Goal: Communication & Community: Answer question/provide support

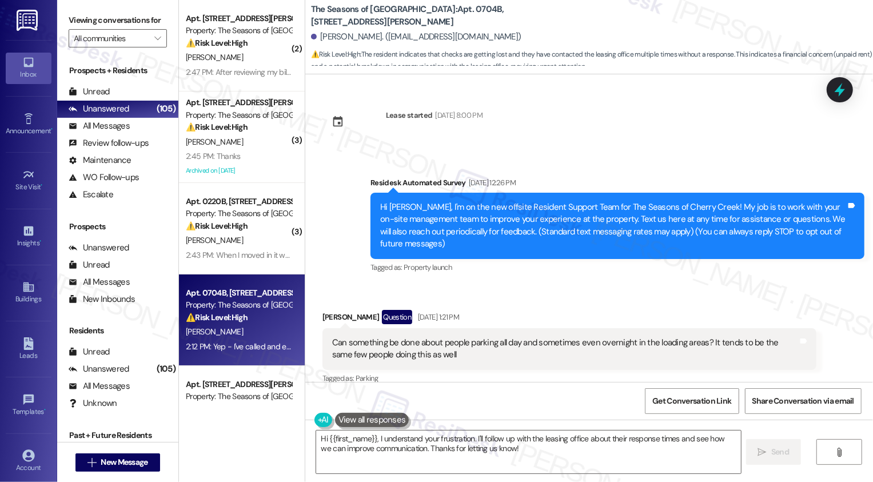
scroll to position [5691, 0]
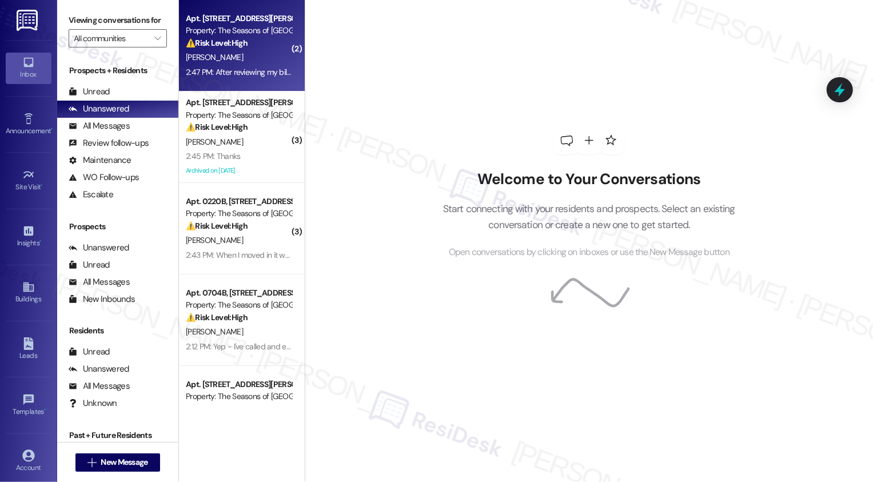
click at [256, 75] on div "2:47 PM: After reviewing my bill it looks like I've been getting charged double…" at bounding box center [424, 72] width 476 height 10
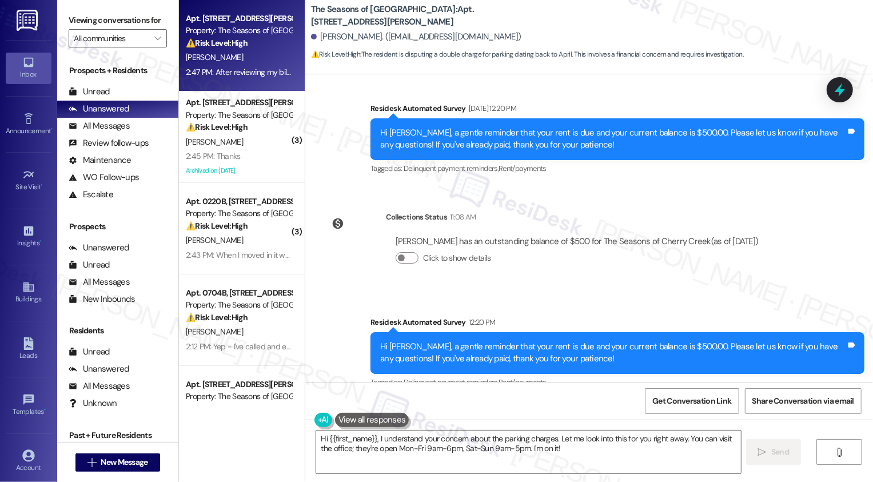
scroll to position [443, 0]
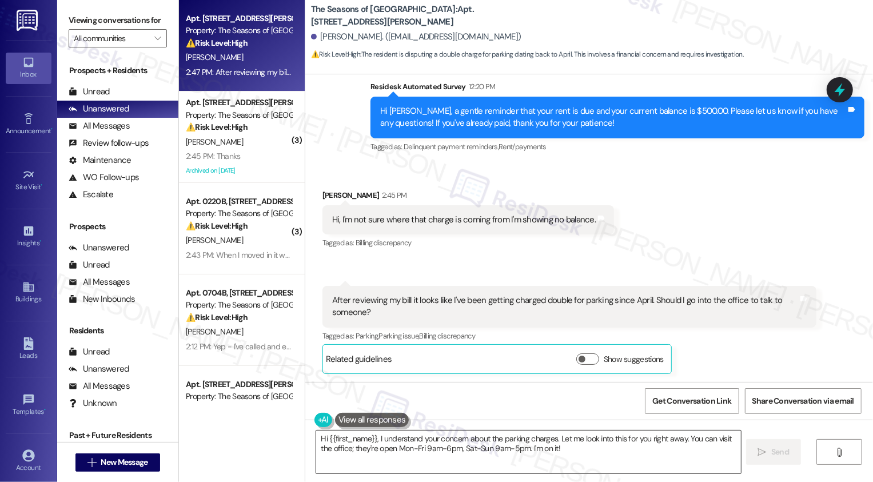
click at [359, 444] on textarea "Hi {{first_name}}, I understand your concern about the parking charges. Let me …" at bounding box center [528, 452] width 425 height 43
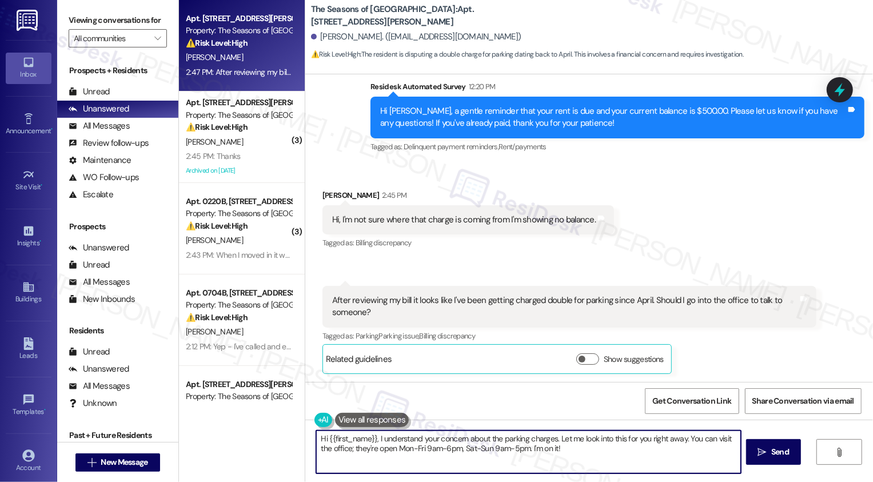
click at [419, 443] on textarea "Hi {{first_name}}, I understand your concern about the parking charges. Let me …" at bounding box center [528, 452] width 425 height 43
click at [567, 443] on textarea "Hi Cecilia, thanks for reaching out about this! Would you mind sending screensh…" at bounding box center [527, 452] width 425 height 43
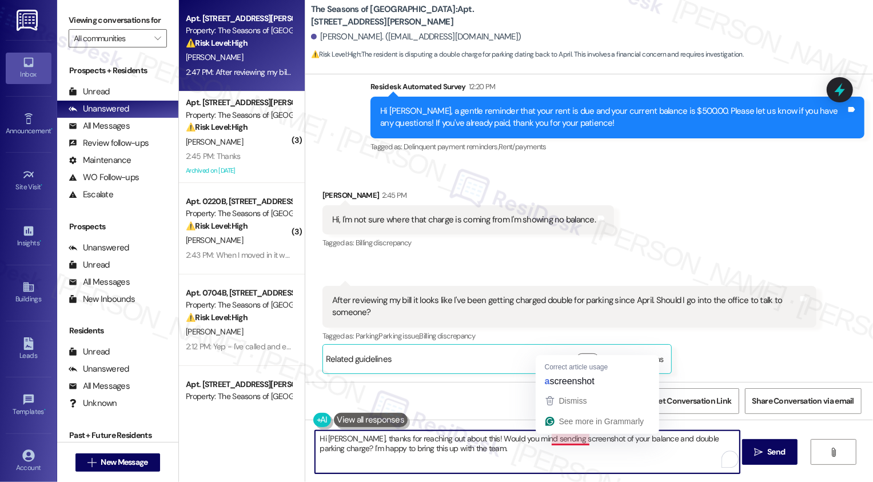
click at [580, 439] on textarea "Hi Cecilia, thanks for reaching out about this! Would you mind sending screensh…" at bounding box center [527, 452] width 425 height 43
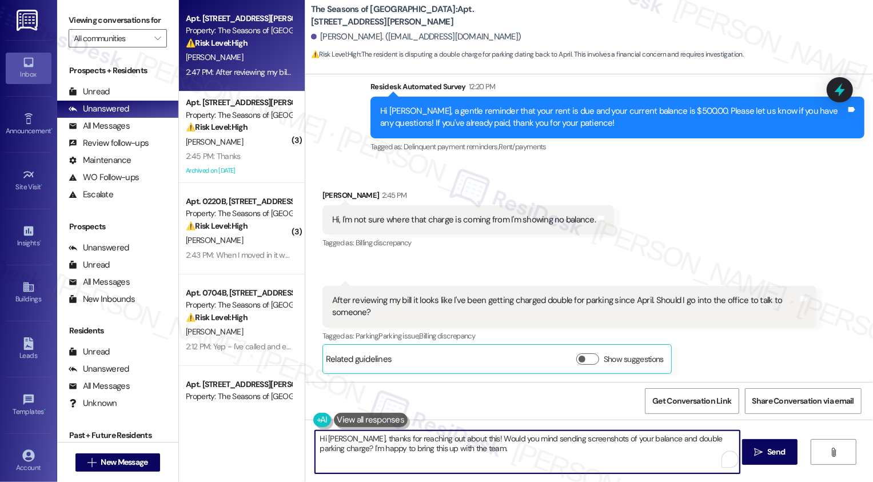
click at [651, 448] on textarea "Hi Cecilia, thanks for reaching out about this! Would you mind sending screensh…" at bounding box center [527, 452] width 425 height 43
type textarea "Hi Cecilia, thanks for reaching out about this! Would you mind sending screensh…"
click at [757, 455] on icon "" at bounding box center [759, 452] width 9 height 9
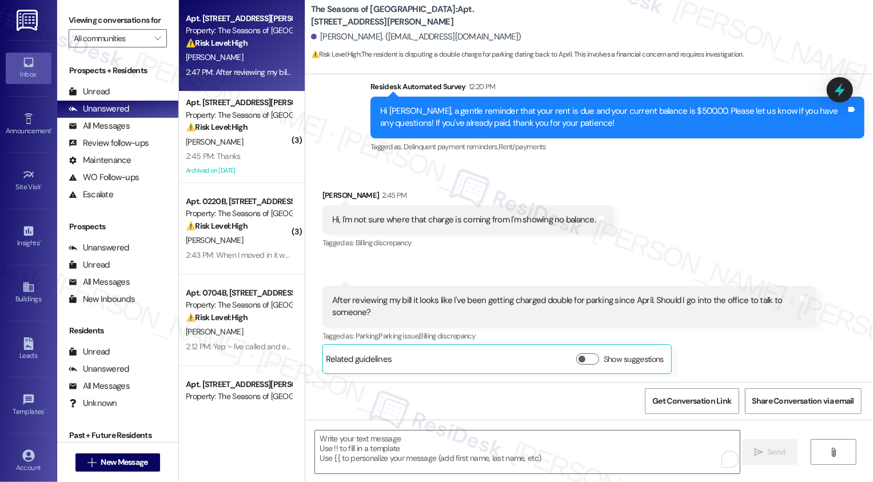
type textarea "Fetching suggested responses. Please feel free to read through the conversation…"
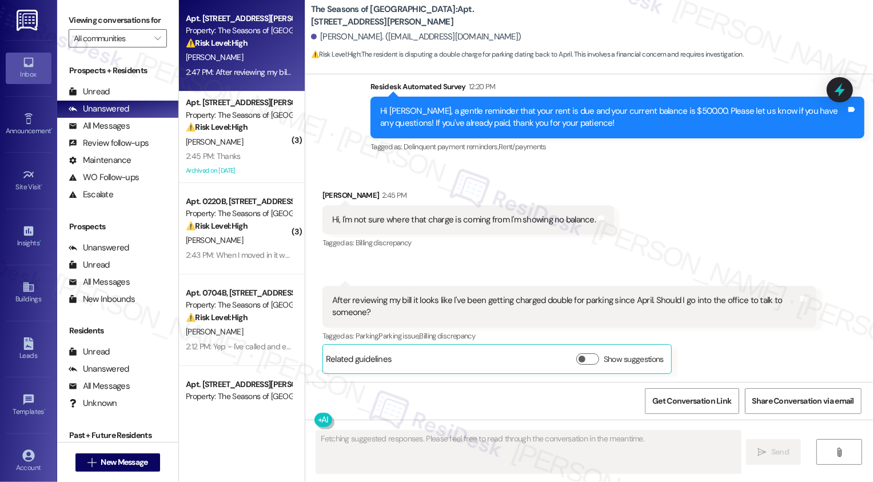
scroll to position [535, 0]
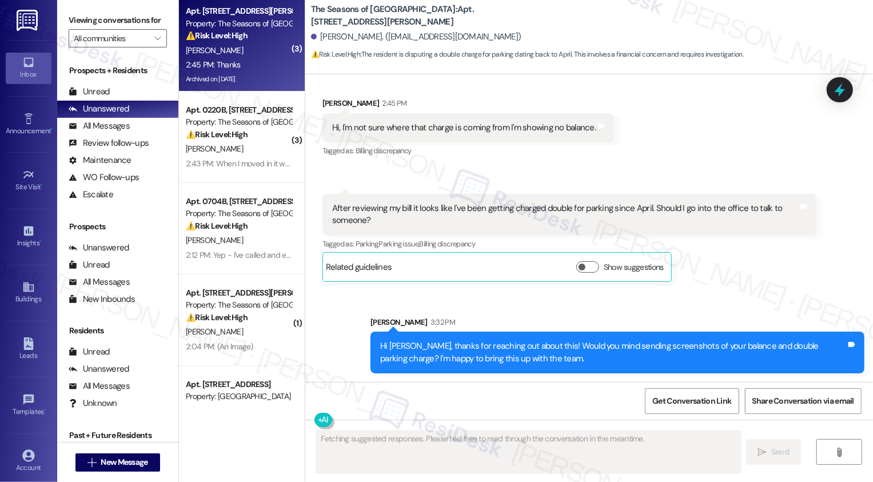
click at [247, 54] on div "S. Chen" at bounding box center [239, 50] width 108 height 14
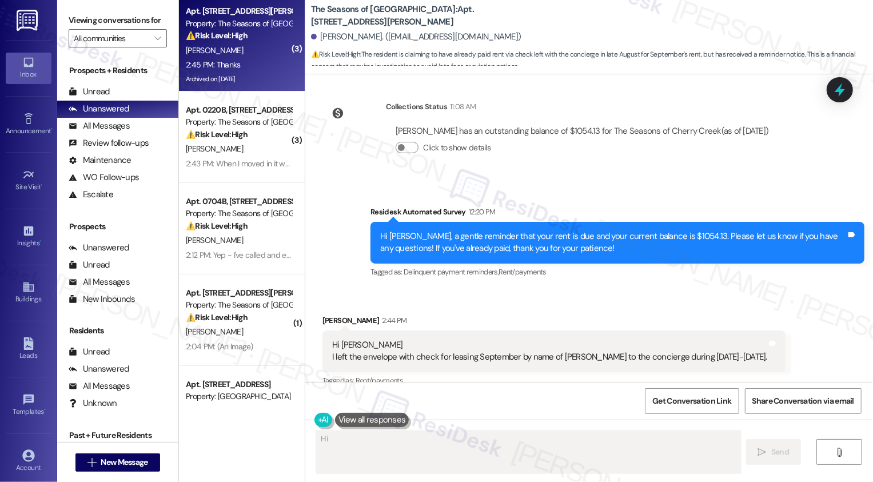
click at [247, 54] on div "S. Chen" at bounding box center [239, 50] width 108 height 14
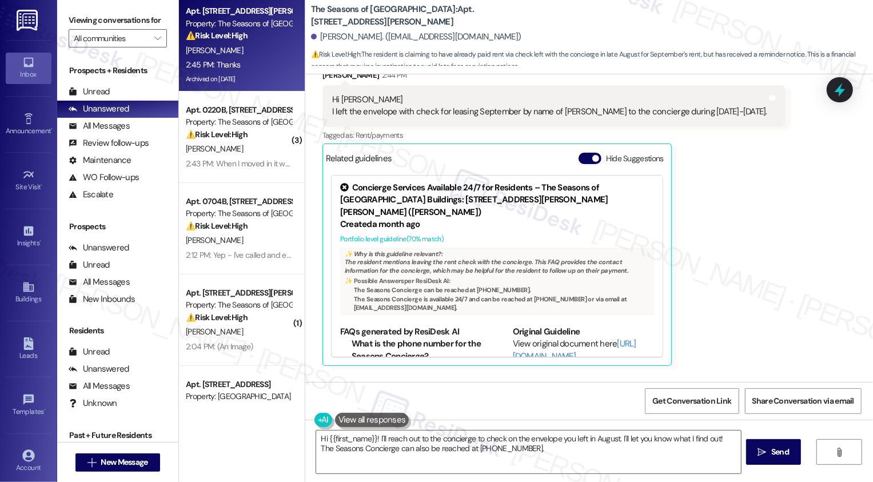
scroll to position [935, 0]
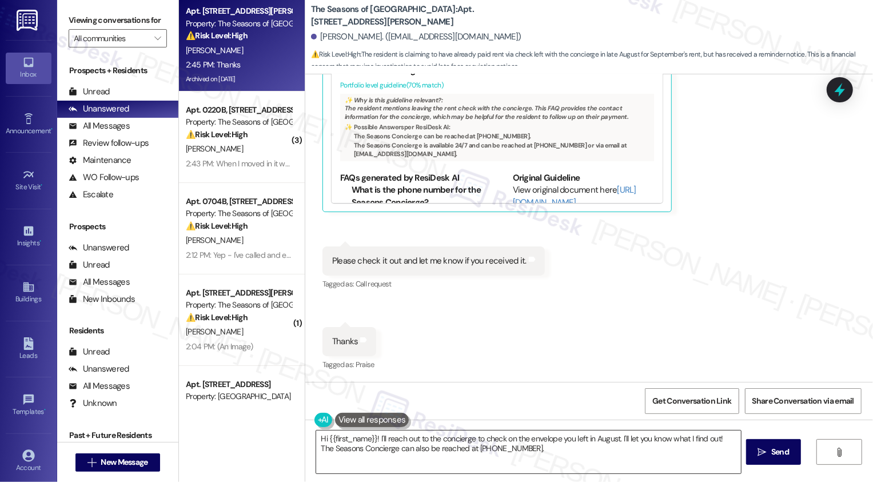
click at [486, 439] on textarea "Hi {{first_name}}! I'll reach out to the concierge to check on the envelope you…" at bounding box center [528, 452] width 425 height 43
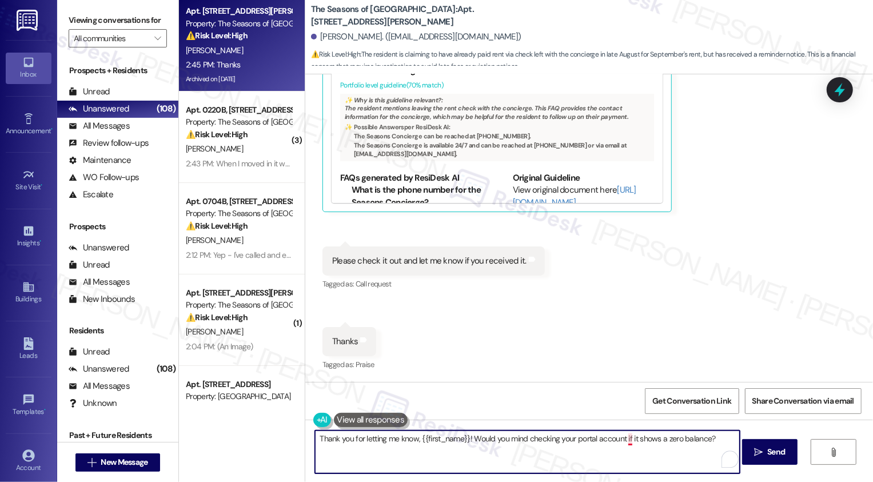
click at [625, 440] on textarea "Thank you for letting me know, {{first_name}}! Would you mind checking your por…" at bounding box center [527, 452] width 425 height 43
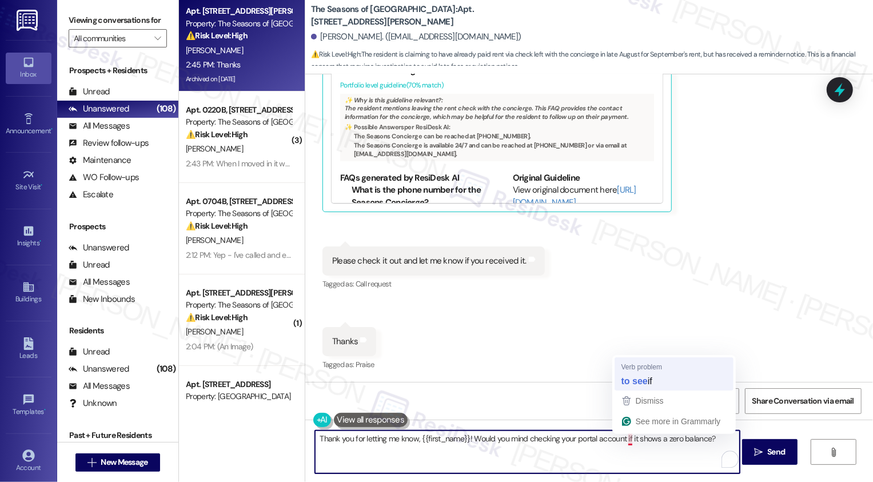
type textarea "Thank you for letting me know, {{first_name}}! Would you mind checking your por…"
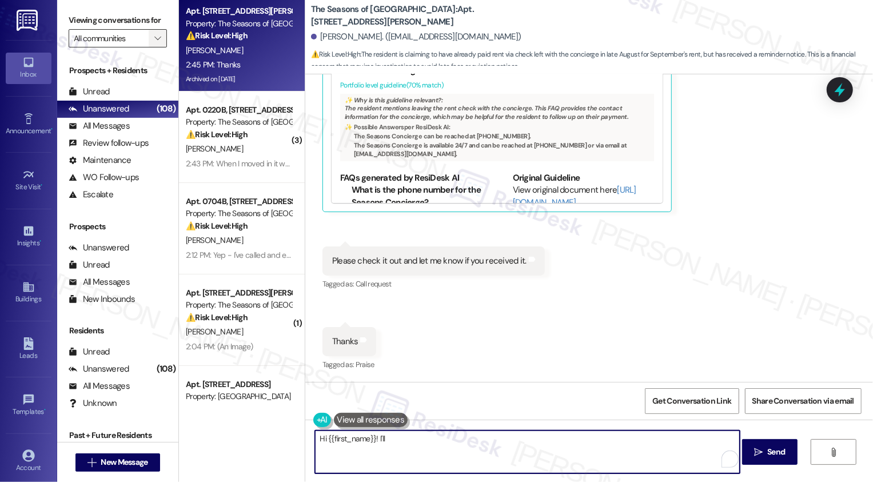
scroll to position [934, 0]
click at [155, 47] on span "" at bounding box center [157, 38] width 11 height 18
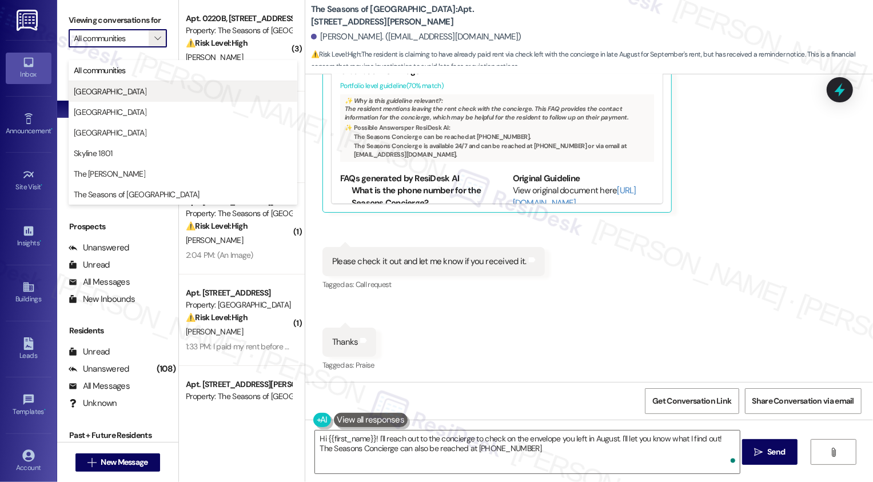
type textarea "Hi {{first_name}}! I'll reach out to the concierge to check on the envelope you…"
click at [145, 87] on span "[GEOGRAPHIC_DATA]" at bounding box center [183, 91] width 219 height 11
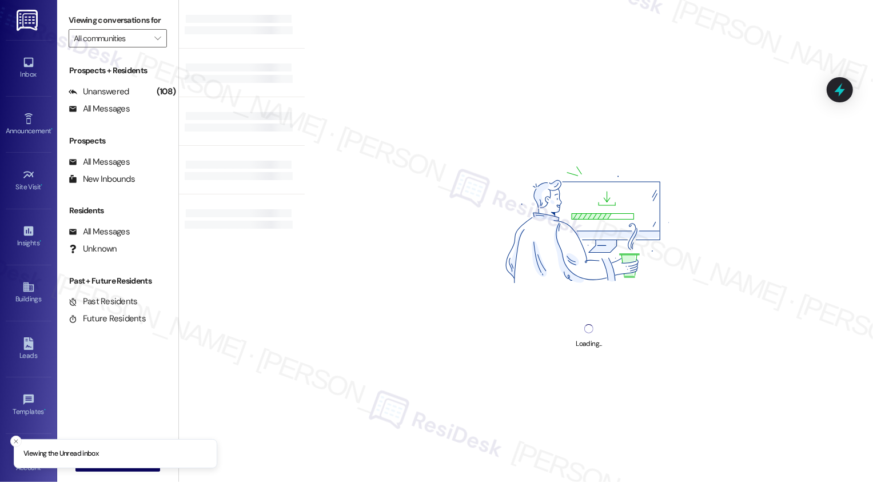
type input "[GEOGRAPHIC_DATA]"
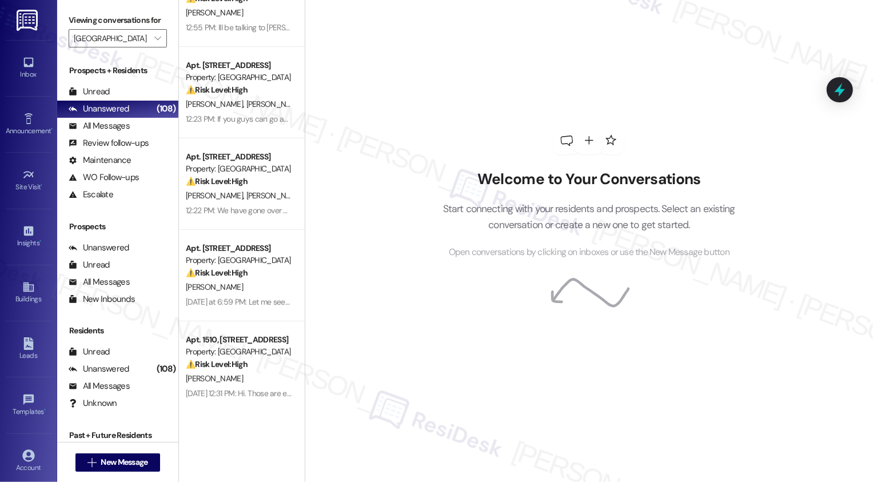
scroll to position [524, 0]
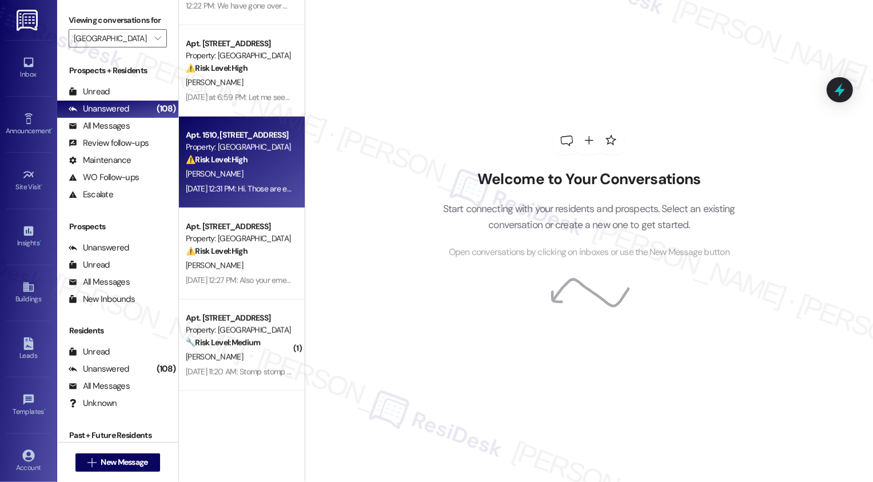
click at [245, 170] on div "[PERSON_NAME]" at bounding box center [239, 174] width 108 height 14
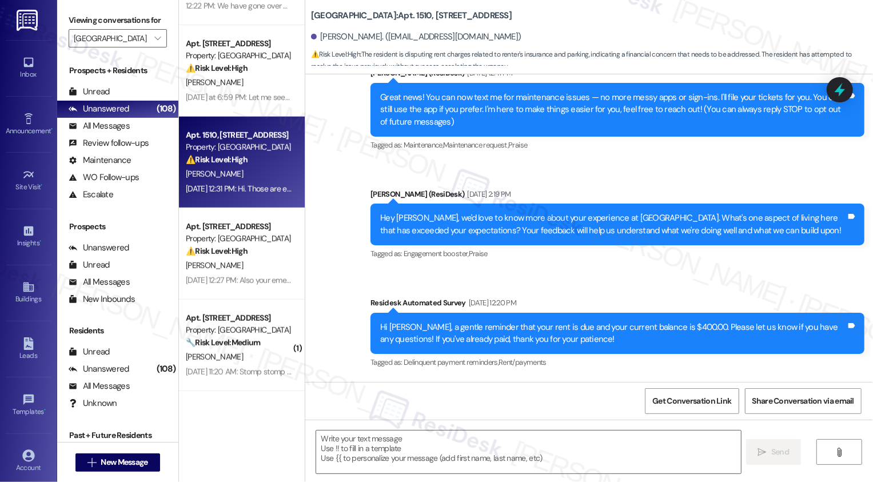
type textarea "Fetching suggested responses. Please feel free to read through the conversation…"
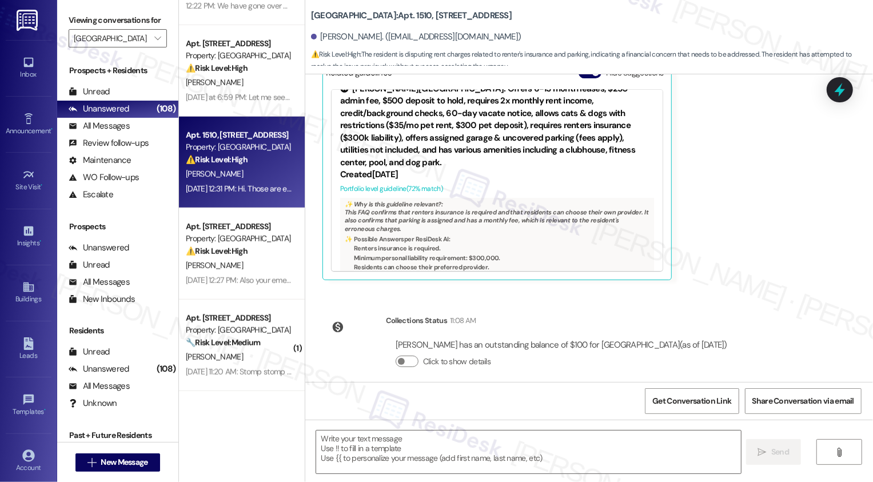
scroll to position [0, 0]
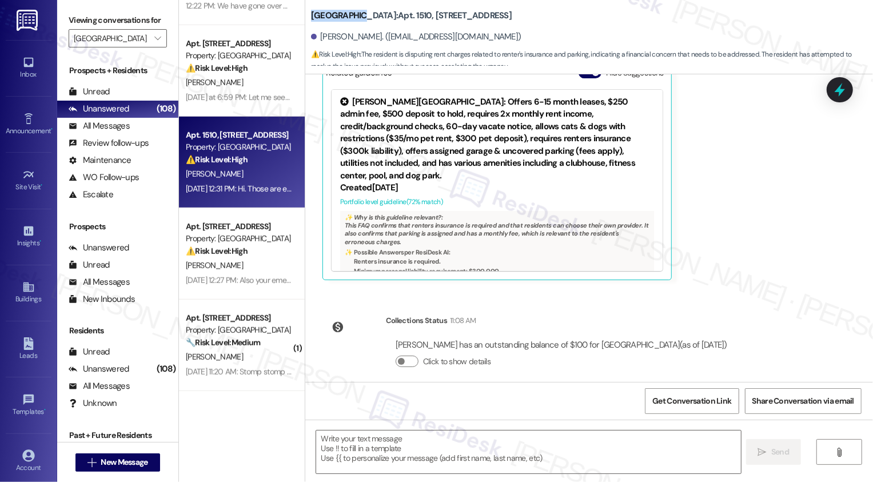
drag, startPoint x: 304, startPoint y: 15, endPoint x: 354, endPoint y: 15, distance: 49.2
click at [354, 15] on b "Bayaud Tower: Apt. 1510, 1001 E. Bayaud Ave" at bounding box center [411, 16] width 201 height 12
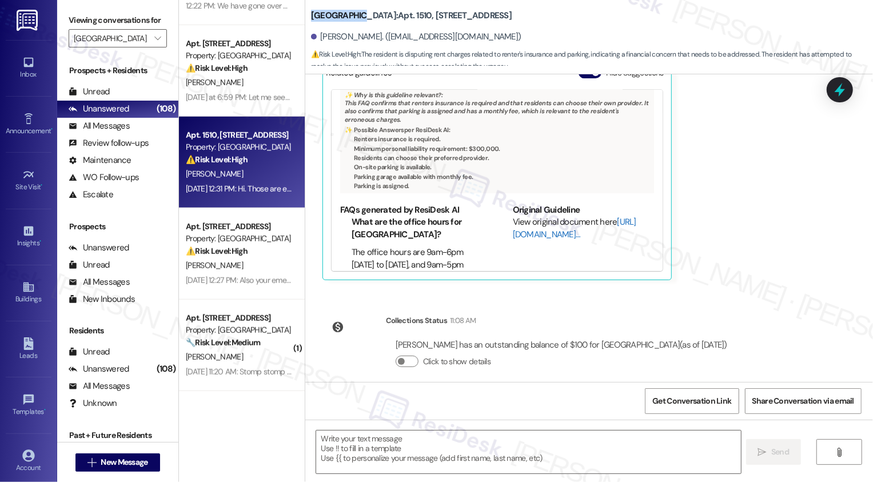
click at [540, 216] on link "[URL][DOMAIN_NAME]…" at bounding box center [575, 227] width 124 height 23
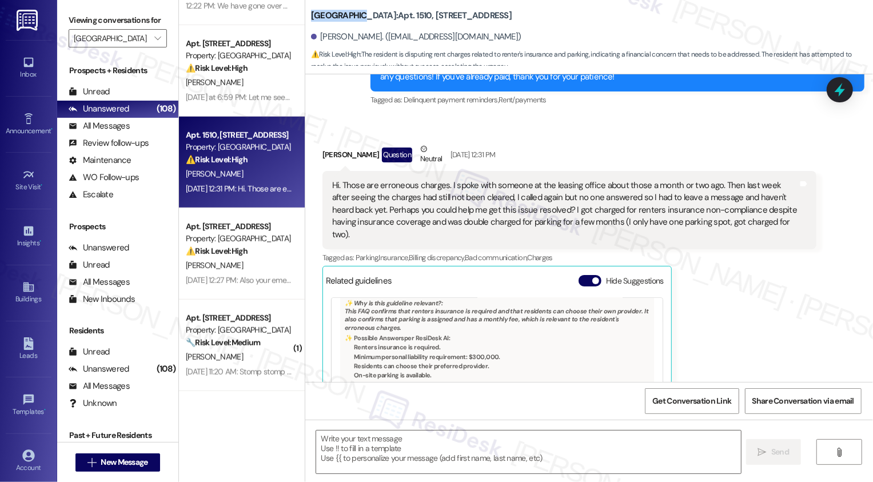
scroll to position [369, 0]
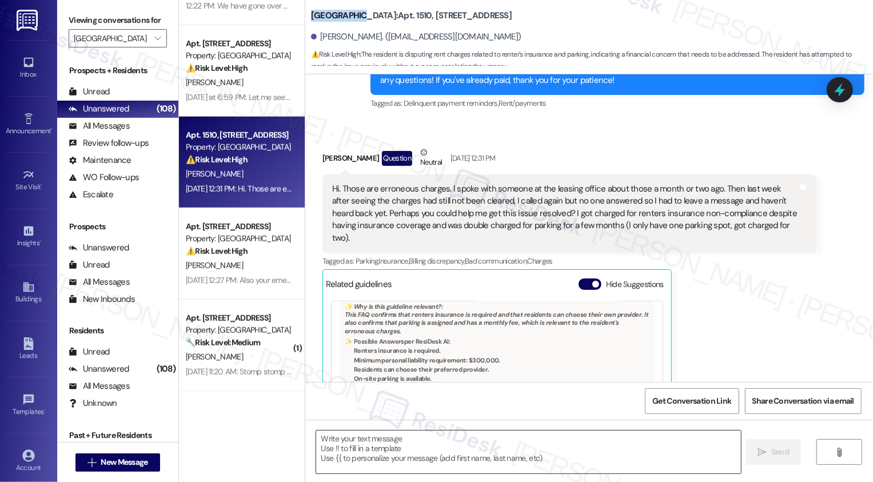
click at [372, 459] on textarea at bounding box center [528, 452] width 425 height 43
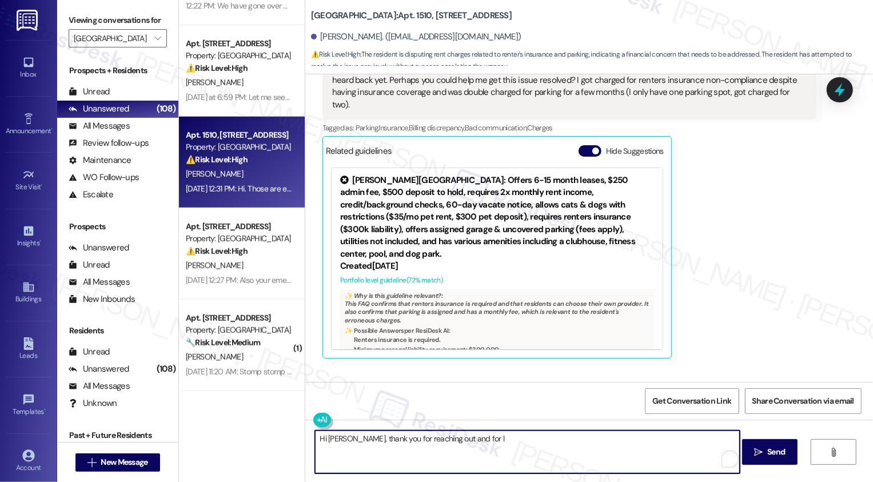
scroll to position [475, 0]
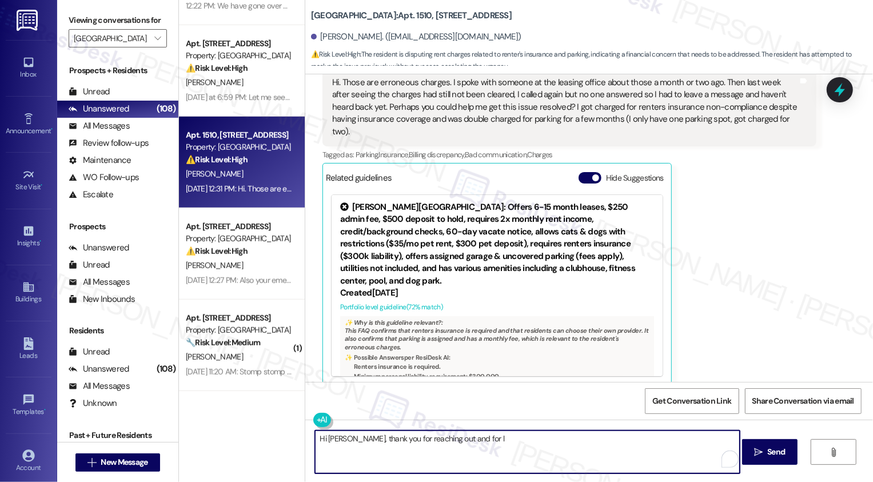
drag, startPoint x: 336, startPoint y: 439, endPoint x: 580, endPoint y: 450, distance: 244.5
click at [580, 450] on textarea "Hi Kyle, thank you for reaching out and for l" at bounding box center [527, 452] width 425 height 43
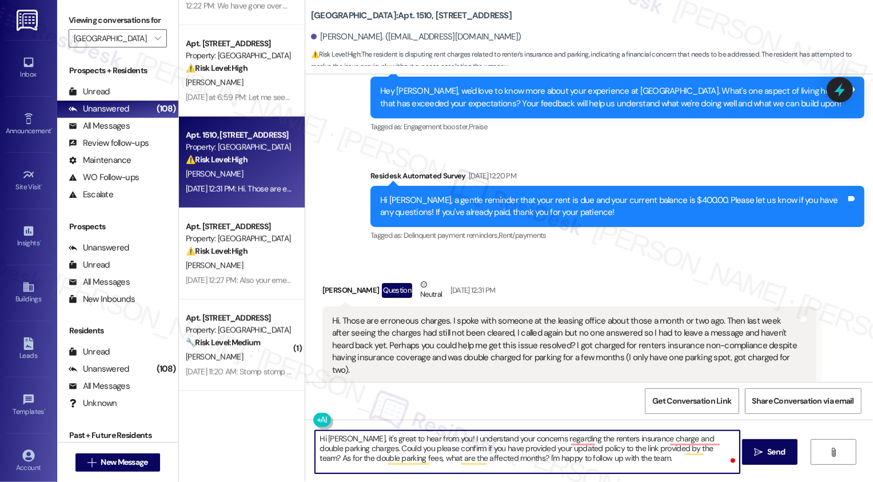
scroll to position [213, 0]
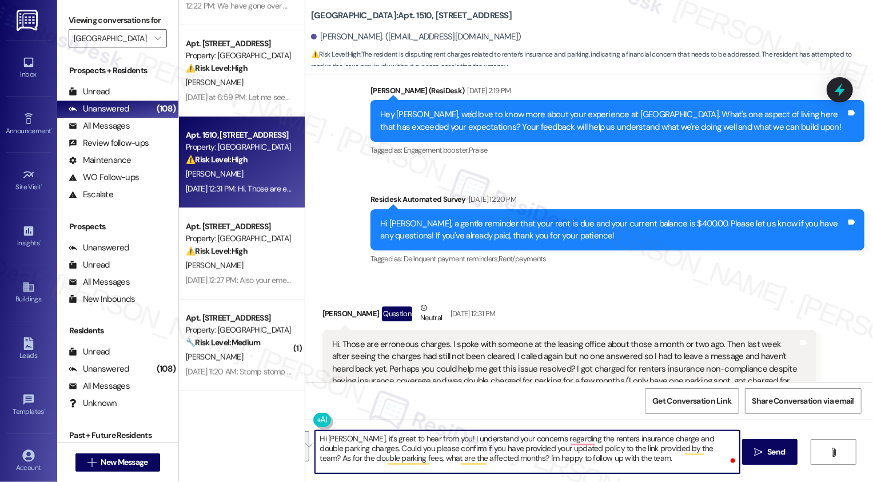
paste textarea "’s great to hear from you! I understand your concerns about the renter’s insura…"
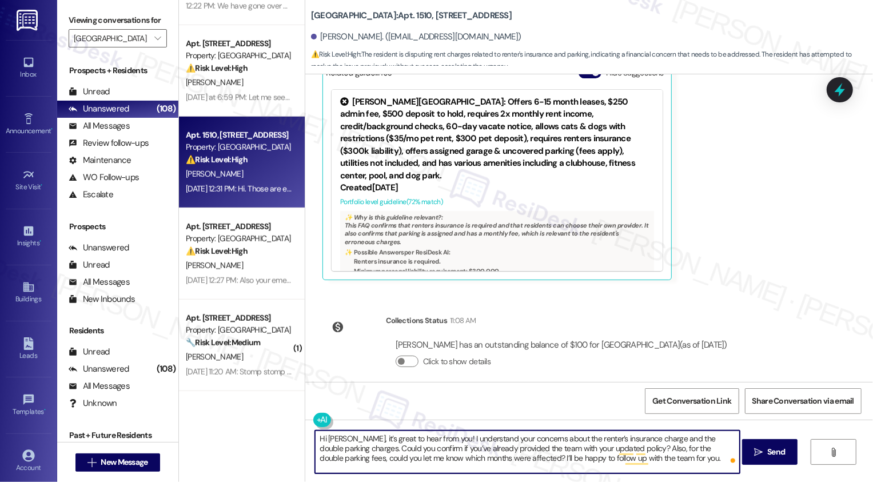
click at [534, 459] on textarea "Hi Kyle, it’s great to hear from you! I understand your concerns about the rent…" at bounding box center [527, 452] width 425 height 43
click at [633, 459] on textarea "Hi Kyle, it’s great to hear from you! I understand your concerns about the rent…" at bounding box center [527, 452] width 425 height 43
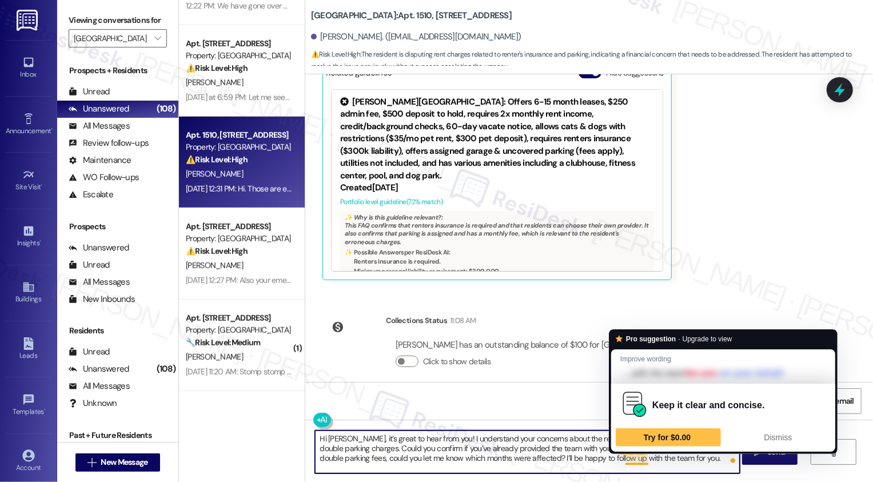
click at [657, 460] on textarea "Hi Kyle, it’s great to hear from you! I understand your concerns about the rent…" at bounding box center [527, 452] width 425 height 43
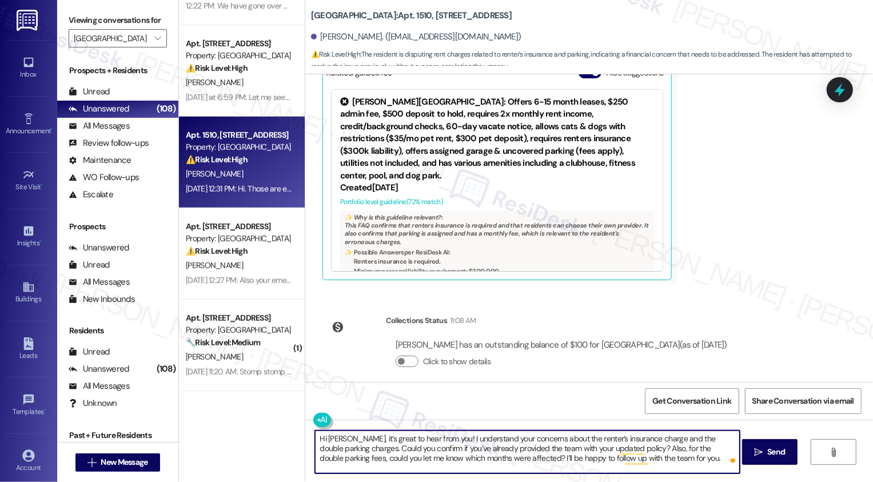
click at [657, 460] on textarea "Hi Kyle, it’s great to hear from you! I understand your concerns about the rent…" at bounding box center [527, 452] width 425 height 43
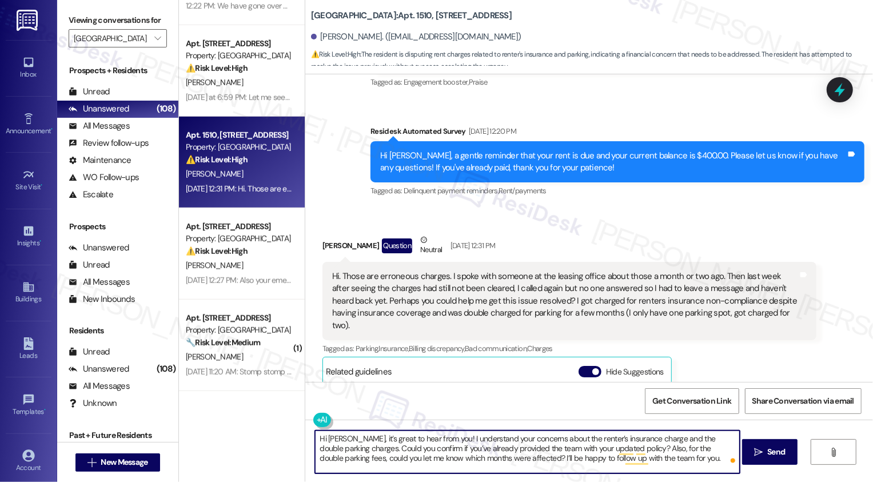
scroll to position [166, 0]
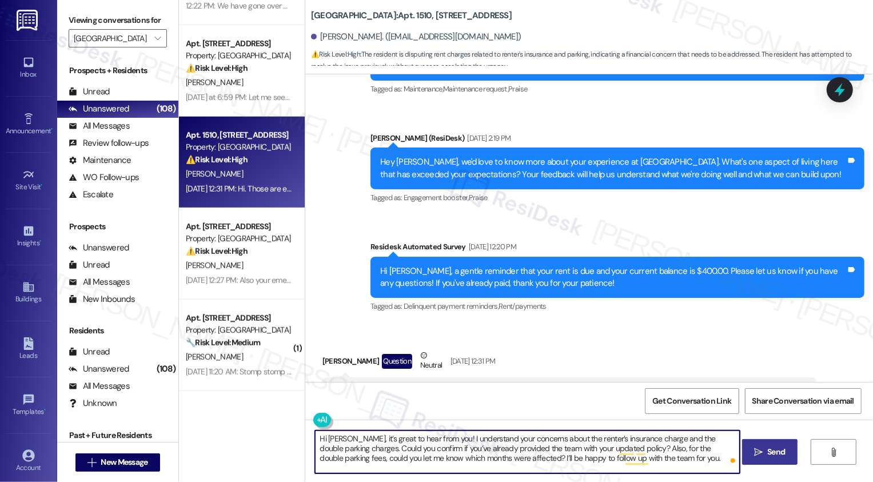
type textarea "Hi Kyle, it’s great to hear from you! I understand your concerns about the rent…"
click at [769, 454] on span "Send" at bounding box center [777, 452] width 18 height 12
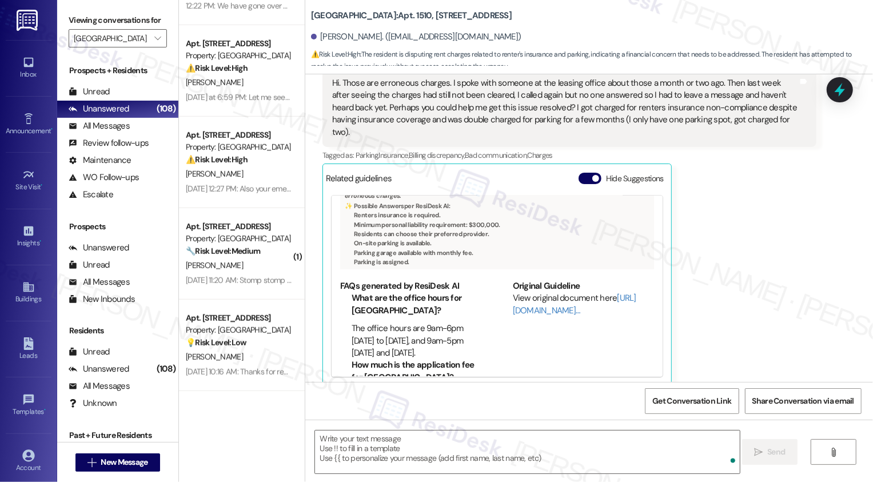
scroll to position [685, 0]
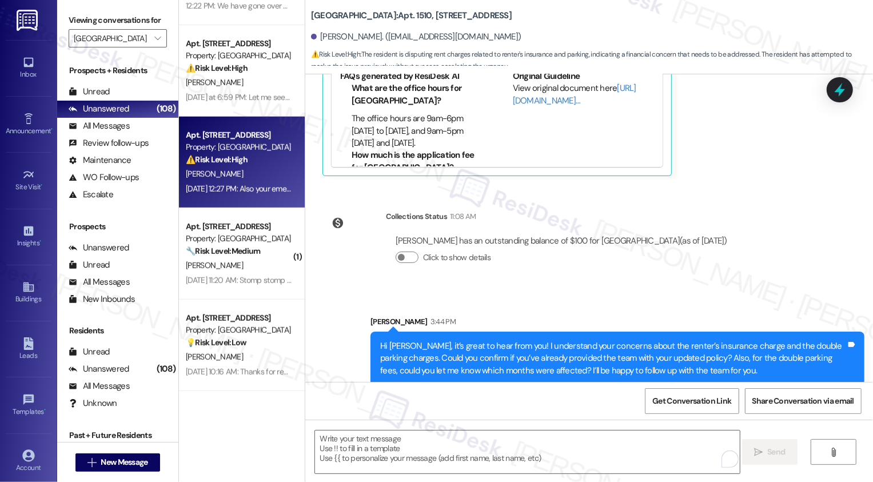
click at [200, 179] on span "[PERSON_NAME]" at bounding box center [214, 174] width 57 height 10
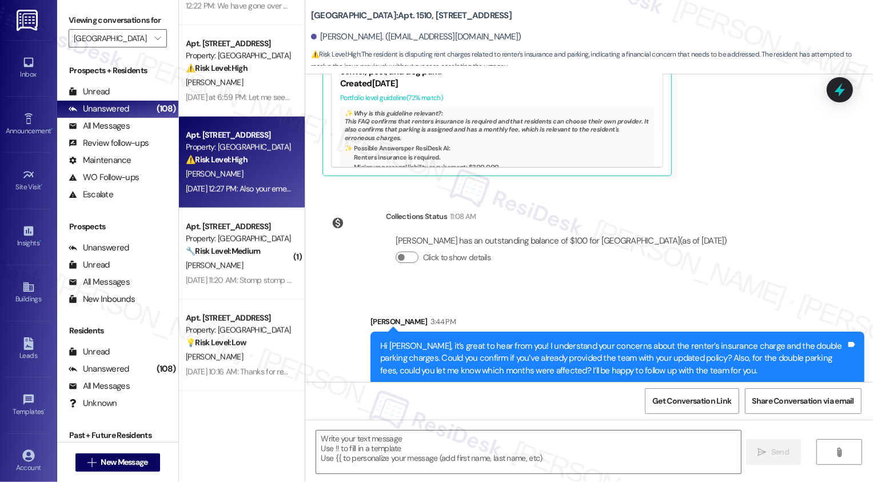
click at [200, 179] on span "[PERSON_NAME]" at bounding box center [214, 174] width 57 height 10
type textarea "Fetching suggested responses. Please feel free to read through the conversation…"
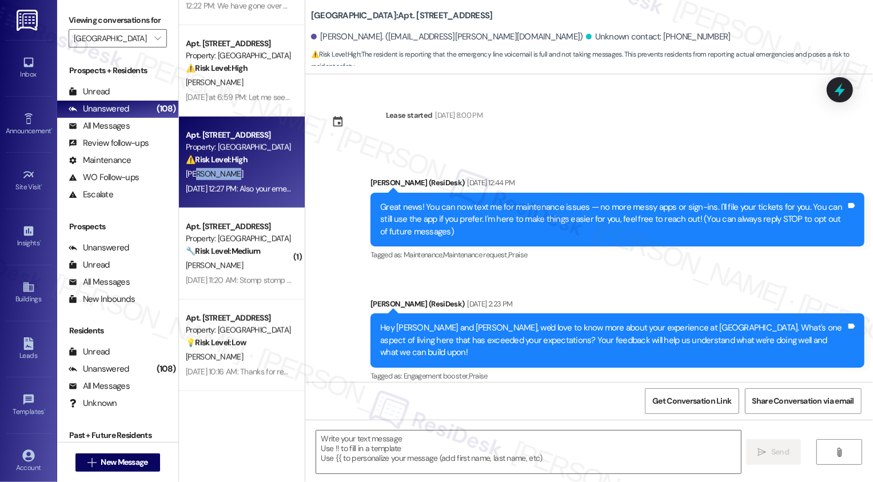
scroll to position [3650, 0]
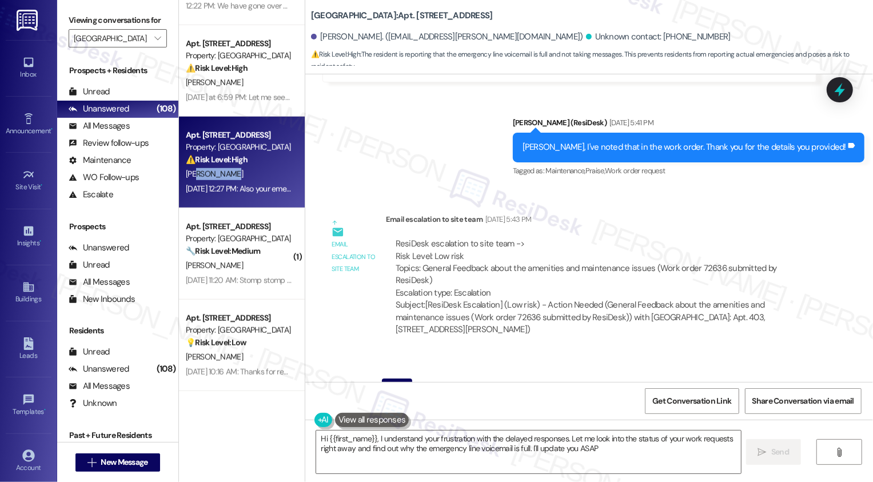
type textarea "Hi {{first_name}}, I understand your frustration with the delayed responses. Le…"
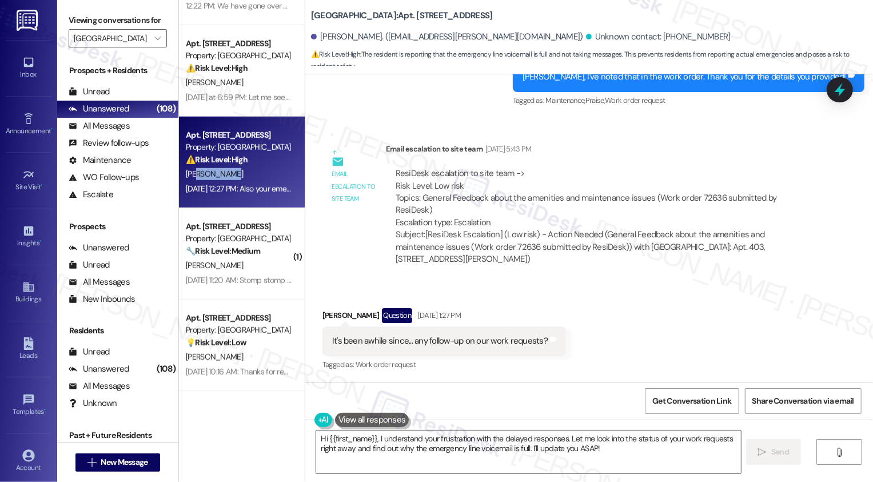
click at [698, 173] on div "ResiDesk escalation to site team -> Risk Level: Low risk Topics: General Feedba…" at bounding box center [601, 198] width 411 height 61
copy div "72636"
click at [686, 382] on div "Sent via SMS ResiDesk After Hours Assistant Sep 07, 2025 at 1:27 PM Thank you f…" at bounding box center [589, 436] width 568 height 109
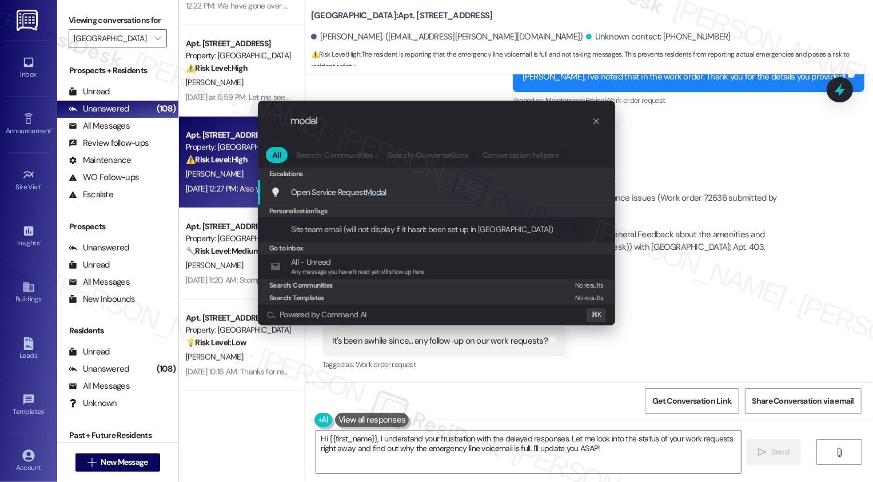
click at [452, 184] on div "Open Service Request Modal Add shortcut" at bounding box center [437, 192] width 358 height 25
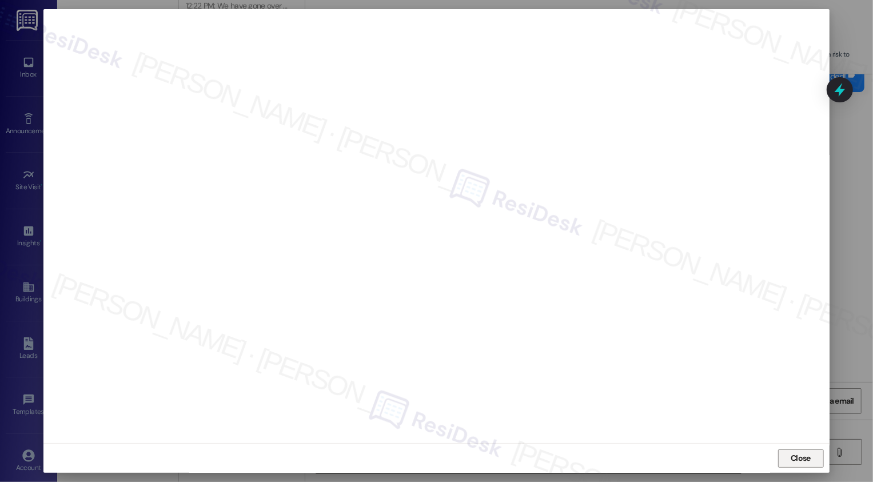
click at [805, 456] on span "Close" at bounding box center [801, 458] width 20 height 12
click at [801, 461] on span "Close" at bounding box center [801, 458] width 20 height 12
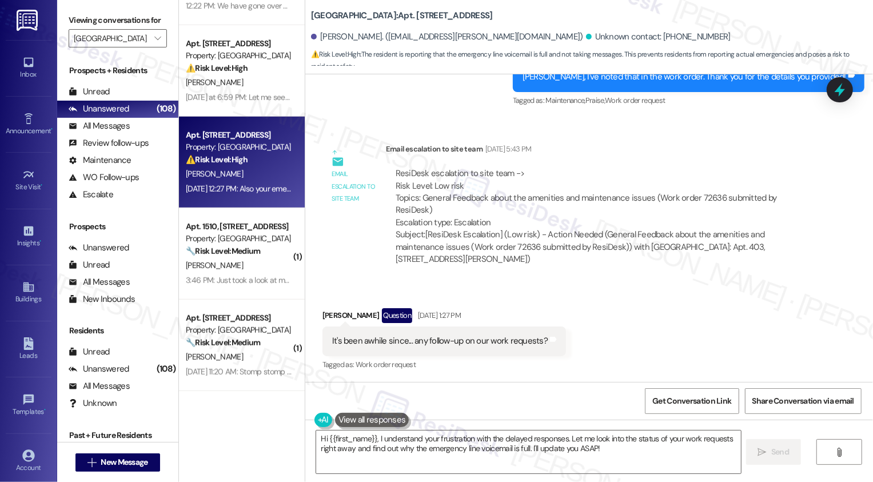
click at [792, 315] on div "Received via SMS Lawrence Welkowitz Question Sep 07, 2025 at 1:27 PM It's been …" at bounding box center [589, 332] width 568 height 99
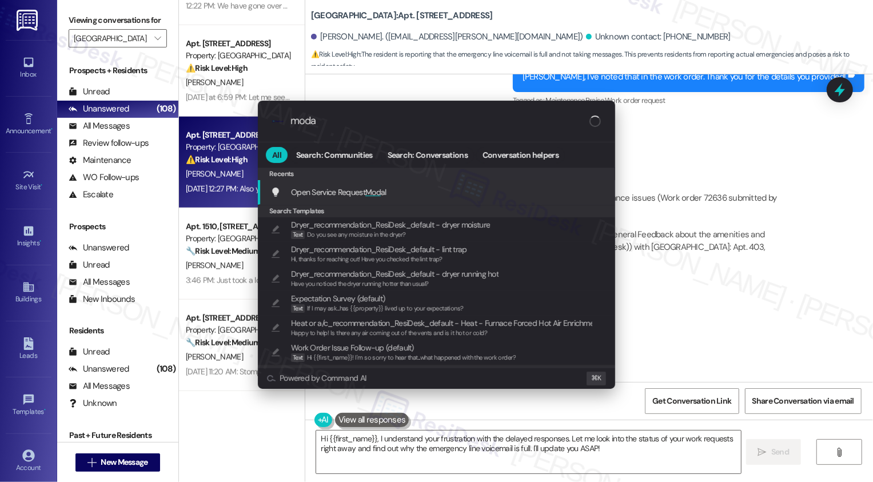
type input "modal"
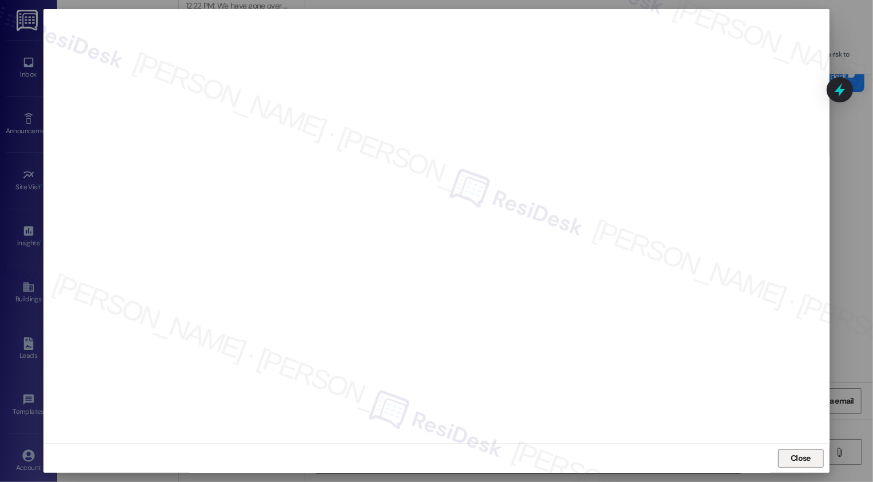
click at [797, 462] on span "Close" at bounding box center [801, 458] width 20 height 12
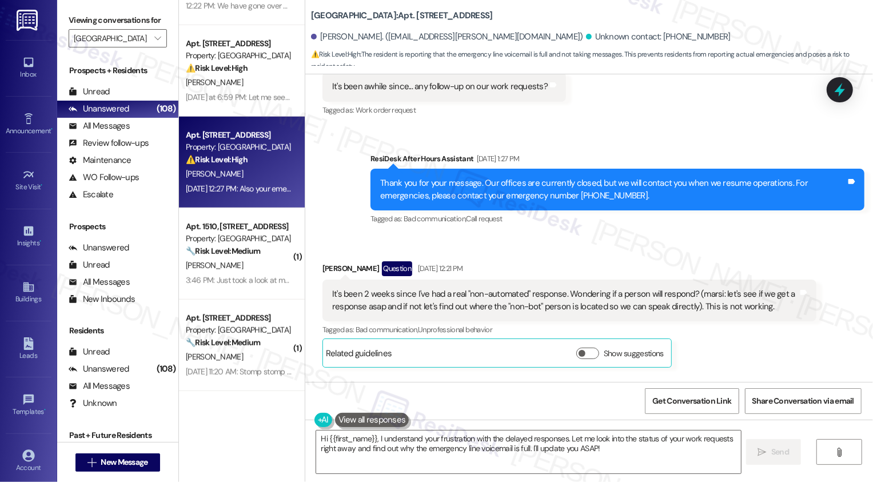
scroll to position [3650, 0]
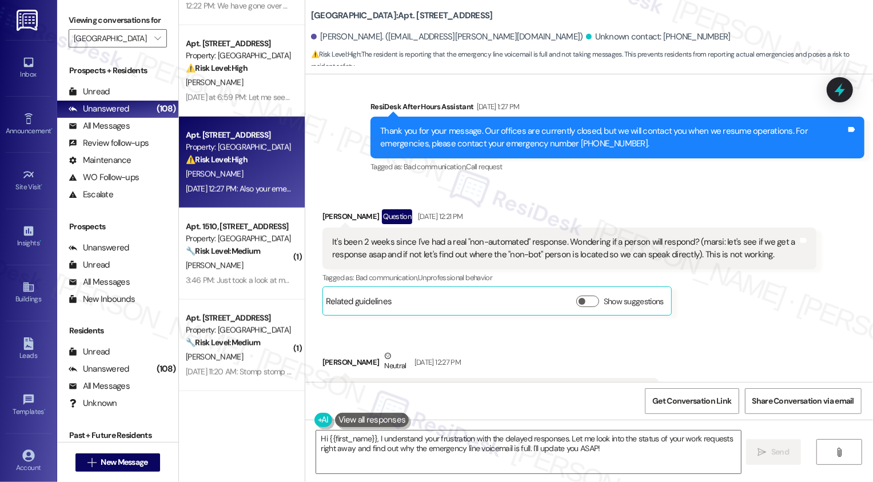
click at [730, 343] on div "Received via SMS Lawrence Welkowitz Question Sep 10, 2025 at 12:21 PM It's been…" at bounding box center [589, 308] width 568 height 249
click at [786, 336] on div "Received via SMS Lawrence Welkowitz Question Sep 10, 2025 at 12:21 PM It's been…" at bounding box center [589, 308] width 568 height 249
click at [336, 350] on div "Lawrence Welkowitz Neutral Sep 10, 2025 at 12:27 PM" at bounding box center [491, 364] width 336 height 28
copy div "Lawrence"
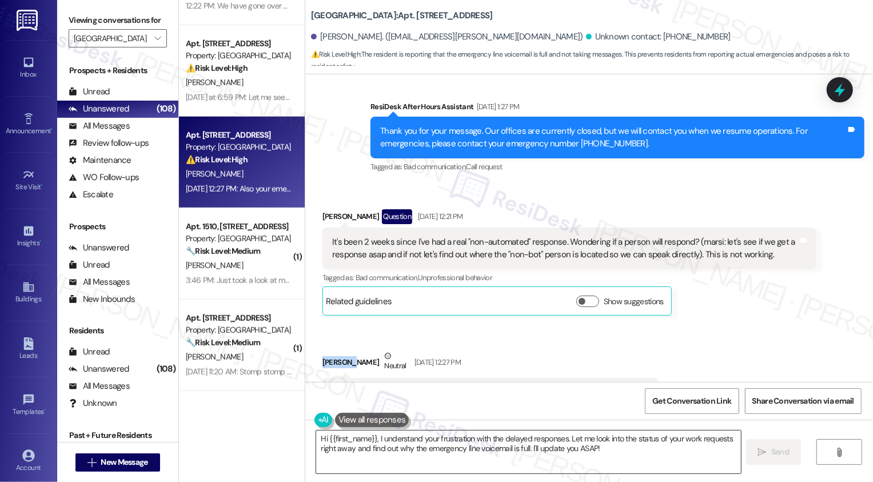
click at [431, 456] on textarea "Hi {{first_name}}, I understand your frustration with the delayed responses. Le…" at bounding box center [528, 452] width 425 height 43
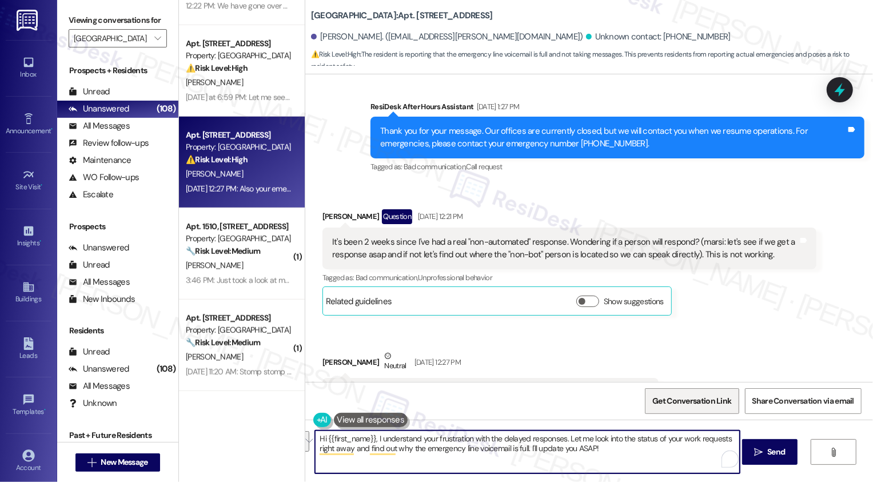
click at [700, 406] on span "Get Conversation Link" at bounding box center [692, 401] width 79 height 12
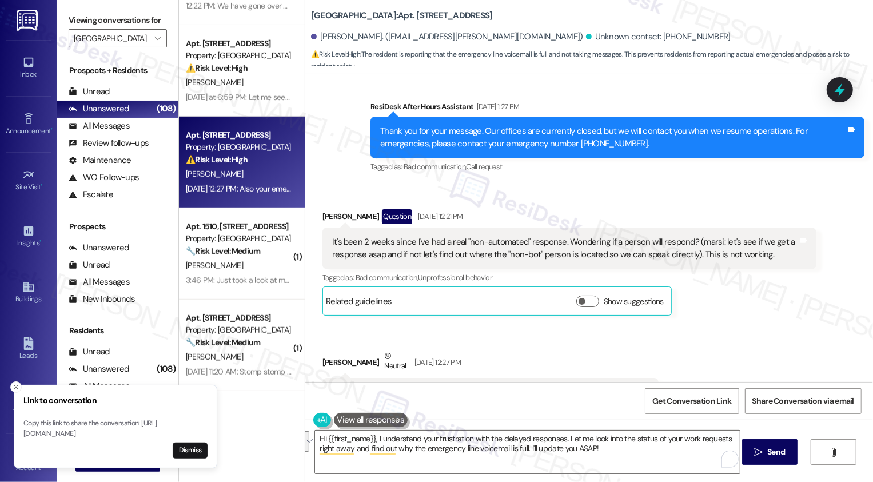
click at [710, 313] on div "Received via SMS Lawrence Welkowitz Question Sep 10, 2025 at 12:21 PM It's been…" at bounding box center [589, 308] width 568 height 249
click at [12, 382] on button "Close toast" at bounding box center [15, 387] width 11 height 11
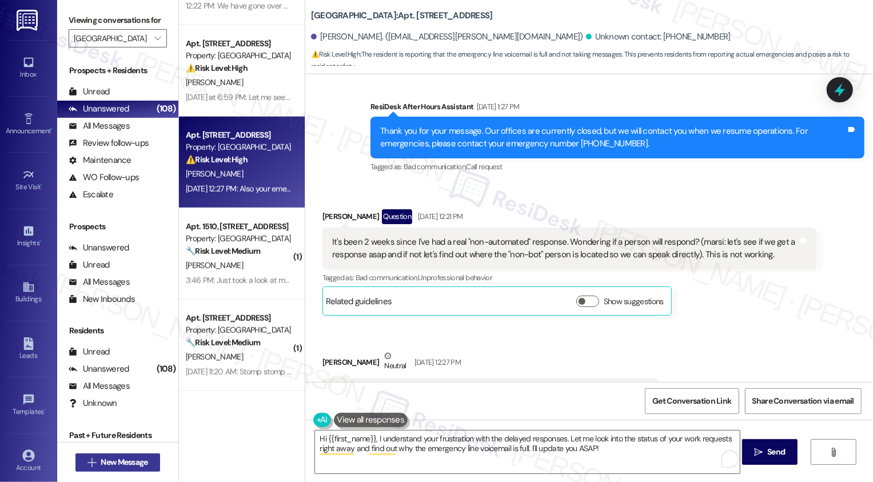
click at [119, 467] on span "New Message" at bounding box center [124, 462] width 47 height 12
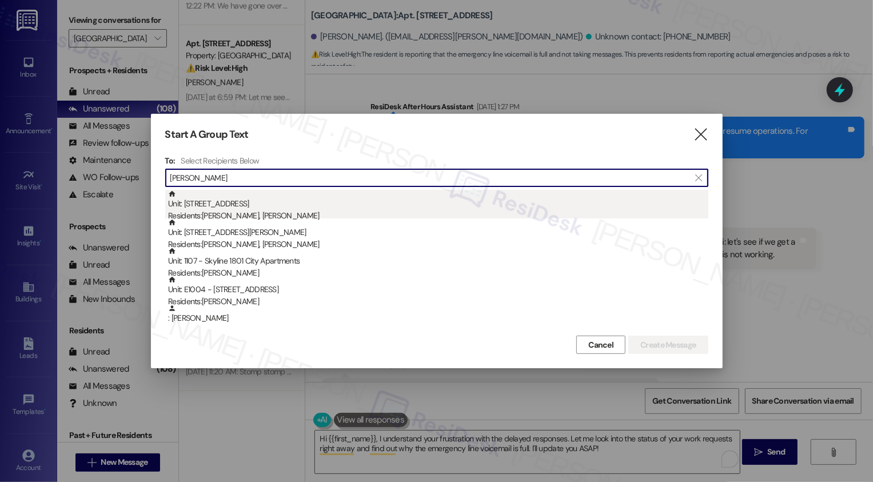
type input "lawrence"
click at [249, 211] on div "Residents: Marsi Beck, Lawrence Welkowitz" at bounding box center [438, 216] width 541 height 12
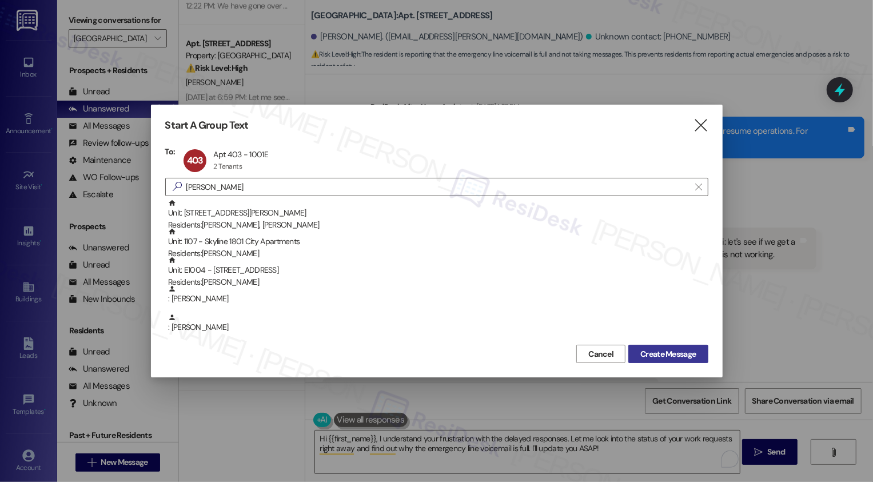
click at [645, 357] on span "Create Message" at bounding box center [668, 354] width 55 height 12
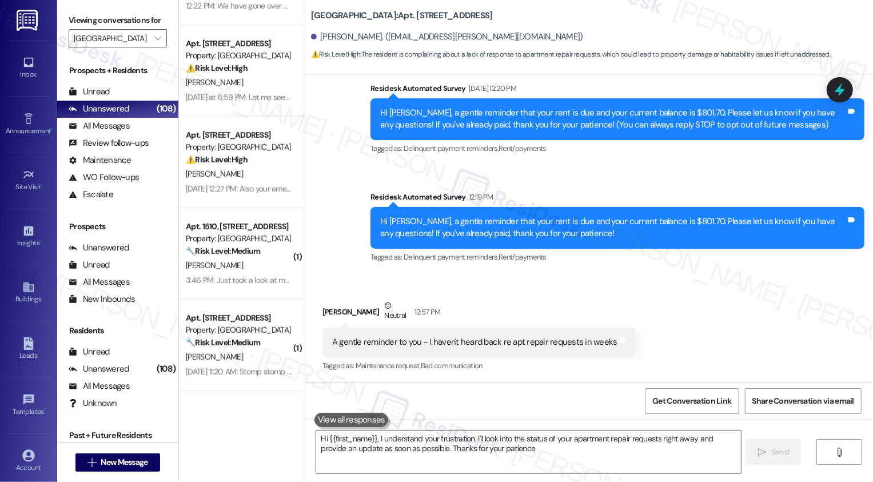
type textarea "Hi {{first_name}}, I understand your frustration. I'll look into the status of …"
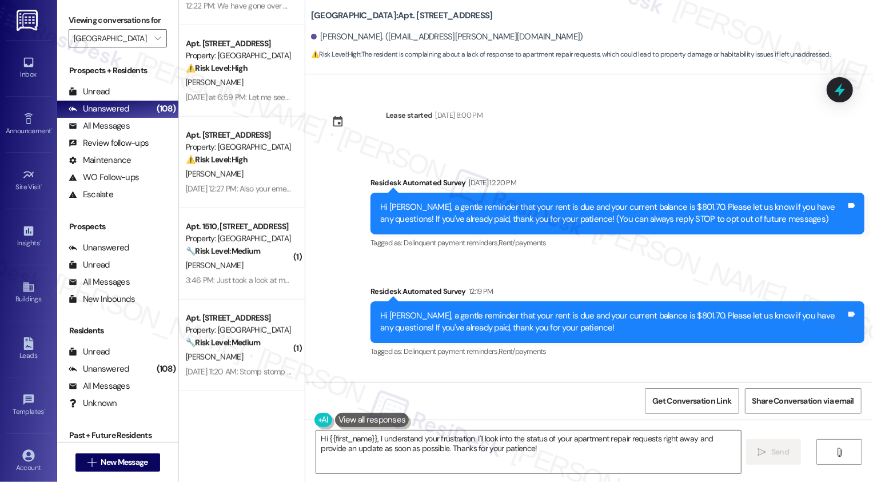
scroll to position [95, 0]
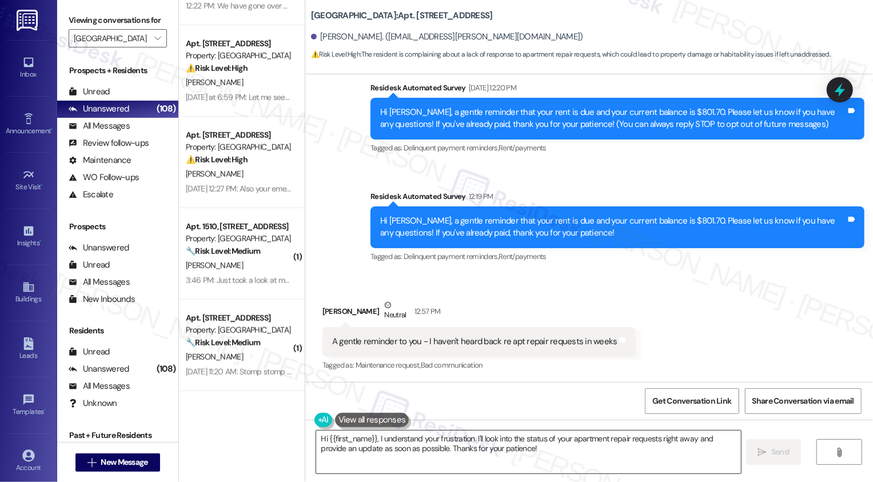
click at [459, 439] on textarea "Hi {{first_name}}, I understand your frustration. I'll look into the status of …" at bounding box center [528, 452] width 425 height 43
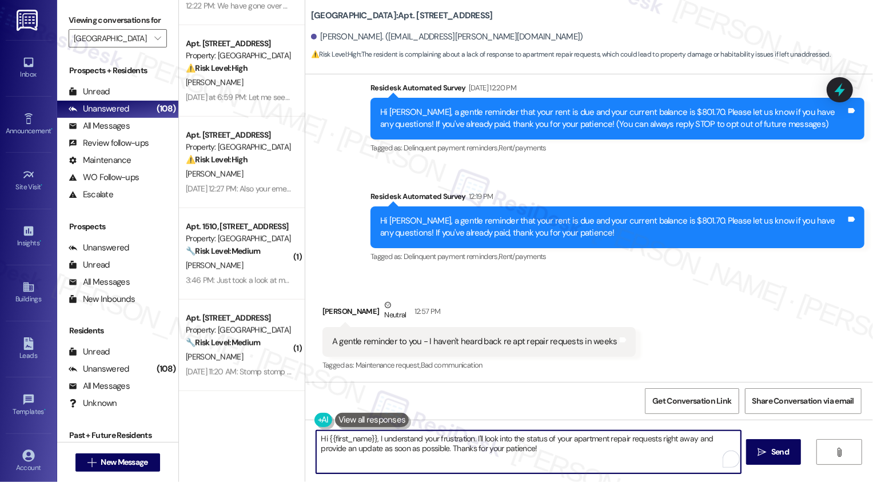
click at [648, 316] on div "Received via SMS Lawrence Welkowitz Neutral 12:57 PM A gentle reminder to you -…" at bounding box center [589, 327] width 568 height 109
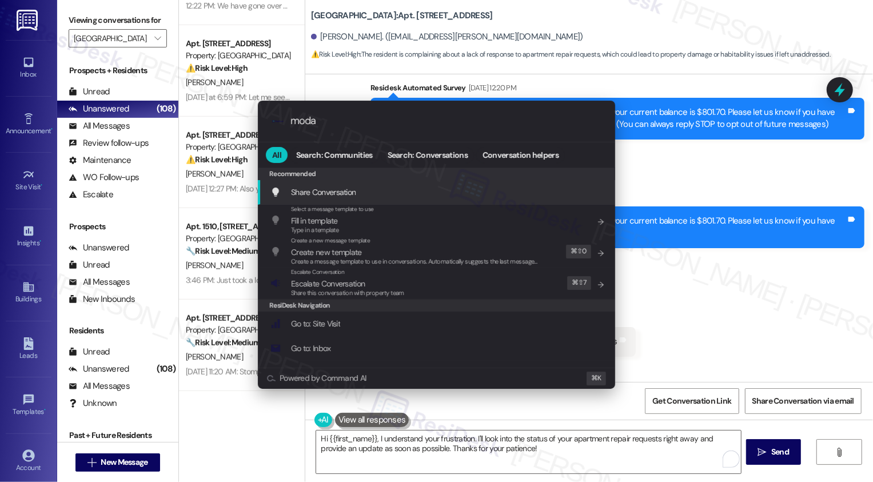
type input "modal"
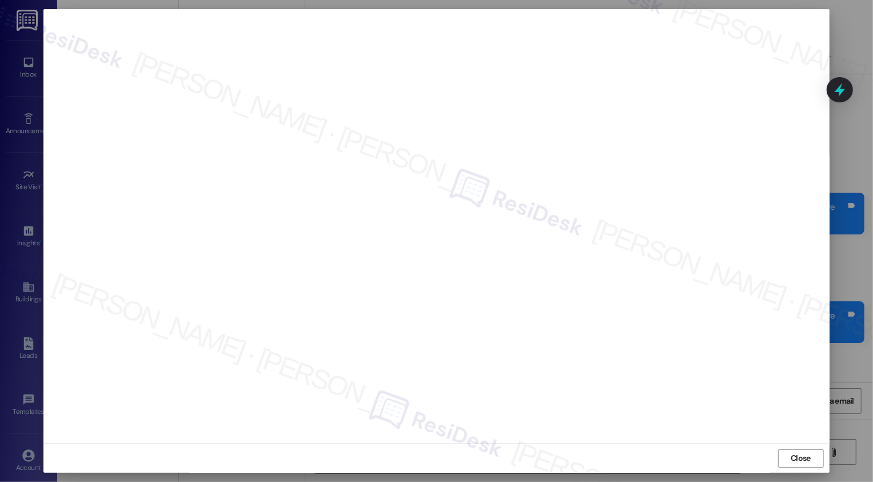
scroll to position [95, 0]
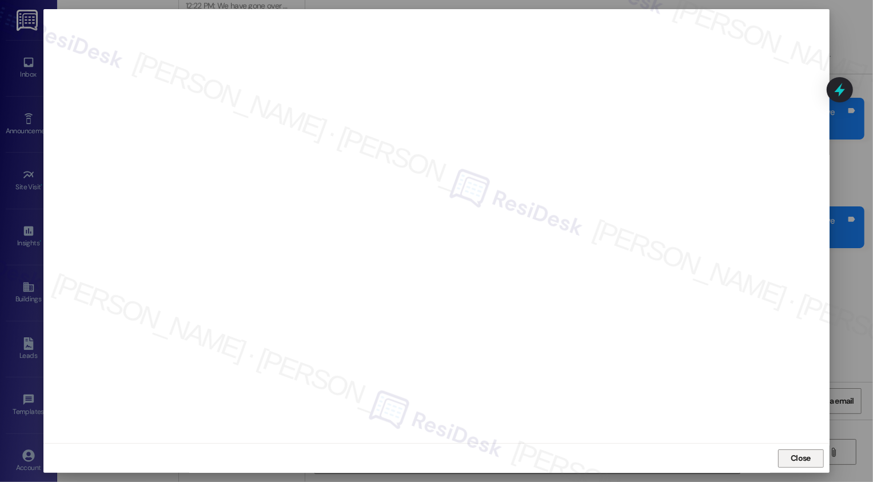
click at [803, 458] on span "Close" at bounding box center [801, 458] width 20 height 12
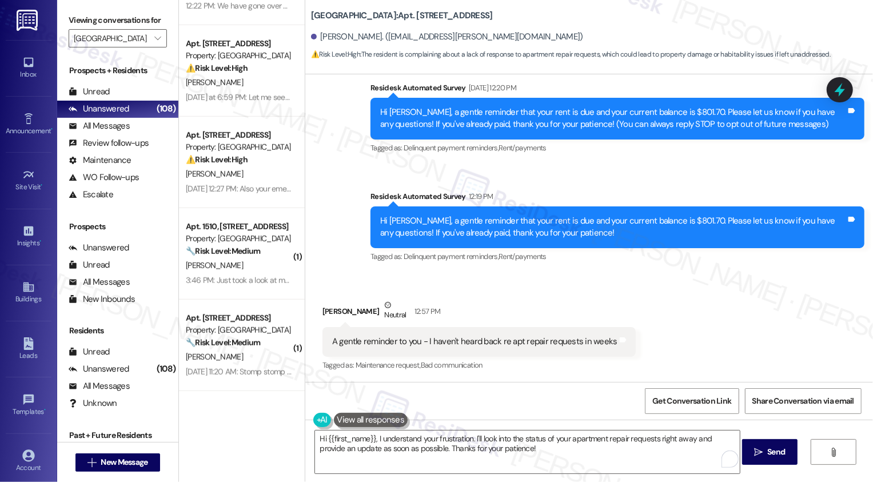
click at [739, 342] on div "Received via SMS [PERSON_NAME] Neutral 12:57 PM A gentle reminder to you - I ha…" at bounding box center [589, 327] width 568 height 109
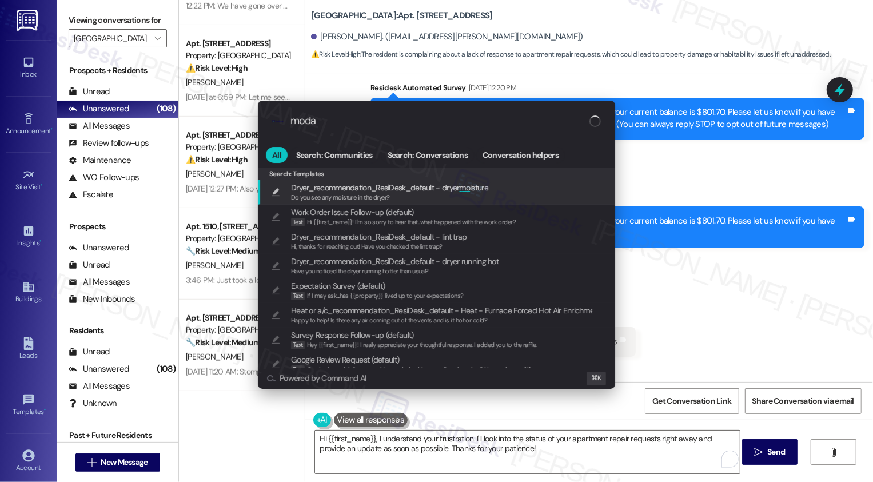
type input "modal"
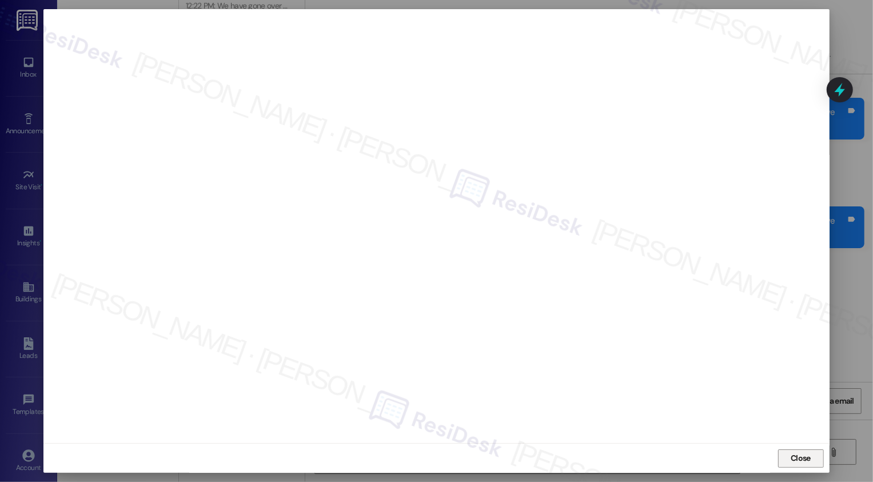
click at [789, 458] on span "Close" at bounding box center [801, 458] width 25 height 12
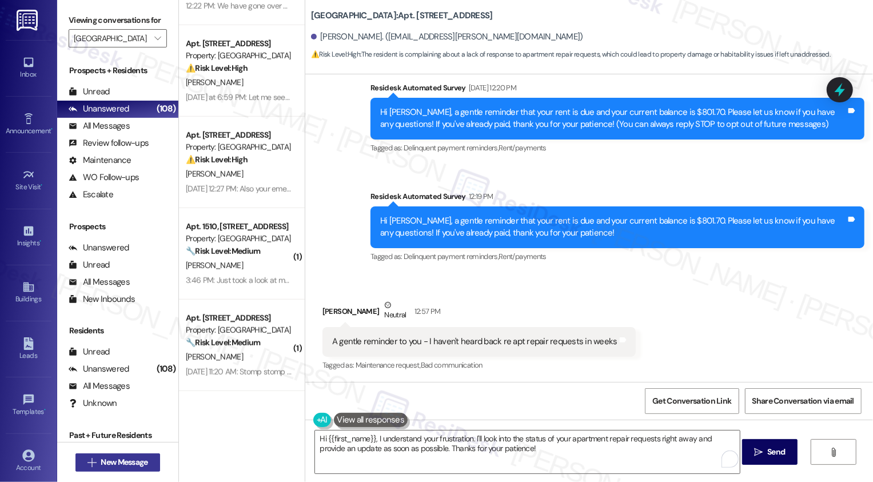
click at [124, 458] on span "New Message" at bounding box center [124, 462] width 47 height 12
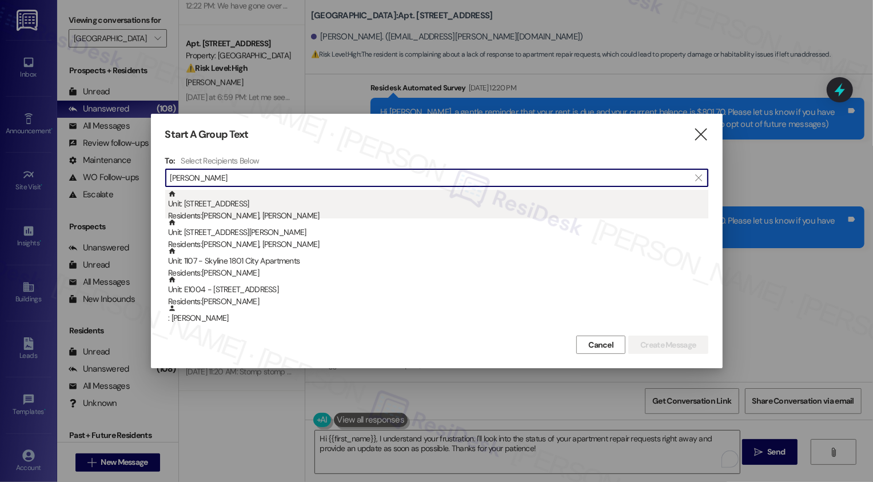
type input "lawrence"
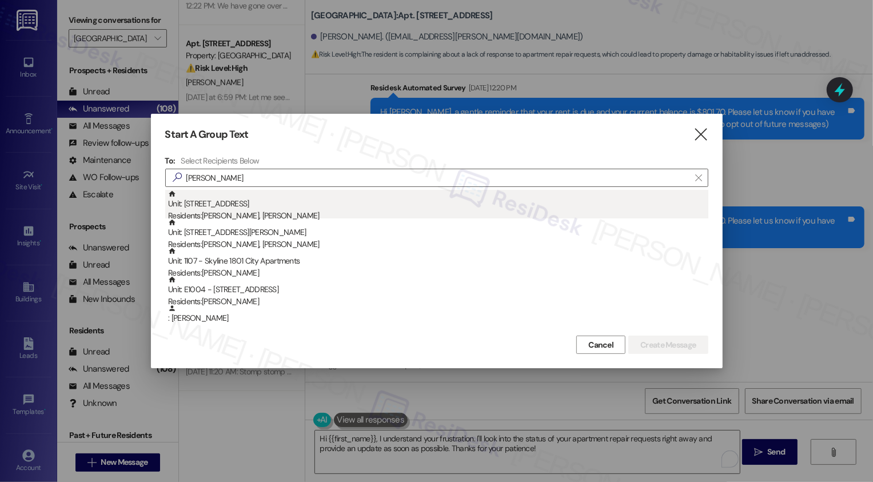
click at [295, 209] on div "Unit: 403 - 1001 E. Bayaud Ave Residents: Marsi Beck, Lawrence Welkowitz" at bounding box center [438, 206] width 541 height 33
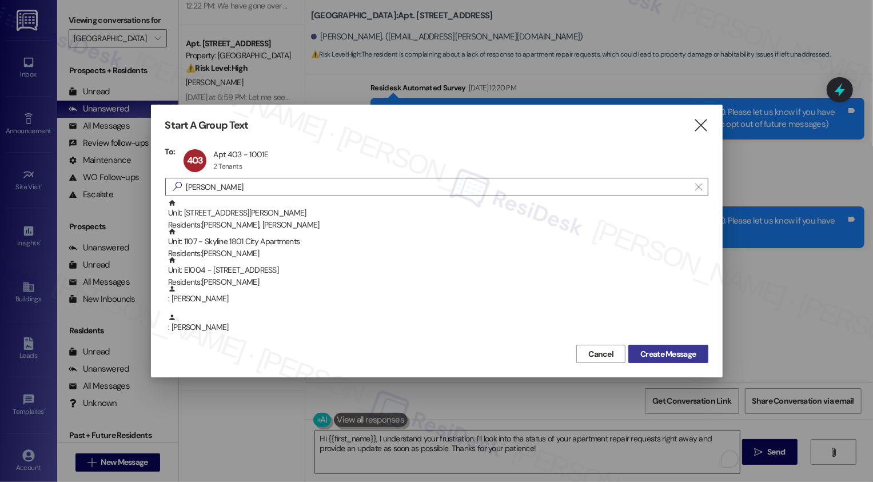
click at [670, 350] on span "Create Message" at bounding box center [668, 354] width 55 height 12
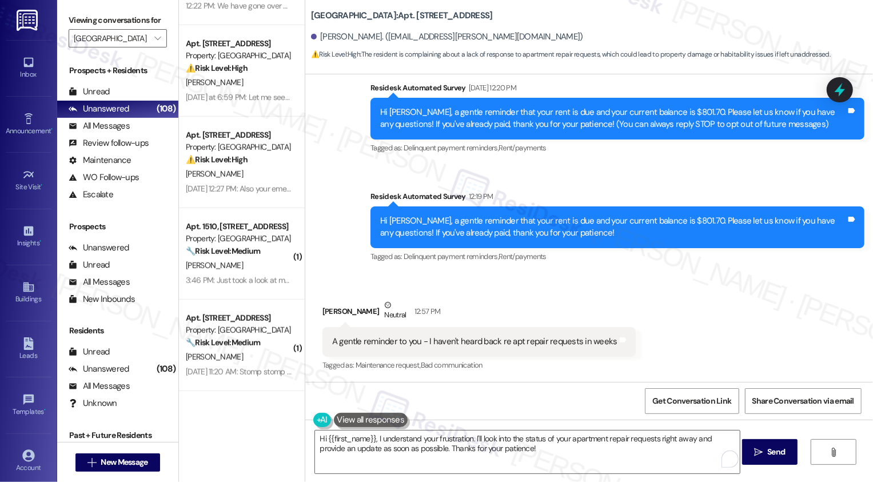
click at [133, 450] on div " New Message" at bounding box center [118, 462] width 85 height 29
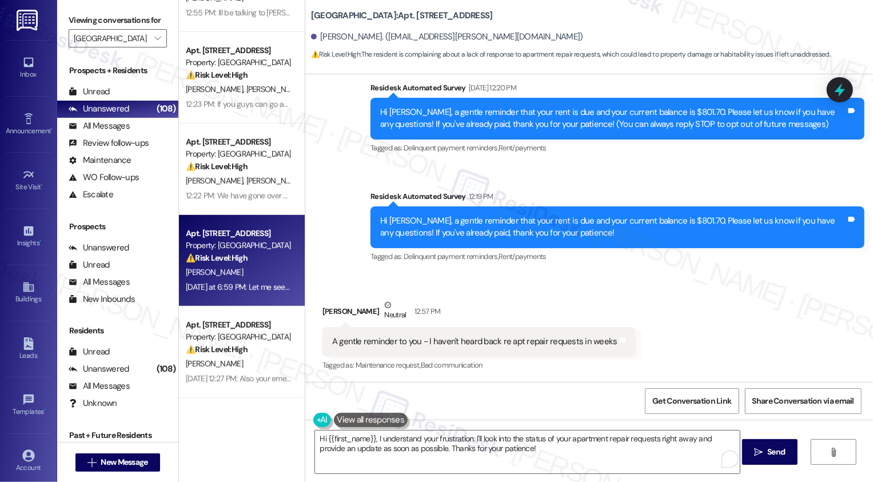
scroll to position [403, 0]
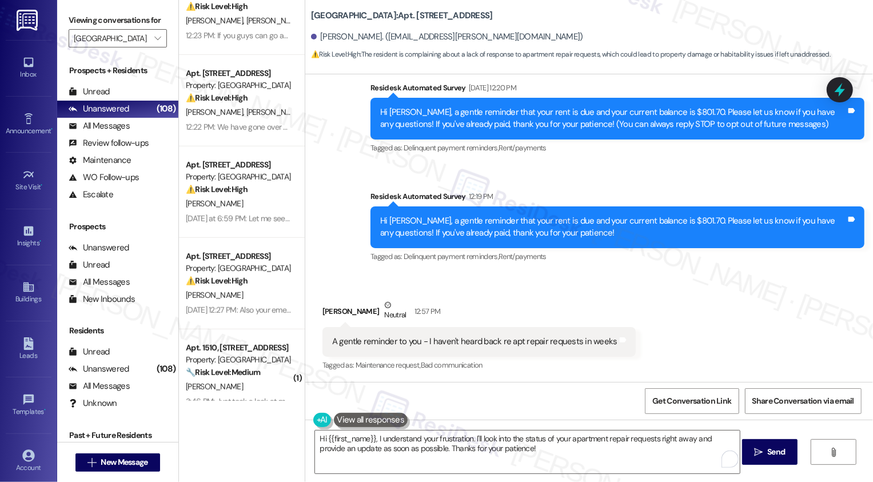
click at [240, 291] on div "[PERSON_NAME]" at bounding box center [239, 295] width 108 height 14
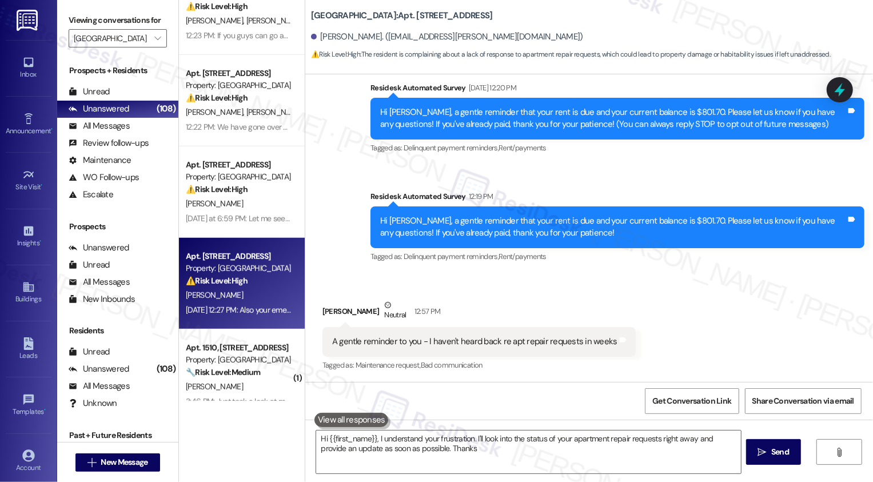
click at [240, 291] on div "[PERSON_NAME]" at bounding box center [239, 295] width 108 height 14
type textarea "Hi {{first_name}}, I understand your frustration. I'll look into the status of …"
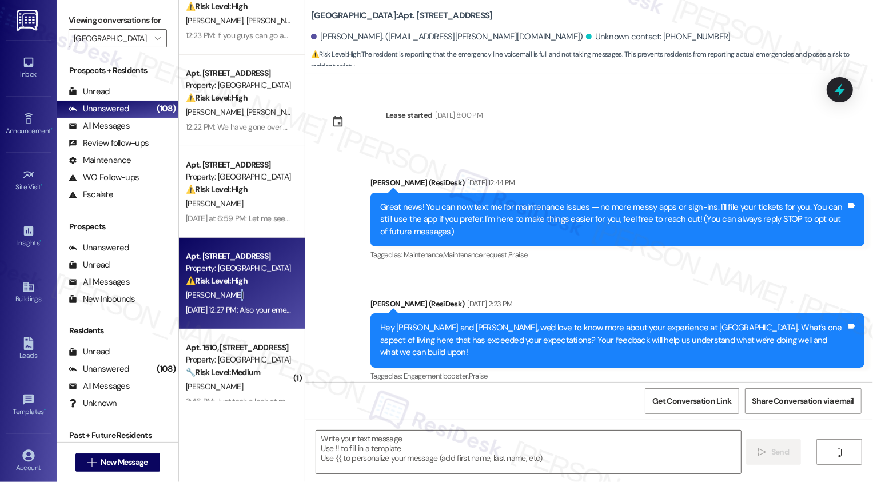
scroll to position [3650, 0]
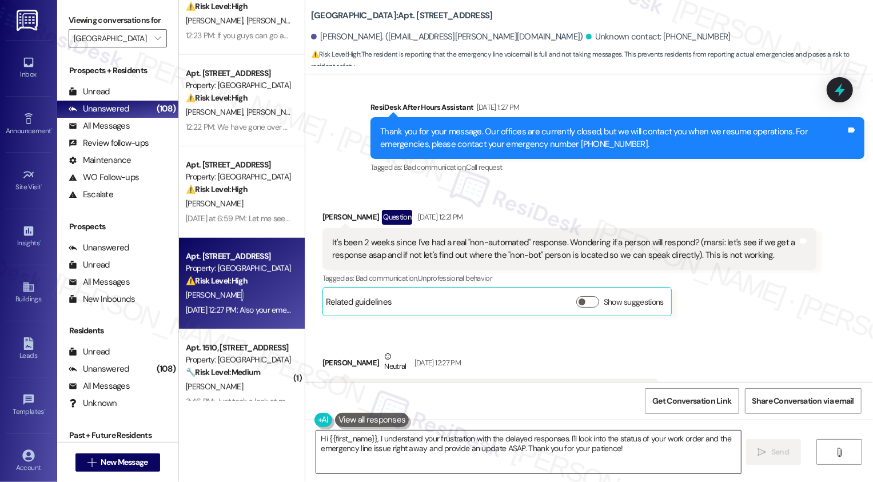
click at [404, 437] on textarea "Hi {{first_name}}, I understand your frustration with the delayed responses. I'…" at bounding box center [528, 452] width 425 height 43
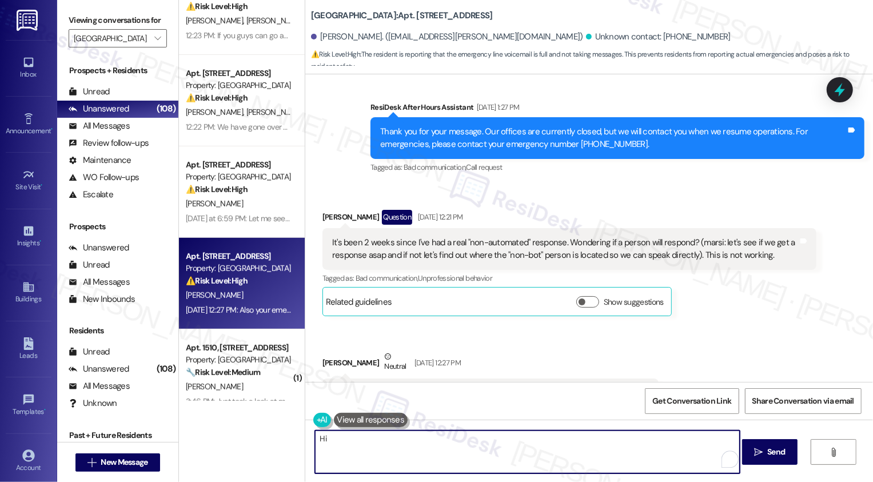
click at [324, 351] on div "Lawrence Welkowitz Neutral Sep 10, 2025 at 12:27 PM" at bounding box center [491, 365] width 336 height 28
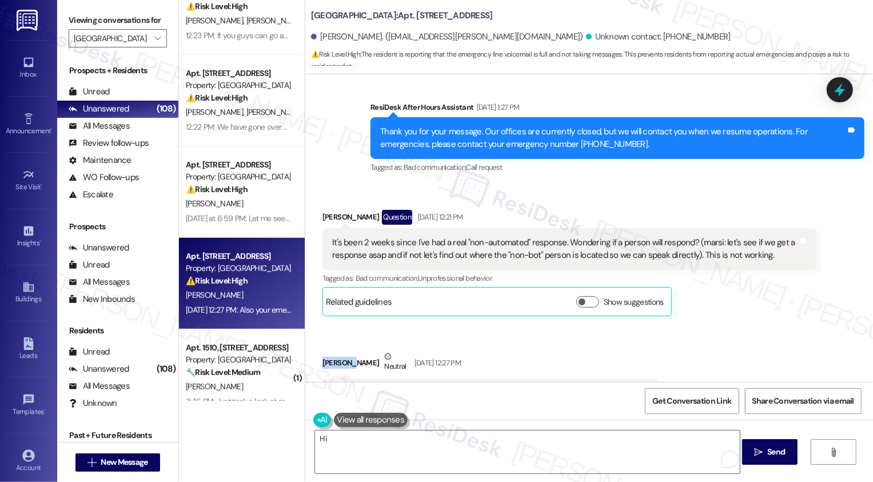
copy div "Lawrence"
click at [360, 445] on textarea "Hi" at bounding box center [527, 452] width 425 height 43
paste textarea "Lawrence"
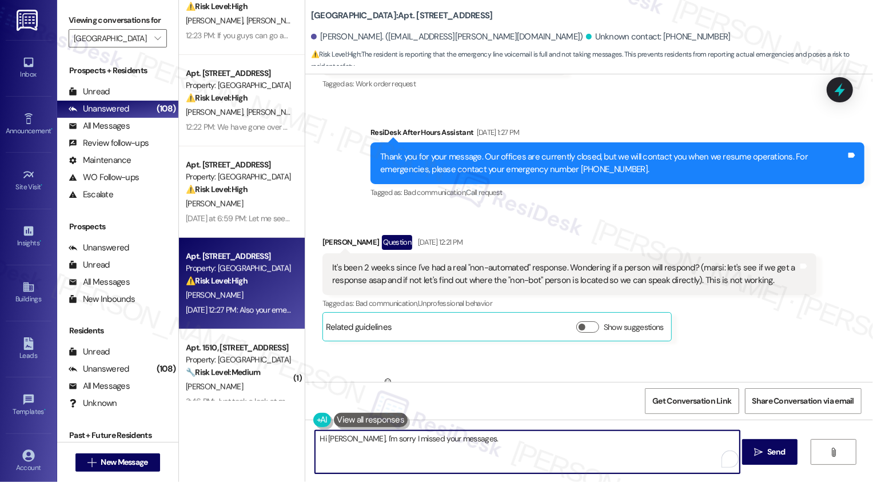
scroll to position [3650, 0]
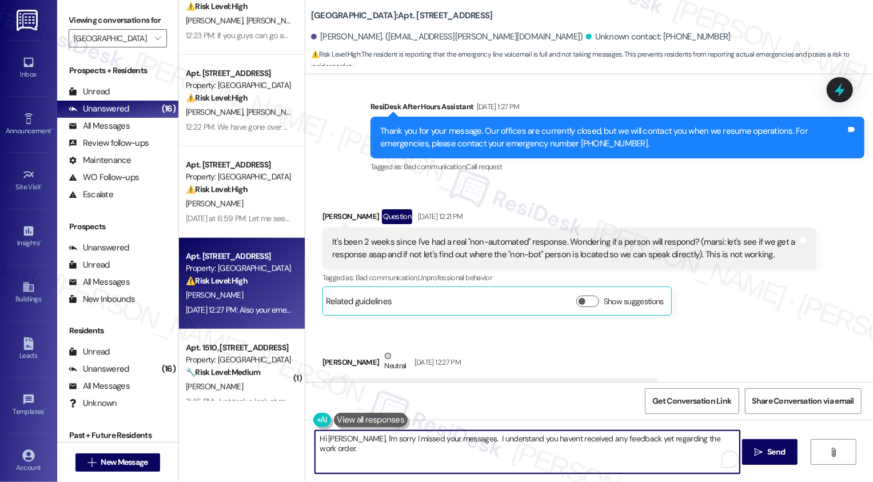
click at [563, 184] on div "Received via SMS Lawrence Welkowitz Question Sep 10, 2025 at 12:21 PM It's been…" at bounding box center [589, 308] width 568 height 249
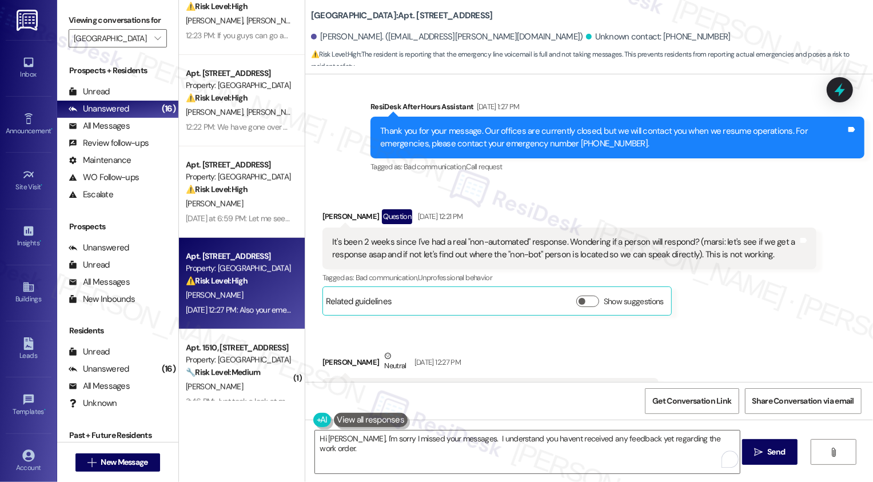
click at [578, 296] on div "Show suggestions" at bounding box center [623, 302] width 92 height 12
click at [586, 296] on button "Show suggestions" at bounding box center [588, 301] width 23 height 11
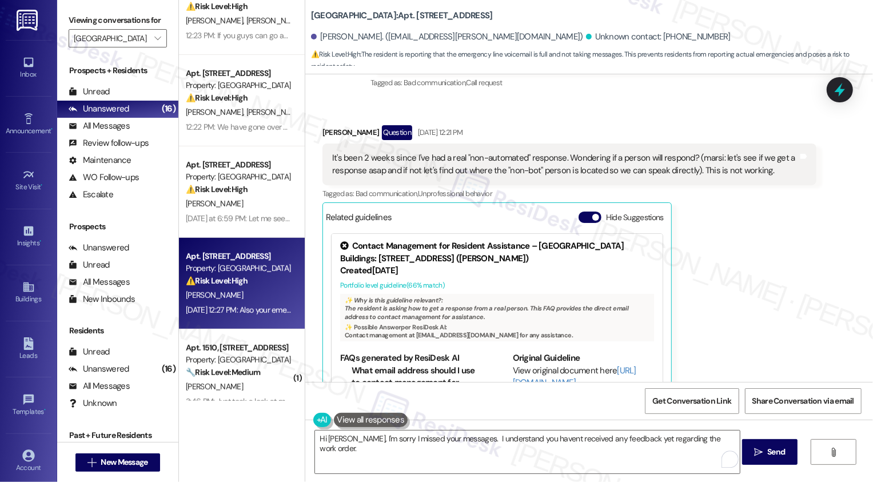
scroll to position [3782, 0]
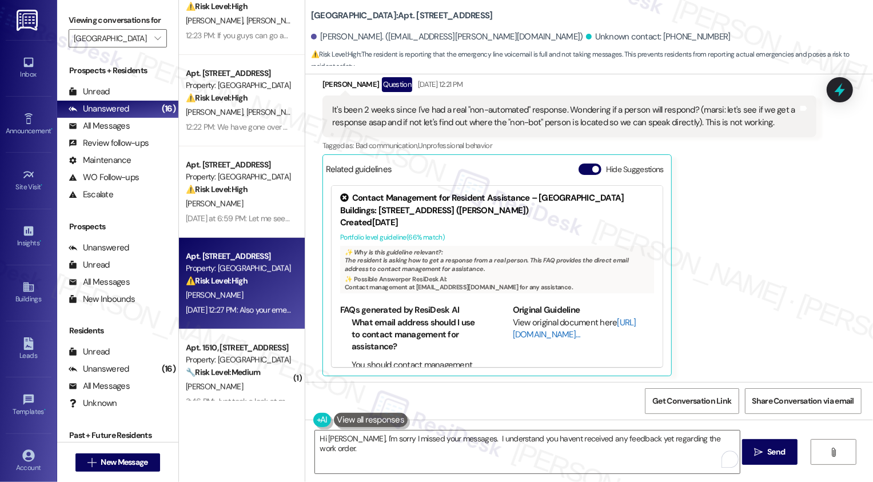
click at [529, 317] on link "[URL][DOMAIN_NAME]…" at bounding box center [575, 328] width 124 height 23
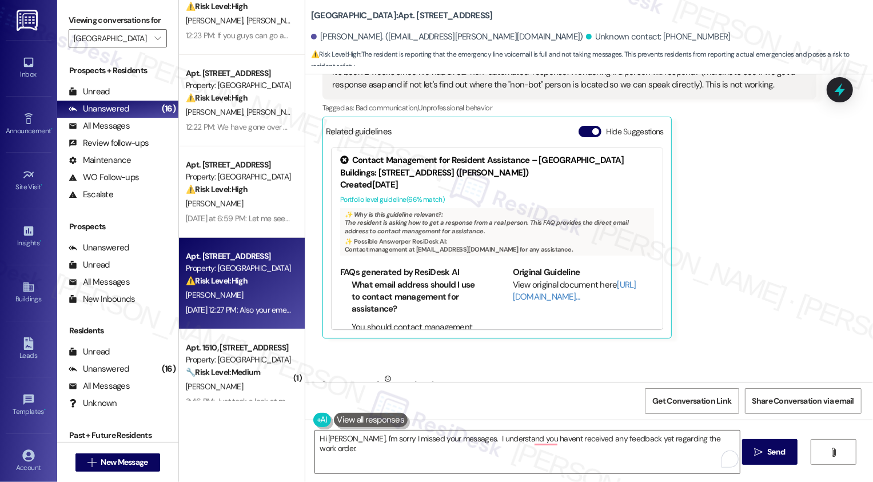
scroll to position [3715, 0]
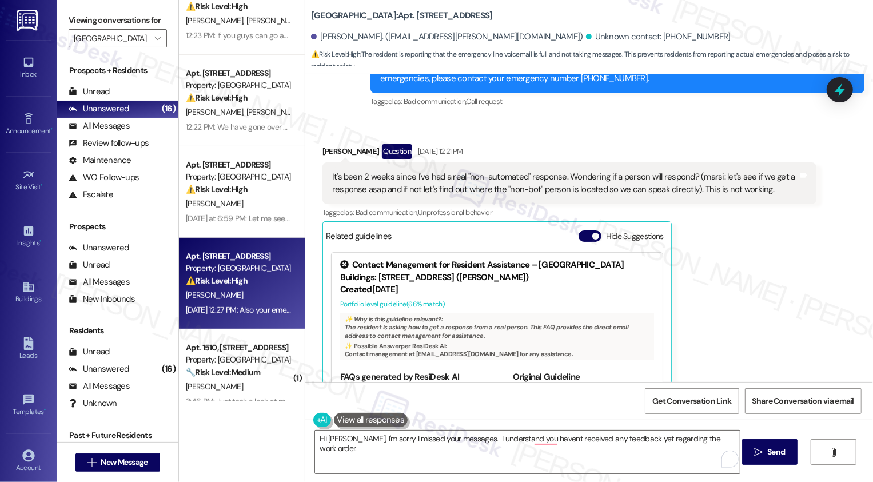
click at [339, 259] on icon at bounding box center [345, 265] width 12 height 12
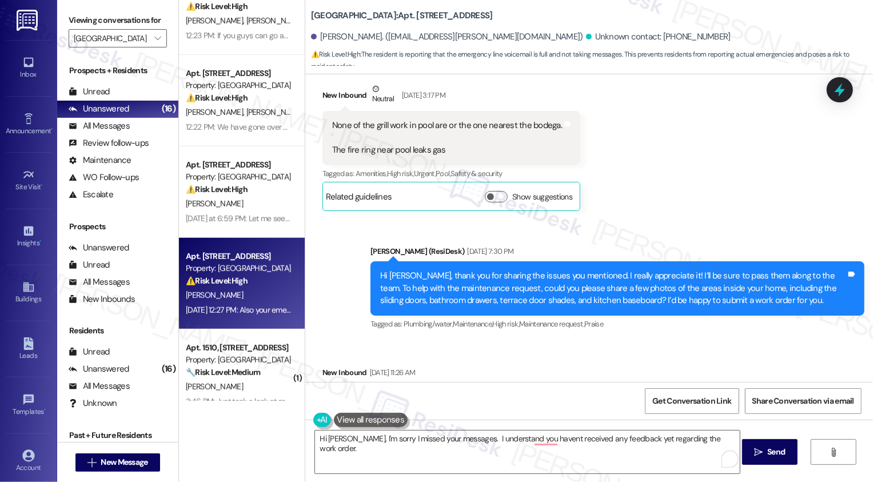
scroll to position [1384, 0]
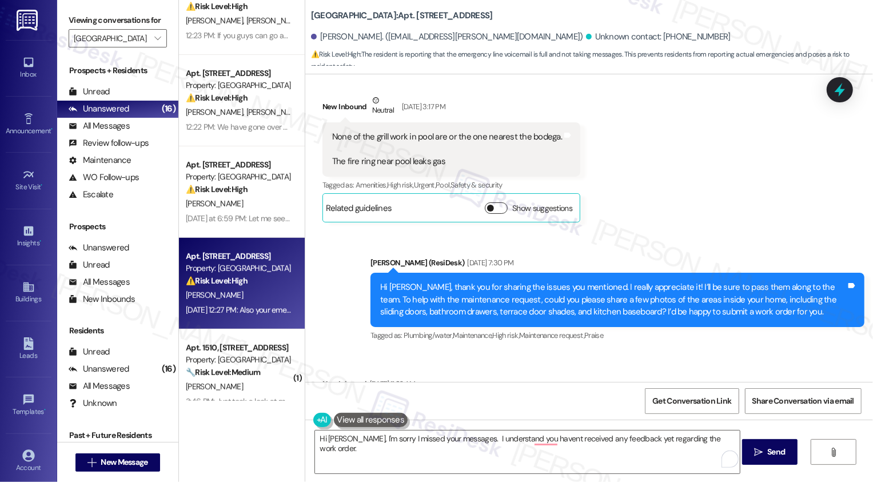
click at [487, 205] on span "button" at bounding box center [490, 208] width 7 height 7
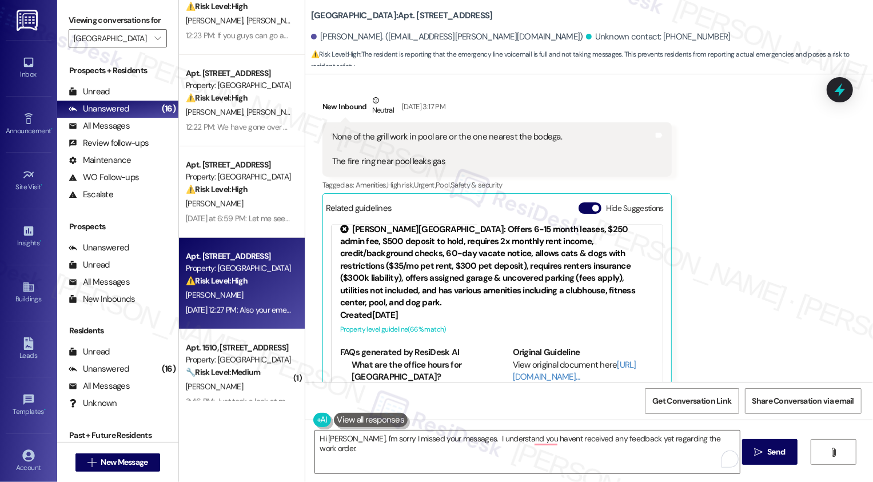
scroll to position [15, 0]
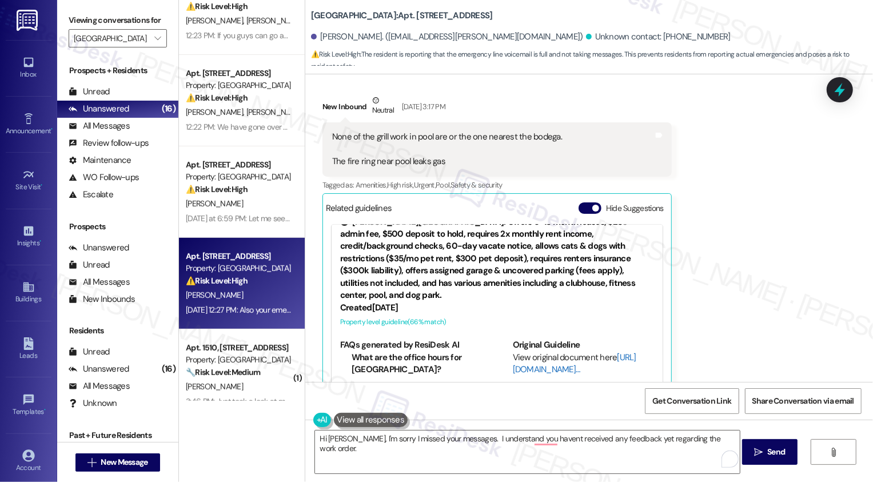
click at [524, 352] on link "[URL][DOMAIN_NAME]…" at bounding box center [575, 363] width 124 height 23
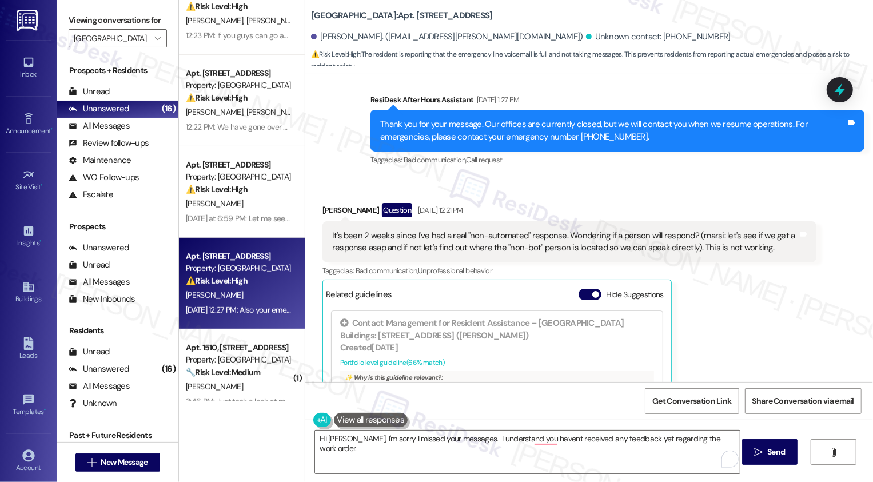
scroll to position [3751, 0]
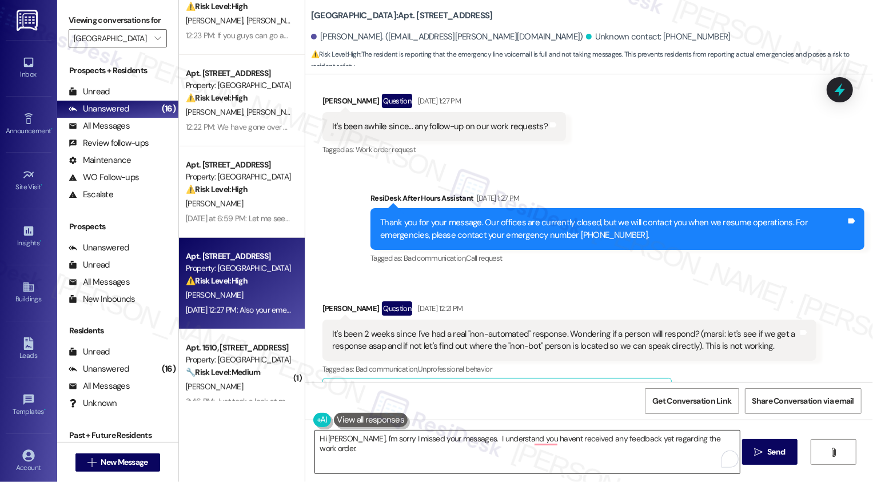
click at [505, 440] on textarea "Hi Lawrence, I'm sorry I missed your messages. I understand you havent received…" at bounding box center [527, 452] width 425 height 43
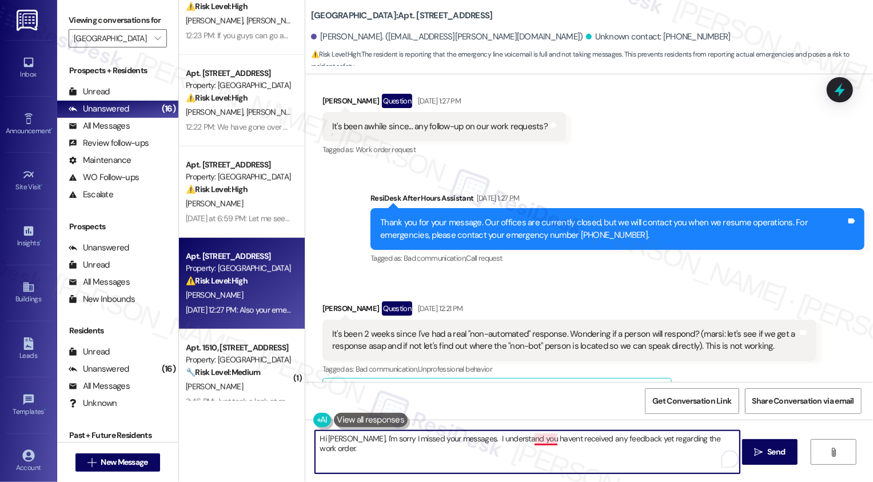
click at [537, 440] on textarea "Hi Lawrence, I'm sorry I missed your messages. I understand you havent received…" at bounding box center [527, 452] width 425 height 43
click at [733, 442] on textarea "Hi Lawrence, I'm sorry I missed your messages. I understand you haven't receive…" at bounding box center [527, 452] width 425 height 43
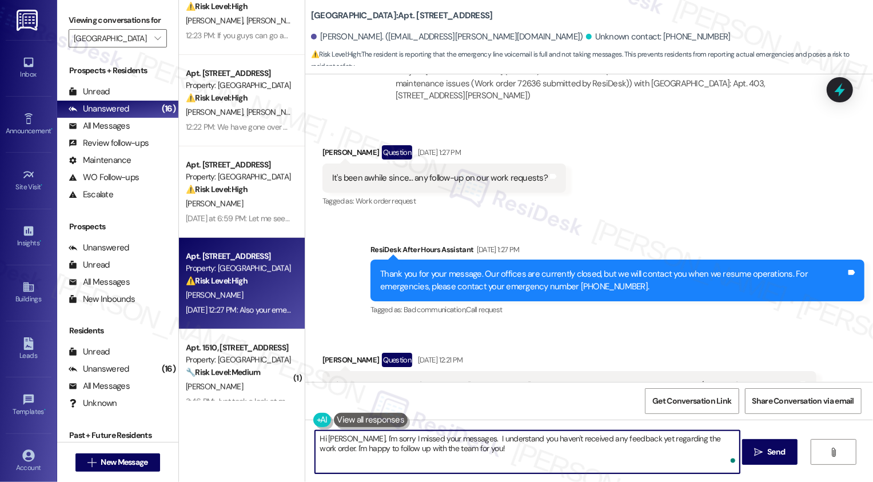
scroll to position [3697, 0]
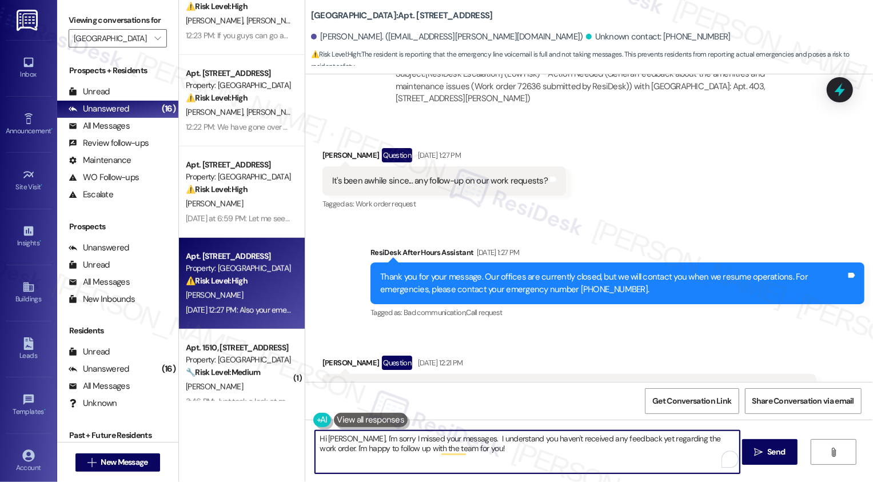
click at [365, 439] on textarea "Hi Lawrence, I'm sorry I missed your messages. I understand you haven't receive…" at bounding box center [527, 452] width 425 height 43
click at [381, 439] on textarea "Hi Lawrence, I'm so sorry I missed your messages. I understand you haven't rece…" at bounding box center [527, 452] width 425 height 43
click at [347, 443] on textarea "Hi Lawrence, I'm so sorry I missed your messages. I understand you haven't rece…" at bounding box center [527, 452] width 425 height 43
click at [328, 440] on textarea "Hi Lawrence, I'm so sorry I missed your messages. I understand you haven't rece…" at bounding box center [527, 452] width 425 height 43
click at [343, 440] on textarea "Hi Lawrence, I'm so sorry I missed your messages. I understand you haven't rece…" at bounding box center [527, 452] width 425 height 43
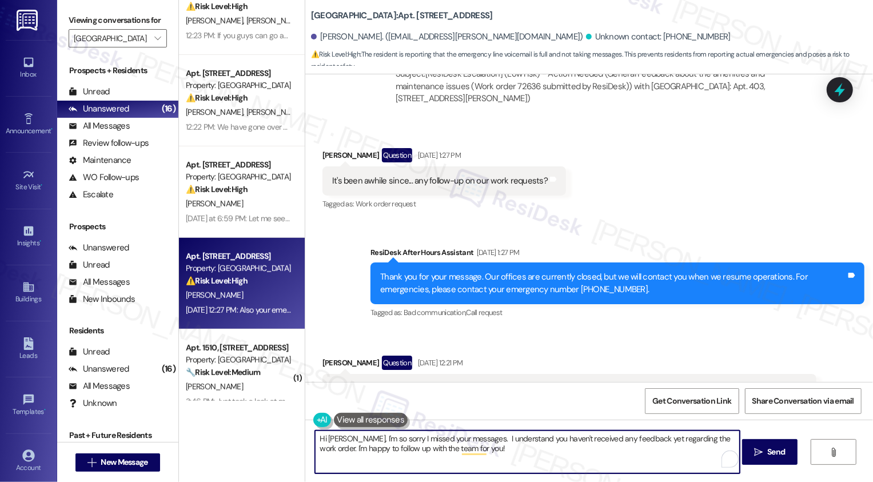
click at [359, 440] on textarea "Hi Lawrence, I'm so sorry I missed your messages. I understand you haven't rece…" at bounding box center [527, 452] width 425 height 43
click at [375, 440] on textarea "Hi Lawrence, I'm so sorry I missed your messages. I understand you haven't rece…" at bounding box center [527, 452] width 425 height 43
click at [381, 440] on textarea "Hi Lawrence, I'm so sorry I missed your messages. I understand you haven't rece…" at bounding box center [527, 452] width 425 height 43
click at [574, 456] on textarea "Hi Lawrence, I'm so sorry I missed your messages. I understand you haven't rece…" at bounding box center [527, 452] width 425 height 43
click at [553, 456] on textarea "Hi Lawrence, I'm so sorry I missed your messages. I understand you haven't rece…" at bounding box center [527, 452] width 425 height 43
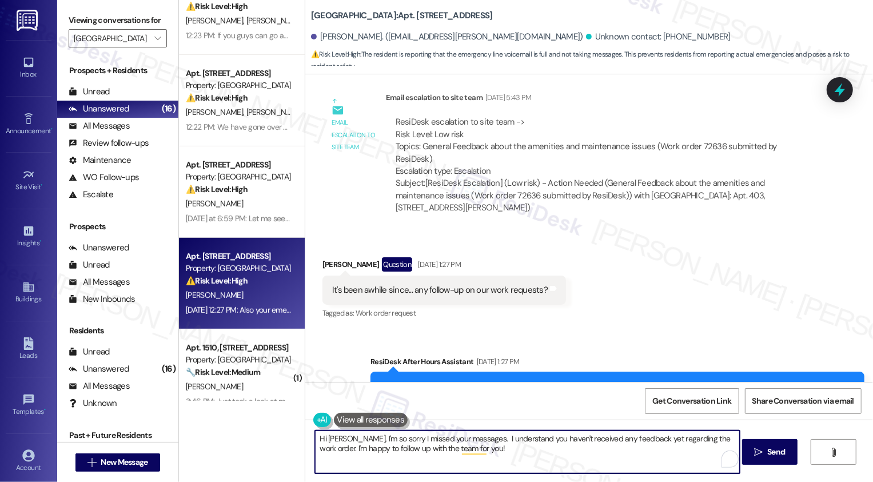
scroll to position [3569, 0]
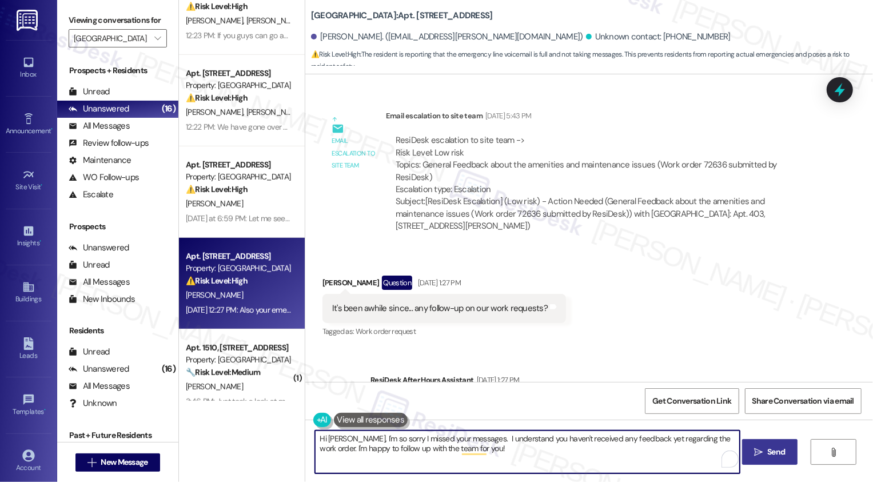
type textarea "Hi Lawrence, I'm so sorry I missed your messages. I understand you haven't rece…"
click at [768, 453] on span "Send" at bounding box center [777, 452] width 18 height 12
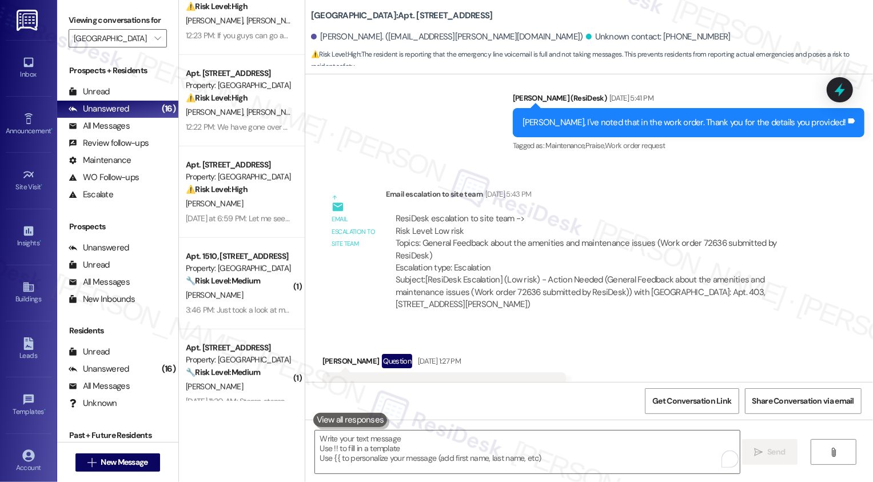
scroll to position [3484, 0]
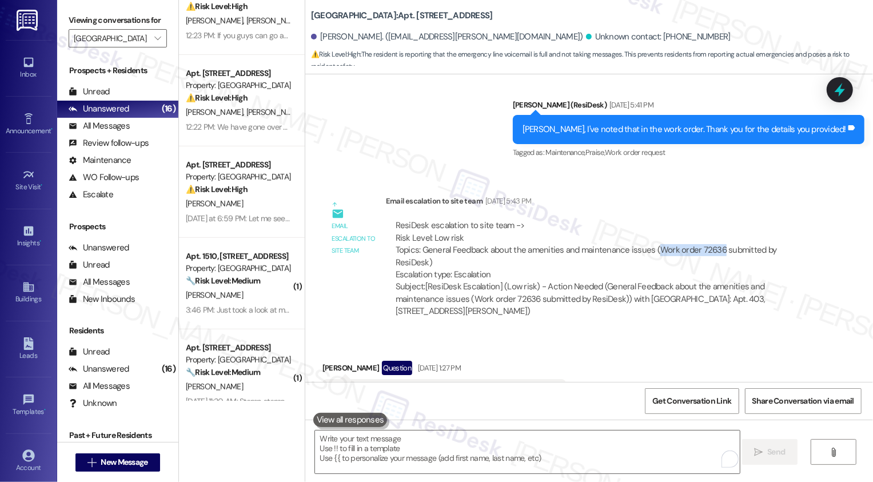
drag, startPoint x: 648, startPoint y: 223, endPoint x: 710, endPoint y: 223, distance: 61.8
click at [710, 223] on div "ResiDesk escalation to site team -> Risk Level: Low risk Topics: General Feedba…" at bounding box center [601, 250] width 411 height 61
copy div "Work order 72636"
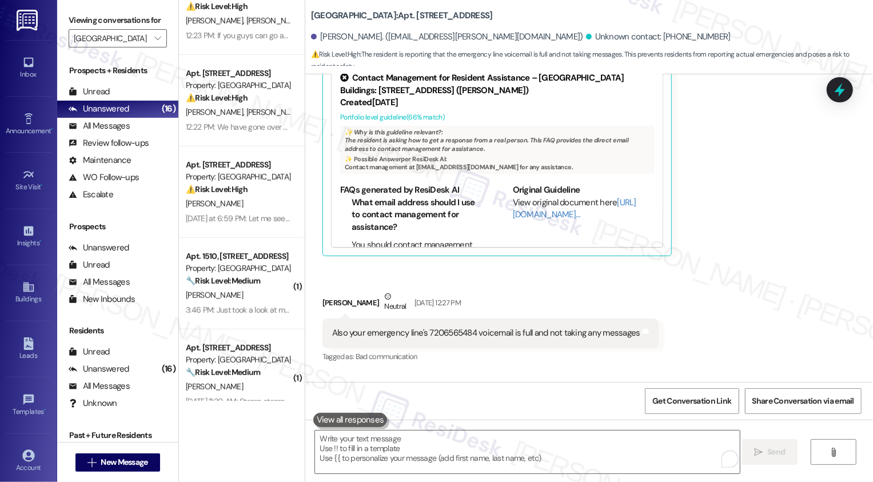
scroll to position [4128, 0]
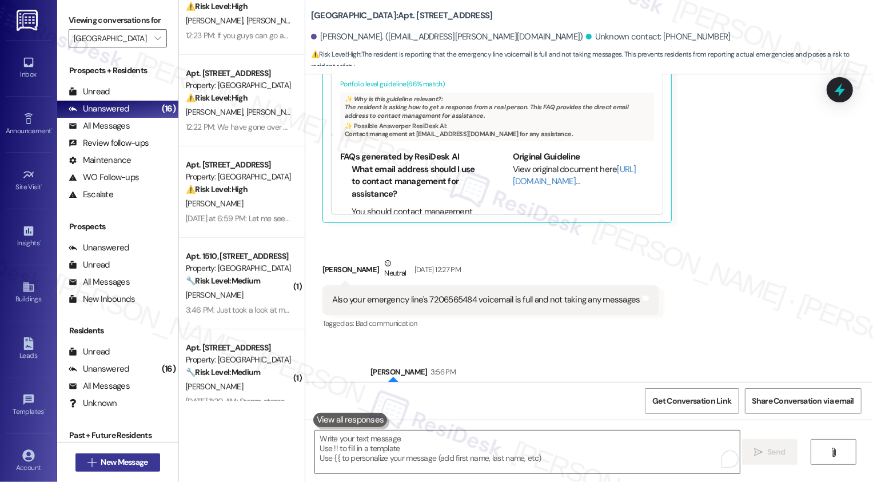
click at [126, 462] on span "New Message" at bounding box center [124, 462] width 47 height 12
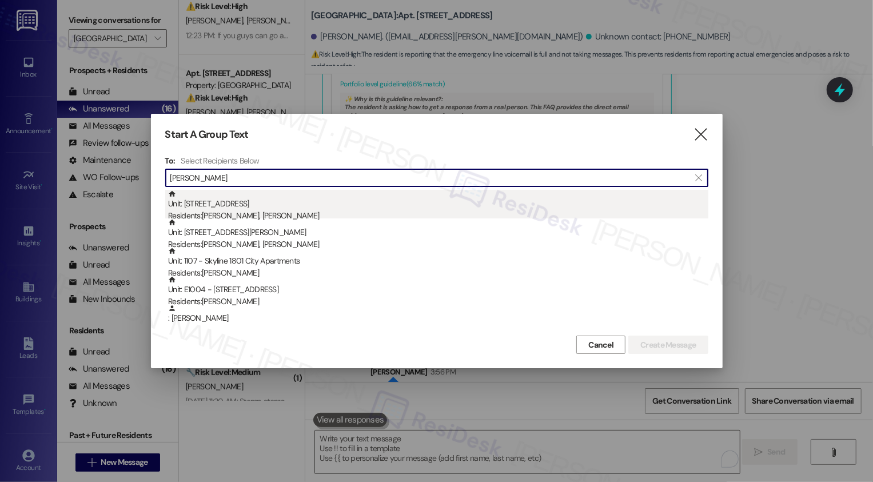
type input "lawrence"
click at [227, 215] on div "Residents: Marsi Beck, Lawrence Welkowitz" at bounding box center [438, 216] width 541 height 12
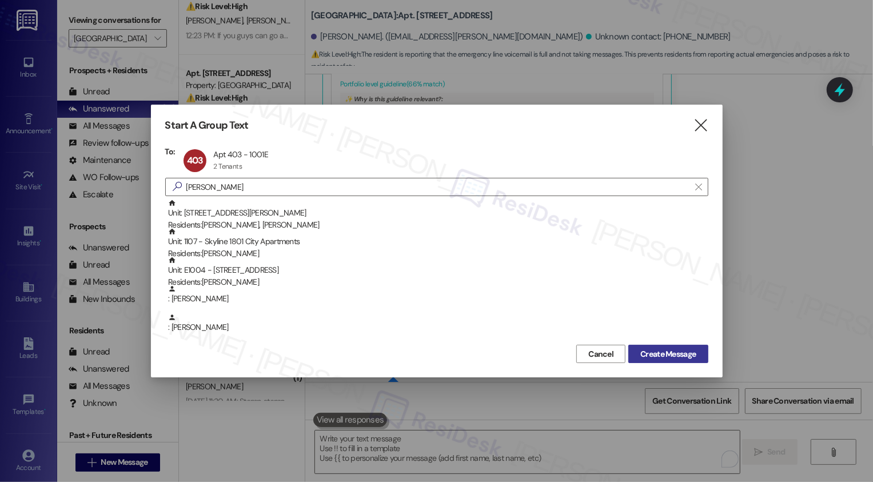
click at [646, 358] on span "Create Message" at bounding box center [668, 354] width 55 height 12
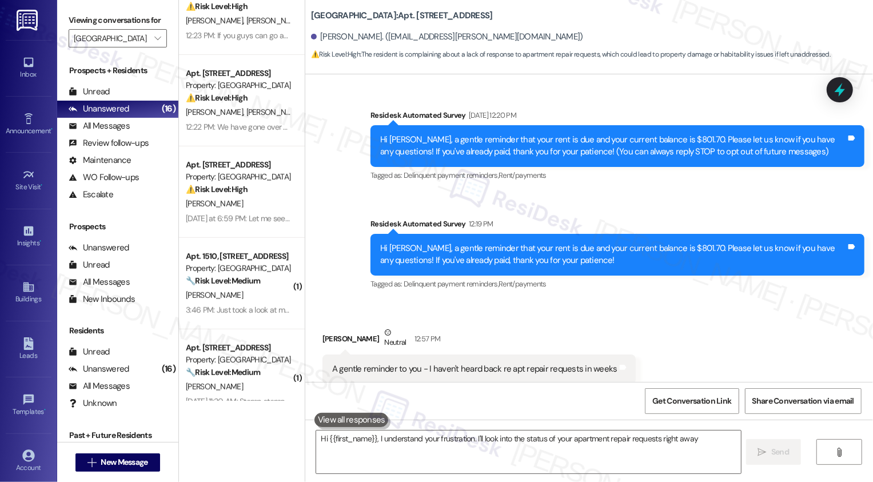
scroll to position [94, 0]
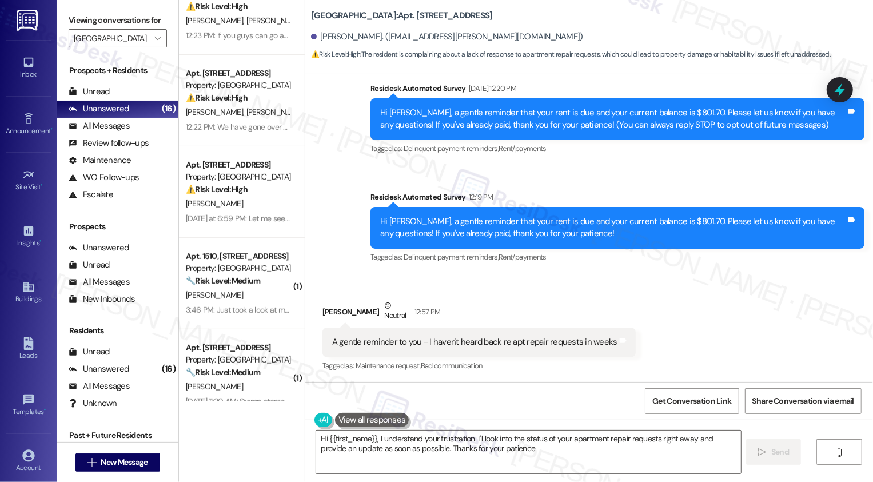
type textarea "Hi {{first_name}}, I understand your frustration. I'll look into the status of …"
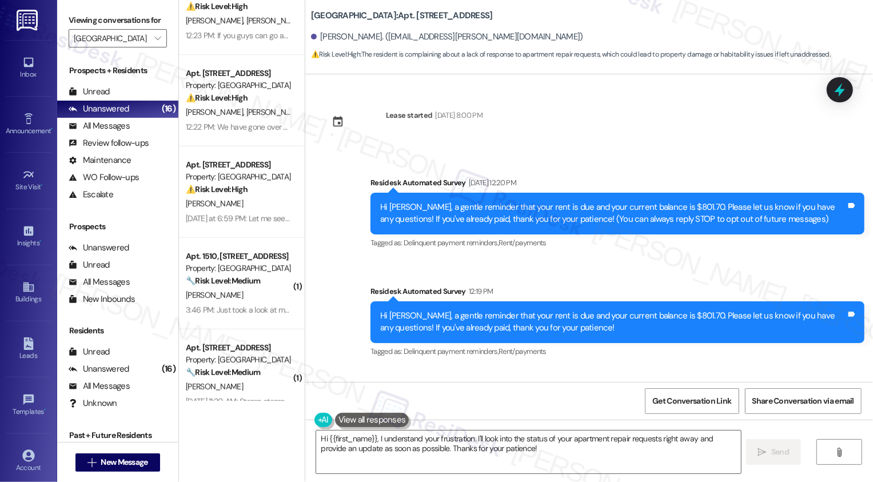
scroll to position [95, 0]
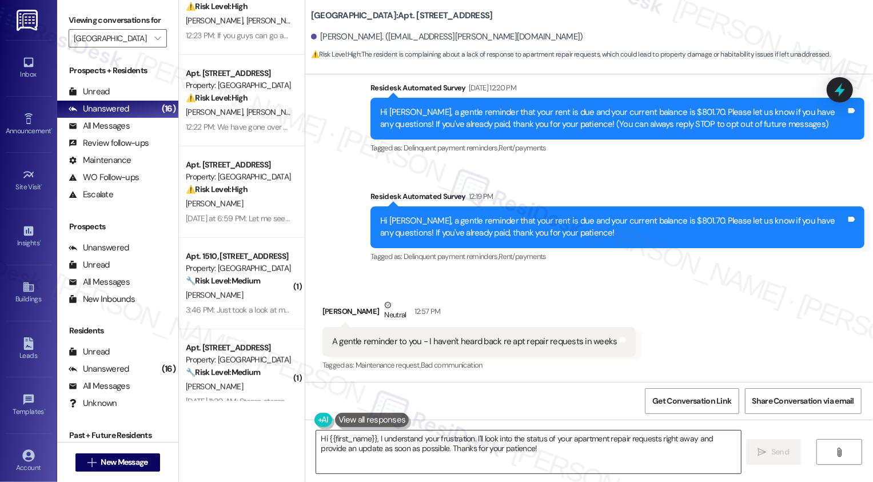
click at [457, 448] on textarea "Hi {{first_name}}, I understand your frustration. I'll look into the status of …" at bounding box center [528, 452] width 425 height 43
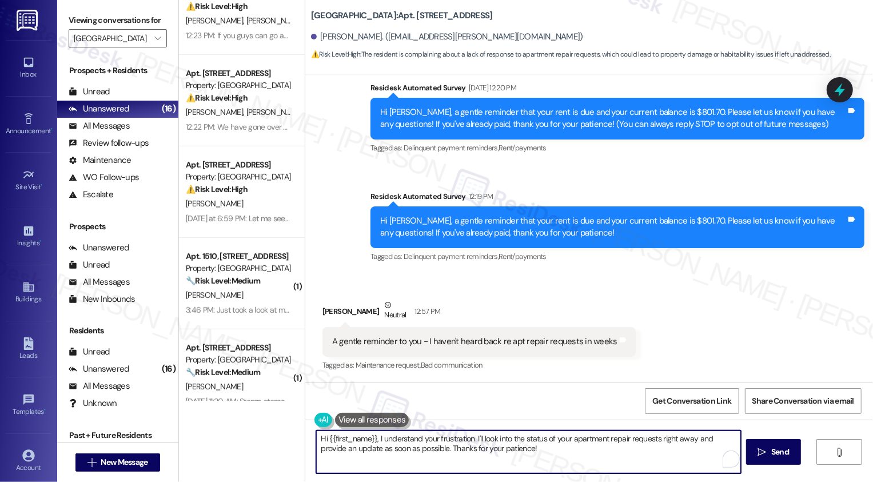
click at [522, 448] on textarea "Hi {{first_name}}, I understand your frustration. I'll look into the status of …" at bounding box center [528, 452] width 425 height 43
click at [550, 454] on textarea "Hi {{first_name}}, I understand your frustration. I'll look into the status of …" at bounding box center [528, 452] width 425 height 43
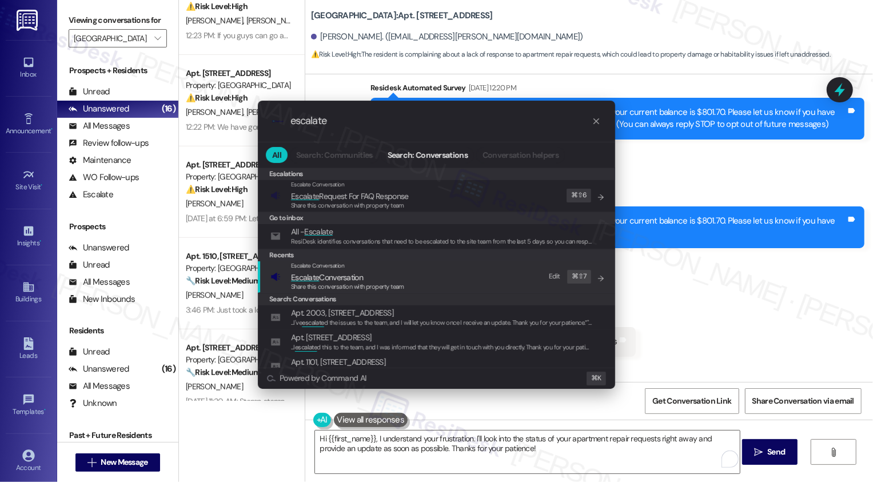
type input "escalate"
click at [361, 276] on span "Escalate Conversation" at bounding box center [327, 277] width 72 height 10
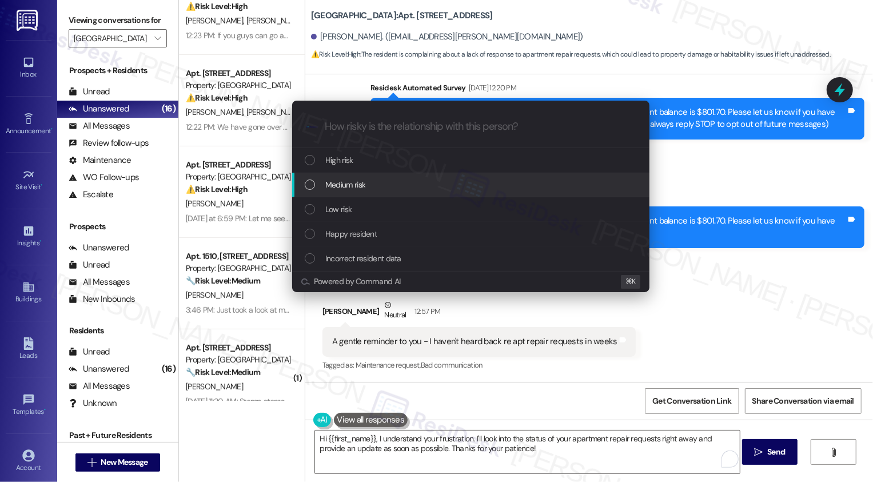
click at [356, 196] on div "Medium risk" at bounding box center [471, 185] width 358 height 25
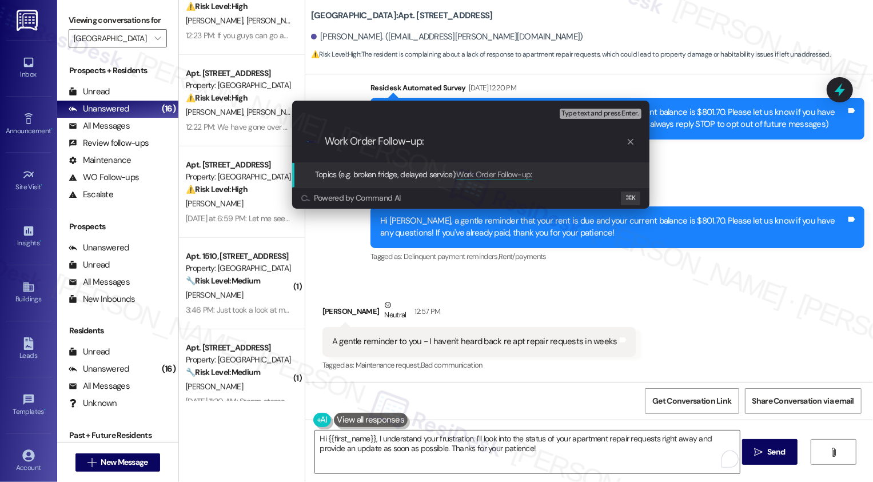
paste input "Work order 72636"
type input "Work Order Follow-up: Work order 72636"
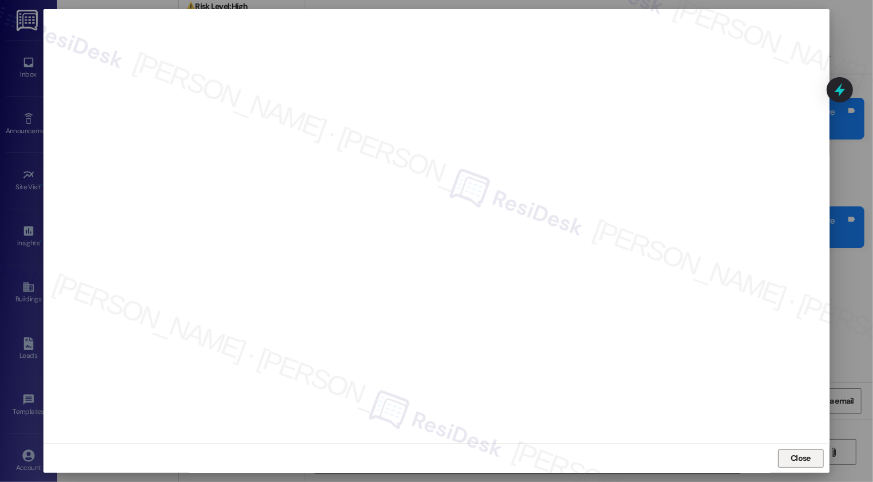
click at [796, 463] on button "Close" at bounding box center [802, 459] width 46 height 18
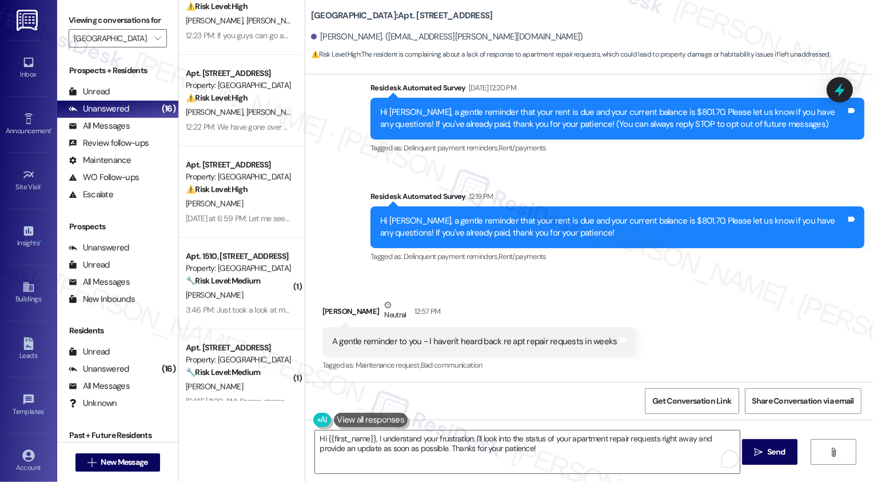
click at [769, 295] on div "Received via SMS Lawrence Welkowitz Neutral 12:57 PM A gentle reminder to you -…" at bounding box center [589, 327] width 568 height 109
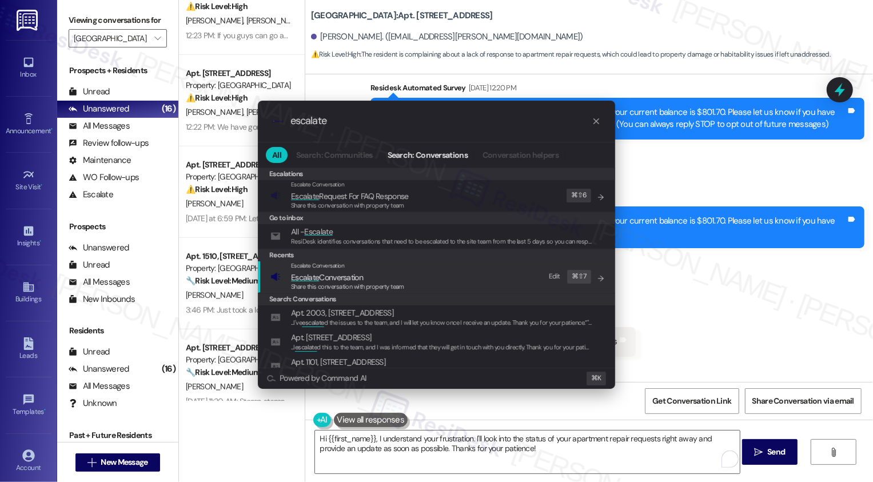
type input "escalate"
click at [313, 288] on span "Share this conversation with property team" at bounding box center [347, 287] width 113 height 8
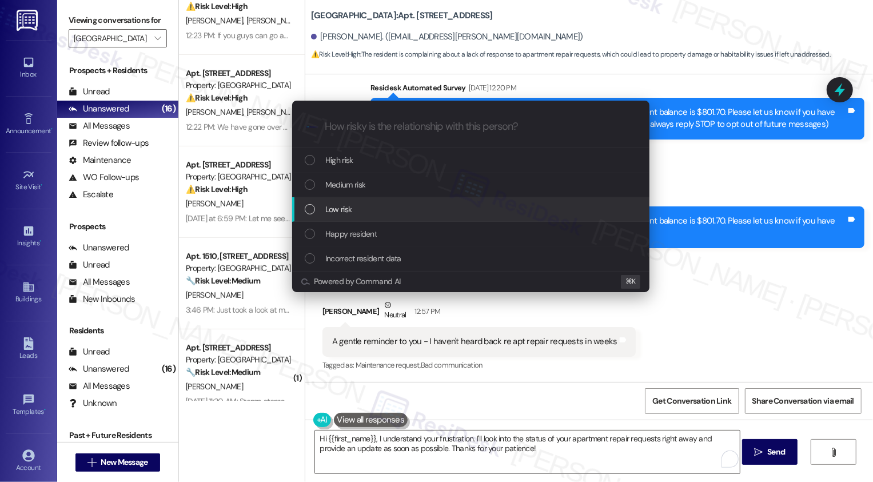
click at [331, 208] on span "Low risk" at bounding box center [338, 209] width 26 height 13
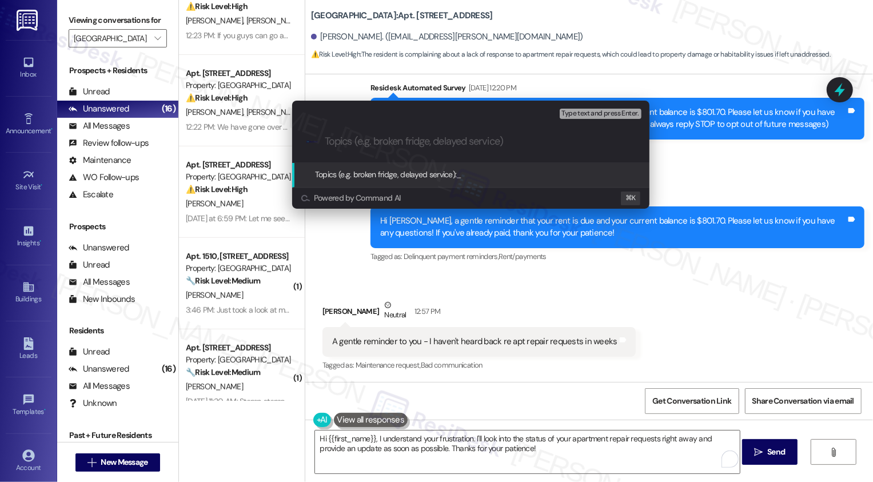
click at [599, 288] on div "Escalate Conversation Low risk Topics (e.g. broken fridge, delayed service) Any…" at bounding box center [436, 241] width 873 height 482
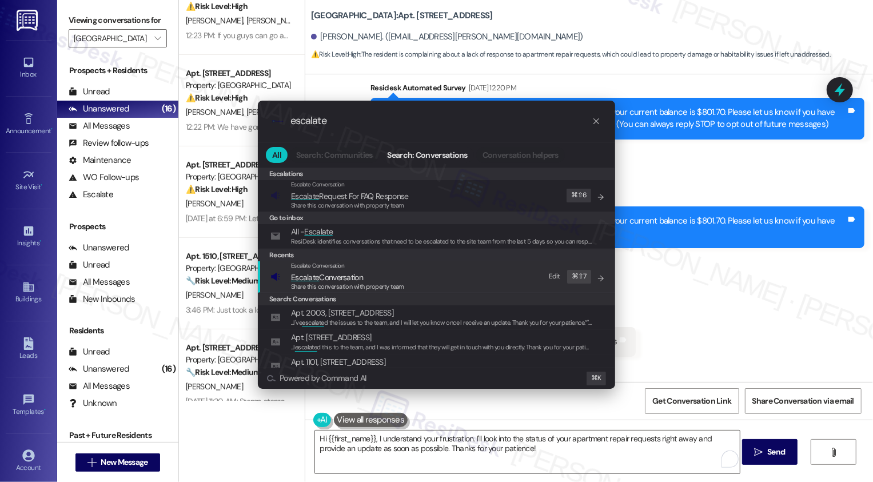
type input "escalate"
click at [361, 272] on span "Escalate Conversation" at bounding box center [327, 277] width 72 height 10
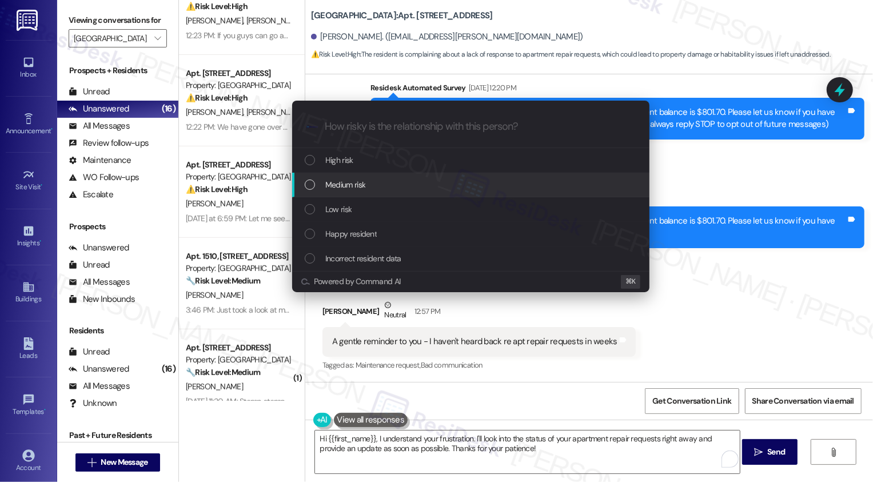
click at [375, 180] on div "Medium risk" at bounding box center [472, 184] width 335 height 13
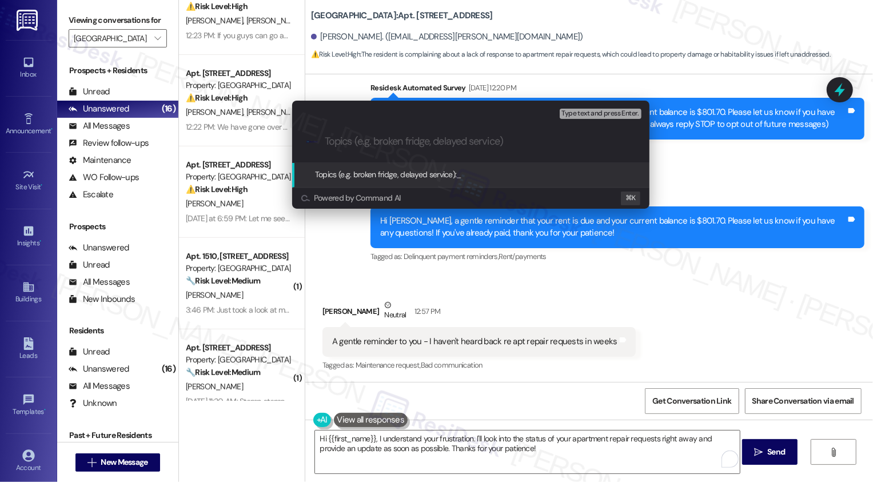
paste input "Work Order Follow-up: Work order 72636"
type input "Work Order Follow-up: Work order 72636"
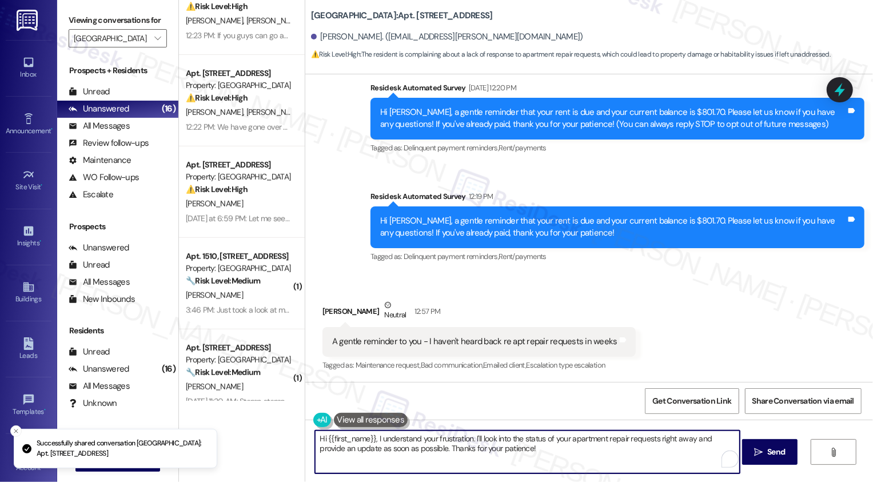
click at [630, 302] on div "Received via SMS Lawrence Welkowitz Neutral 12:57 PM A gentle reminder to you -…" at bounding box center [589, 327] width 568 height 109
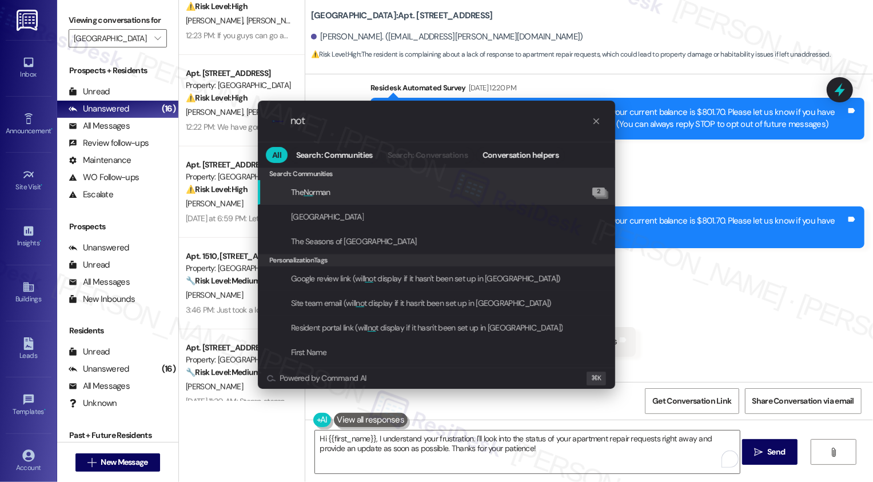
type input "note"
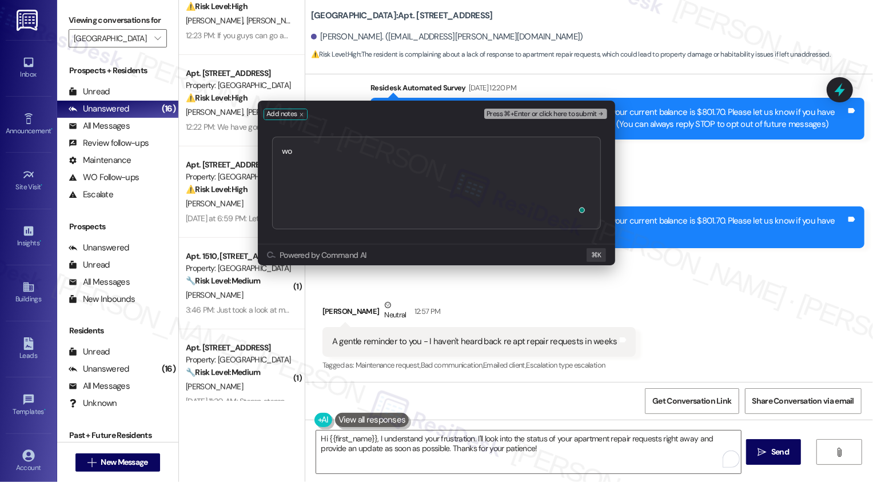
type textarea "w"
type textarea "responded in a different thread"
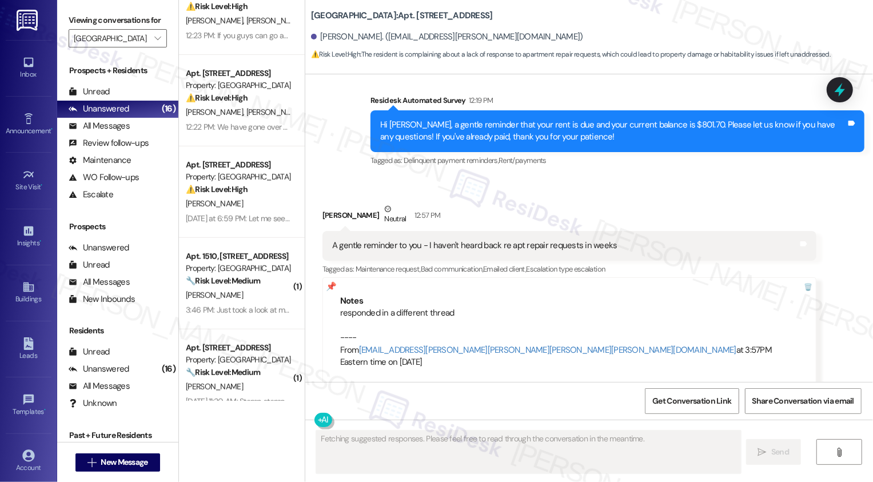
scroll to position [332, 0]
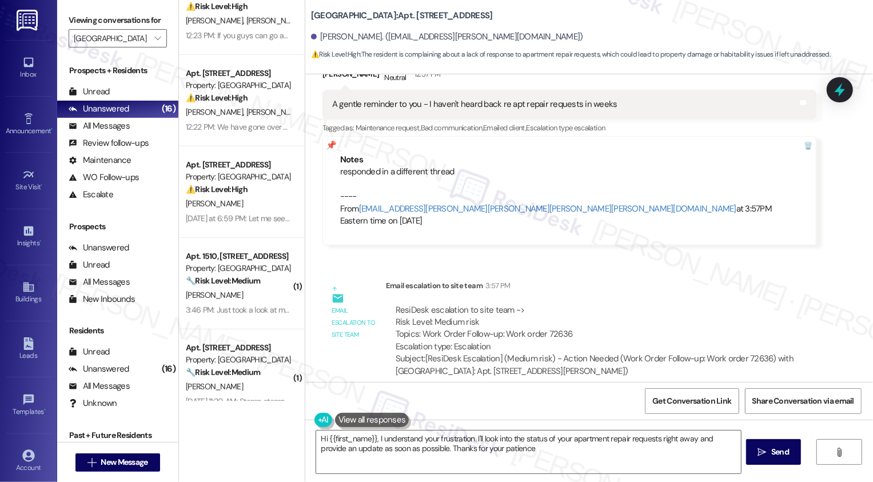
type textarea "Hi {{first_name}}, I understand your frustration. I'll look into the status of …"
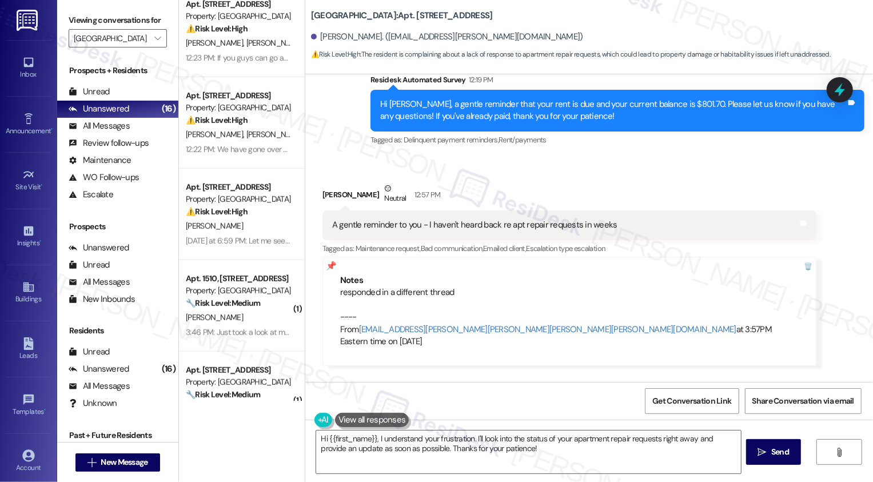
scroll to position [478, 0]
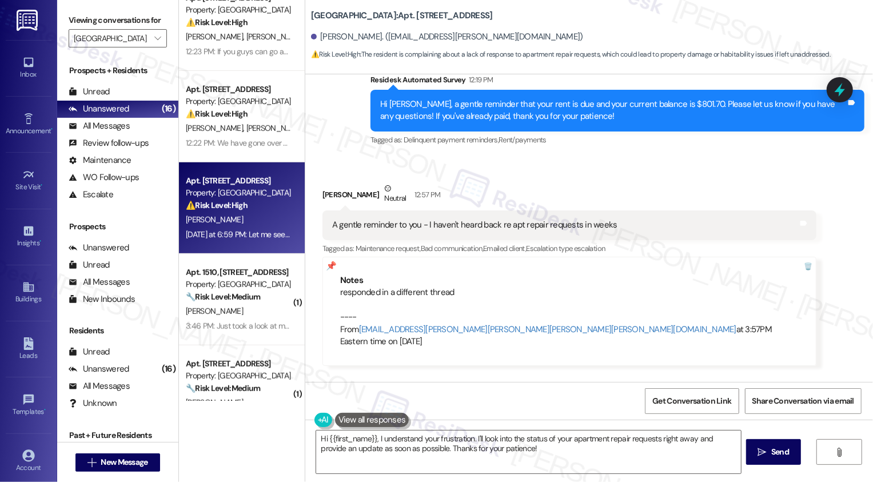
click at [246, 208] on div "⚠️ Risk Level: High The resident is unsure why their rent payment hasn't proces…" at bounding box center [239, 206] width 106 height 12
type textarea "Fetching suggested responses. Please feel free to read through the conversation…"
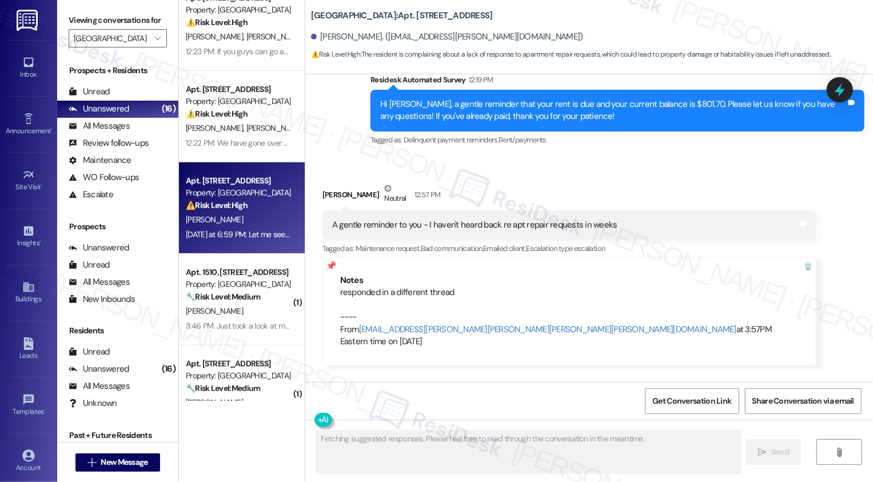
click at [246, 208] on div "⚠️ Risk Level: High The resident is unsure why their rent payment hasn't proces…" at bounding box center [239, 206] width 106 height 12
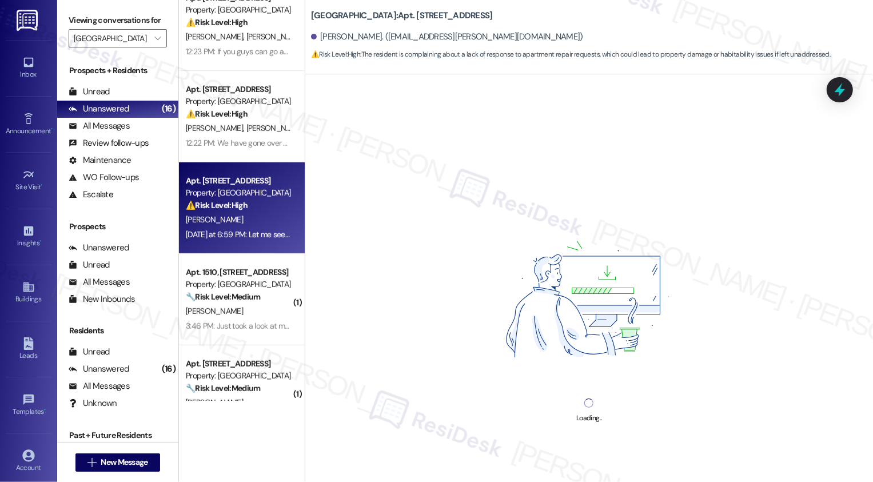
click at [246, 208] on div "⚠️ Risk Level: High The resident is unsure why their rent payment hasn't proces…" at bounding box center [239, 206] width 106 height 12
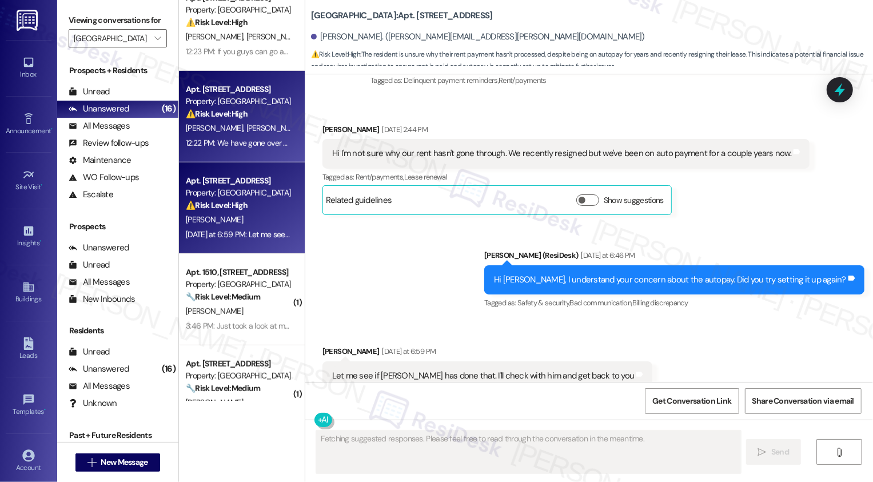
scroll to position [598, 0]
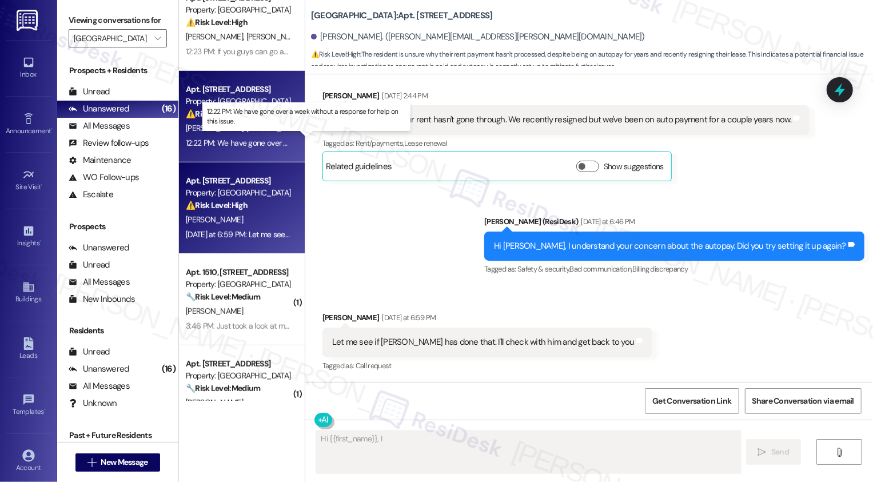
type textarea "Hi {{first_name}}, I understand"
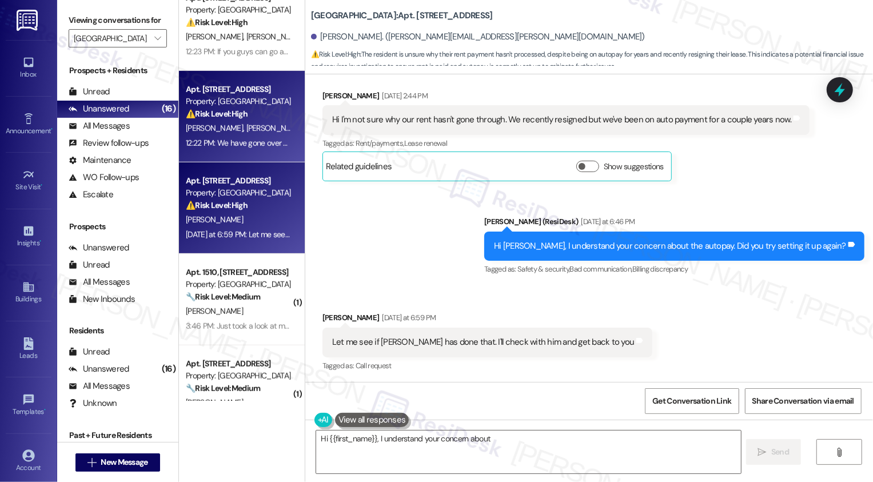
click at [246, 128] on span "[PERSON_NAME]" at bounding box center [274, 128] width 57 height 10
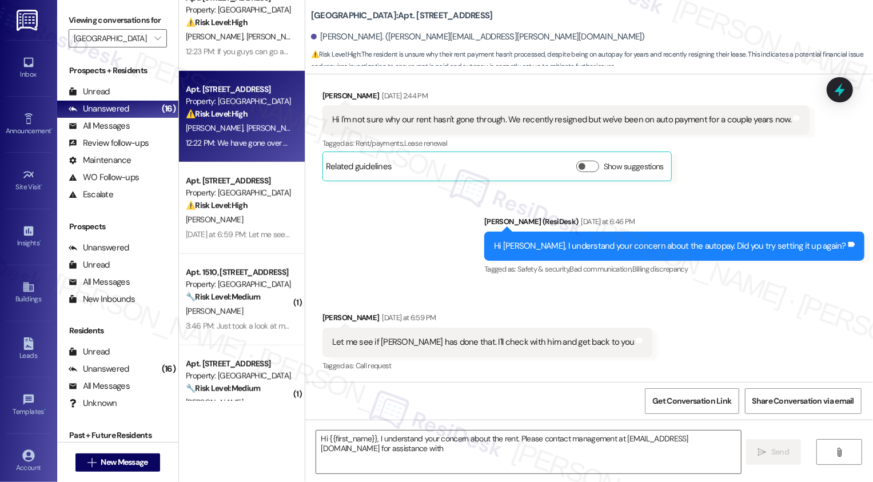
click at [246, 128] on span "[PERSON_NAME]" at bounding box center [274, 128] width 57 height 10
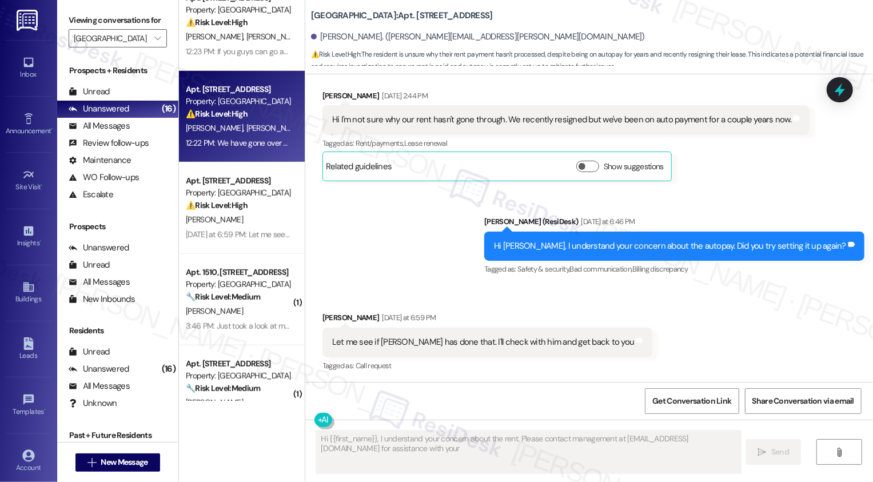
type textarea "Hi {{first_name}}, I understand your concern about the rent. Please contact man…"
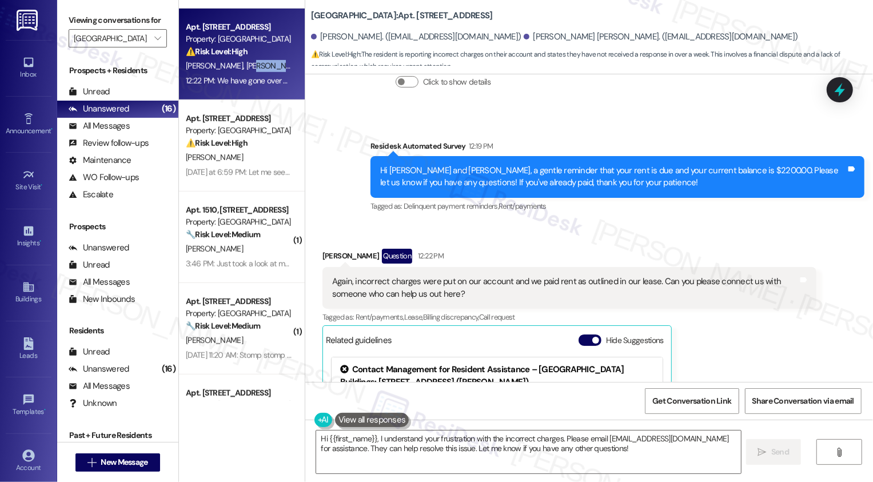
scroll to position [978, 0]
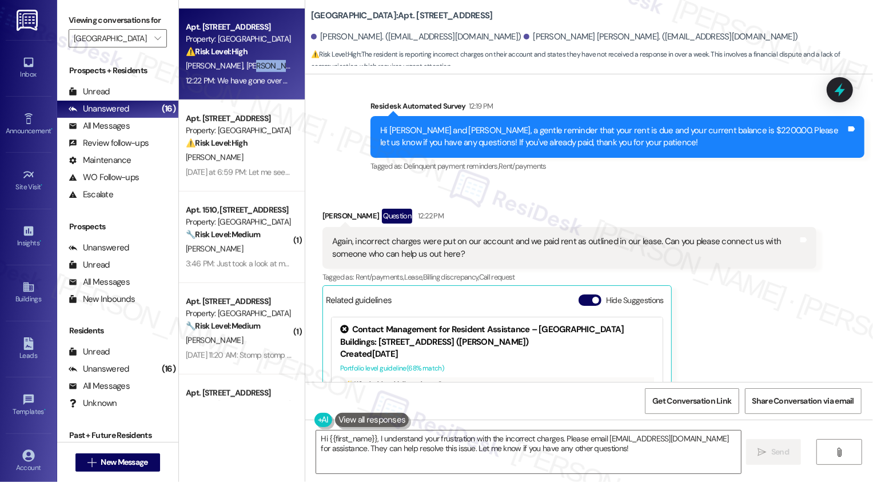
click at [538, 236] on div "Again, incorrect charges were put on our account and we paid rent as outlined i…" at bounding box center [565, 248] width 466 height 25
click at [571, 236] on div "Again, incorrect charges were put on our account and we paid rent as outlined i…" at bounding box center [565, 248] width 466 height 25
click at [544, 236] on div "Again, incorrect charges were put on our account and we paid rent as outlined i…" at bounding box center [565, 248] width 466 height 25
click at [575, 236] on div "Again, incorrect charges were put on our account and we paid rent as outlined i…" at bounding box center [565, 248] width 466 height 25
click at [618, 236] on div "Again, incorrect charges were put on our account and we paid rent as outlined i…" at bounding box center [565, 248] width 466 height 25
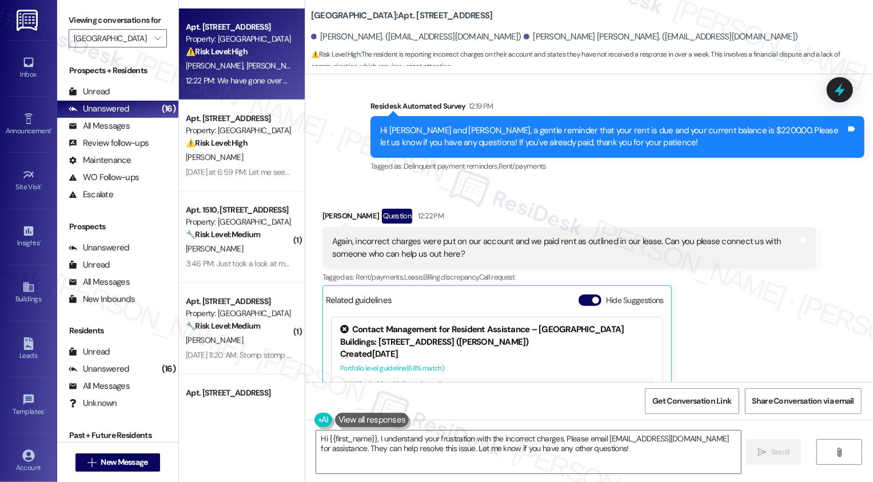
click at [656, 236] on div "Again, incorrect charges were put on our account and we paid rent as outlined i…" at bounding box center [565, 248] width 466 height 25
click at [629, 236] on div "Again, incorrect charges were put on our account and we paid rent as outlined i…" at bounding box center [565, 248] width 466 height 25
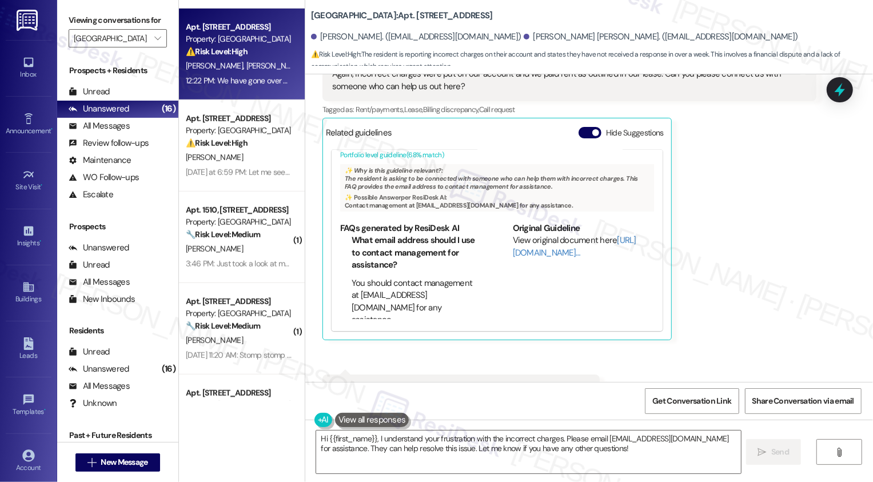
scroll to position [1181, 0]
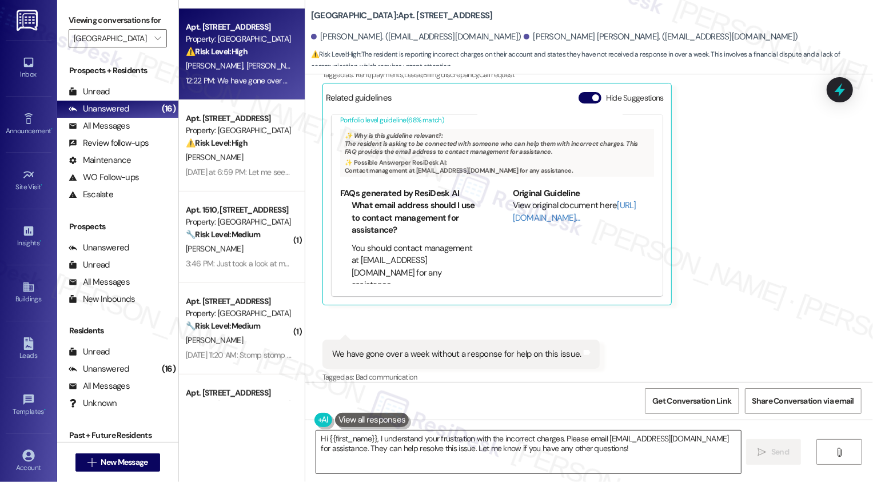
click at [376, 443] on textarea "Hi {{first_name}}, I understand your frustration with the incorrect charges. Pl…" at bounding box center [528, 452] width 425 height 43
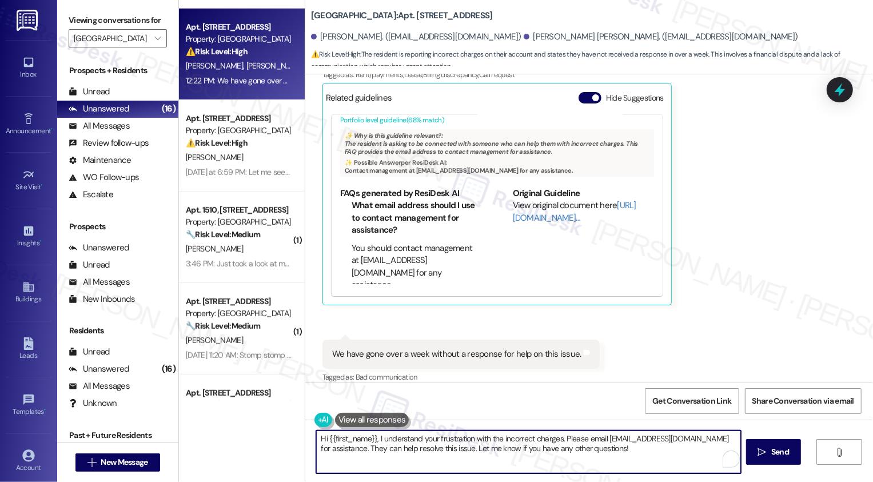
click at [513, 443] on textarea "Hi {{first_name}}, I understand your frustration with the incorrect charges. Pl…" at bounding box center [528, 452] width 425 height 43
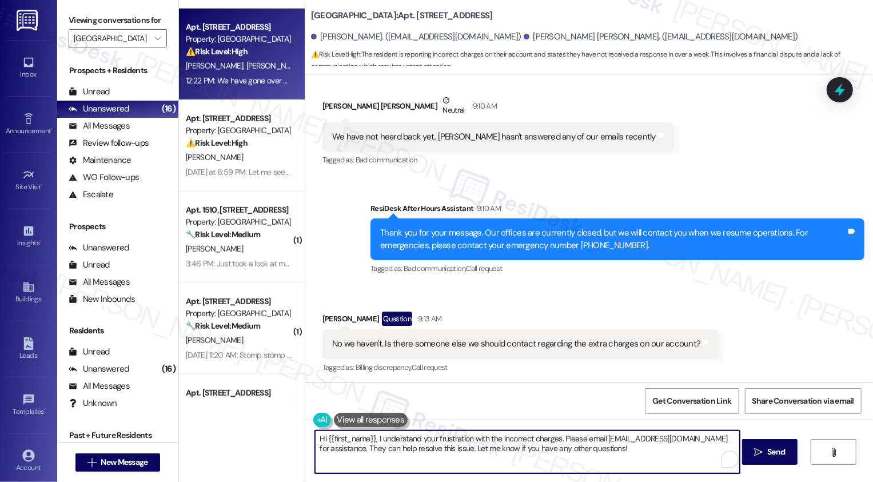
scroll to position [553, 0]
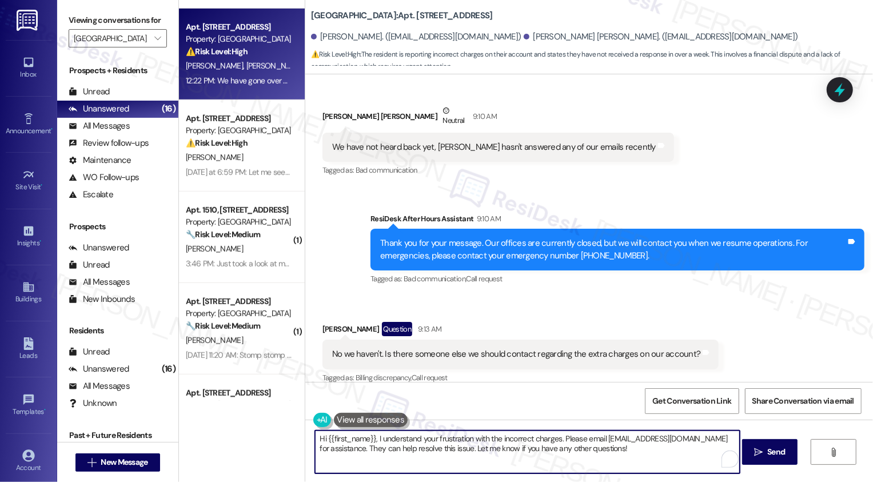
click at [547, 436] on textarea "Hi {{first_name}}, I understand your frustration with the incorrect charges. Pl…" at bounding box center [527, 452] width 425 height 43
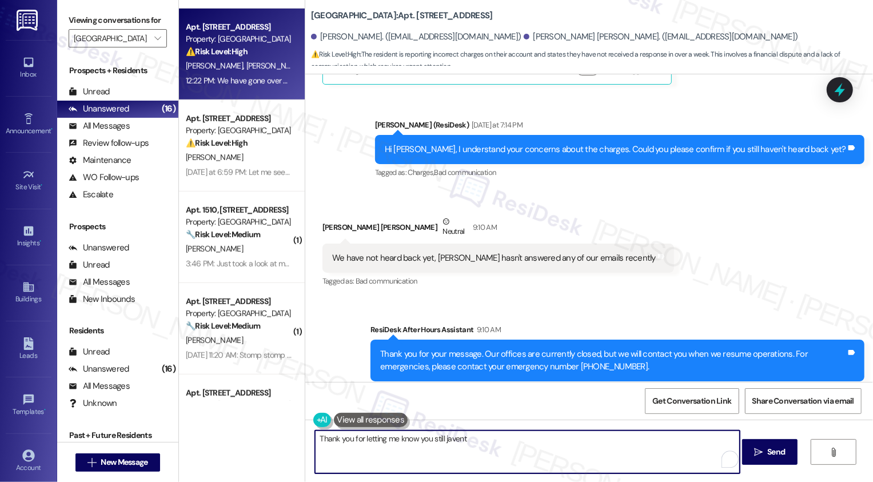
scroll to position [441, 0]
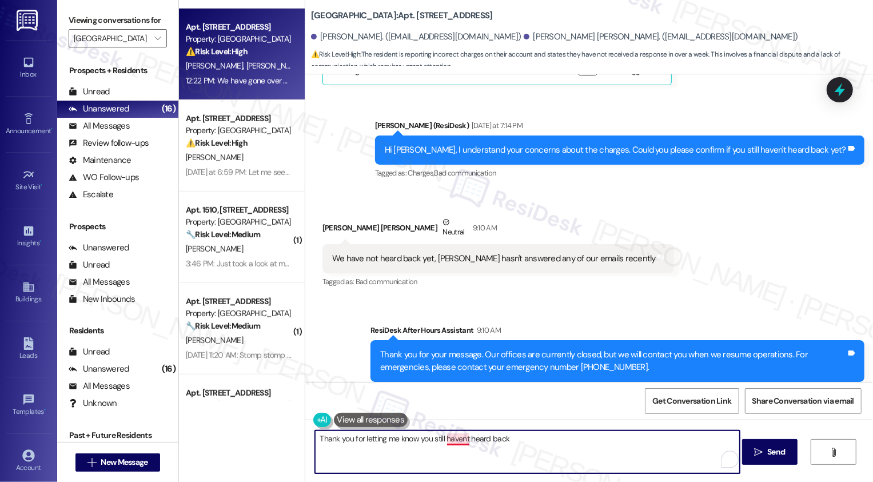
click at [458, 443] on textarea "Thank you for letting me know you still havent heard back" at bounding box center [527, 452] width 425 height 43
click at [508, 438] on textarea "Thank you for letting me know you still haven't heard back" at bounding box center [527, 452] width 425 height 43
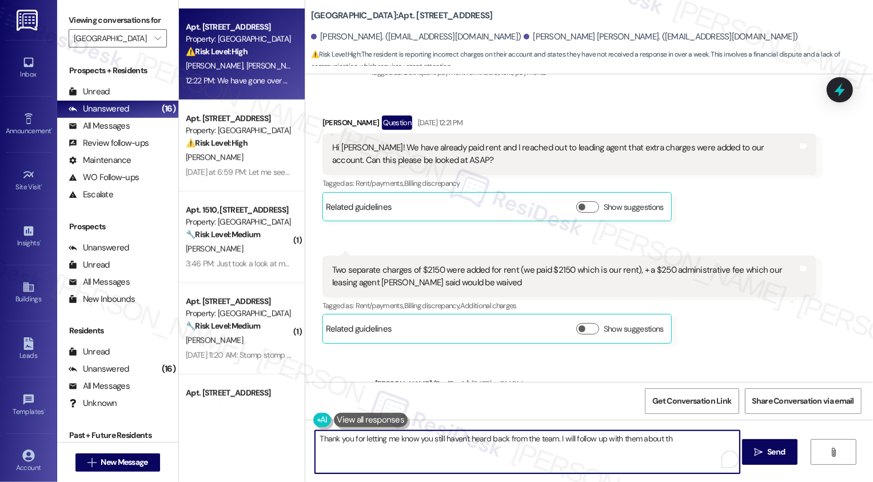
scroll to position [177, 0]
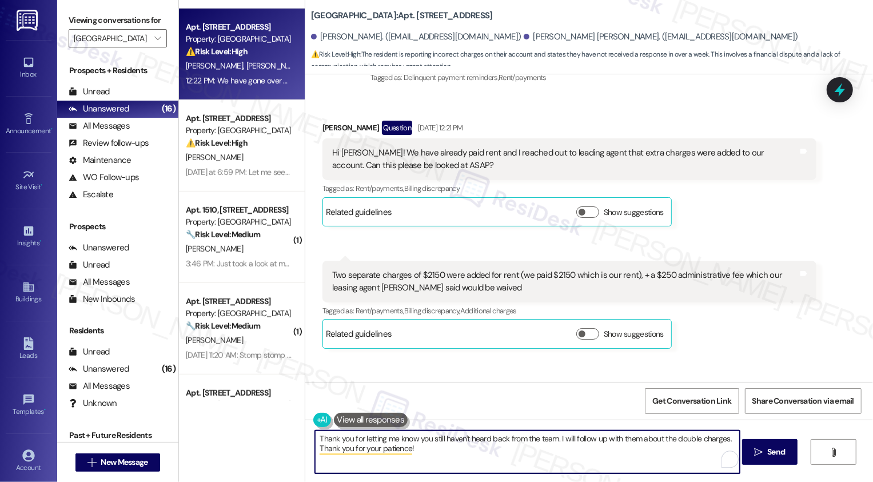
click at [728, 440] on textarea "Thank you for letting me know you still haven't heard back from the team. I wil…" at bounding box center [527, 452] width 425 height 43
click at [621, 448] on textarea "Thank you for letting me know you still haven't heard back from the team. I wil…" at bounding box center [527, 452] width 425 height 43
click at [340, 451] on textarea "Thank you for letting me know you still haven't heard back from the team. I wil…" at bounding box center [527, 452] width 425 height 43
type textarea "Thank you for letting me know you still haven't heard back from the team. I wil…"
click at [641, 452] on textarea "Thank you for letting me know you still haven't heard back from the team. I wil…" at bounding box center [527, 452] width 425 height 43
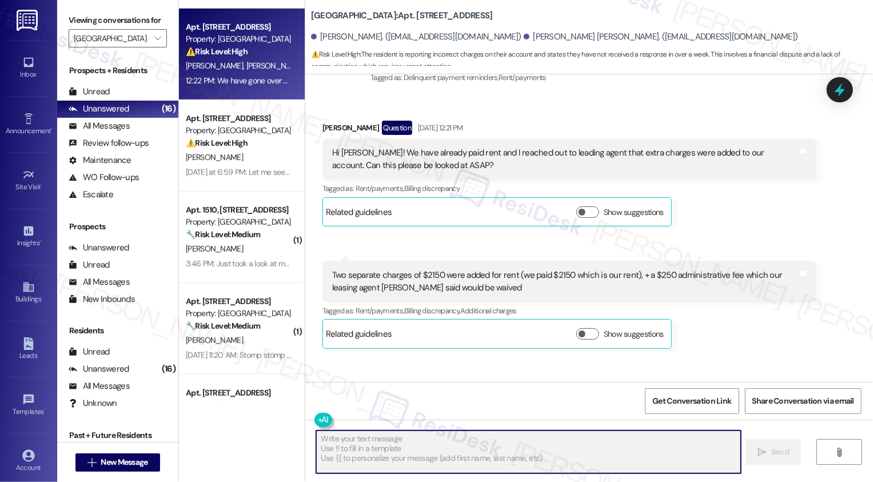
type textarea "Fetching suggested responses. Please feel free to read through the conversation…"
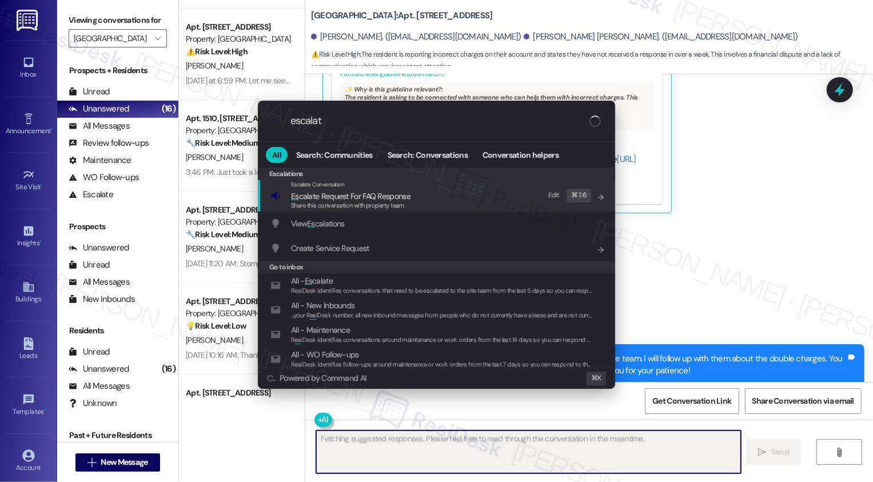
type input "escalate"
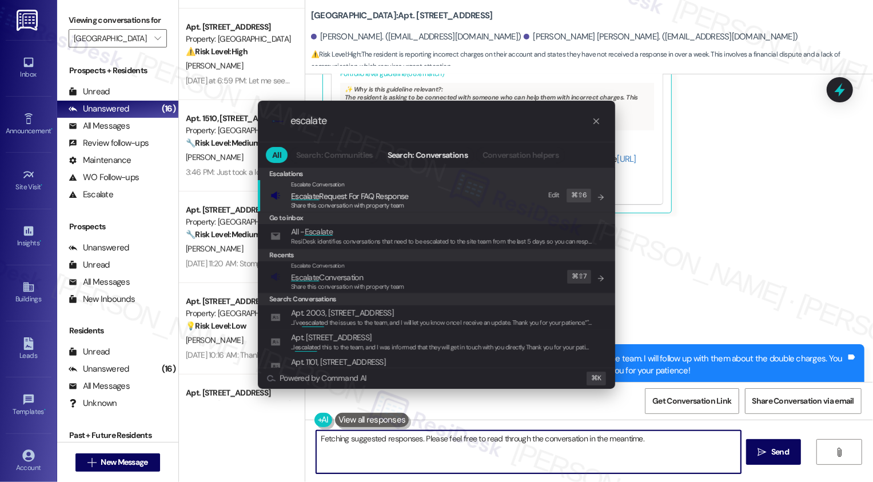
type textarea "Updating..."
type input "escalate"
click at [412, 273] on div "Escalate Conversation Escalate Conversation Share this conversation with proper…" at bounding box center [438, 276] width 335 height 31
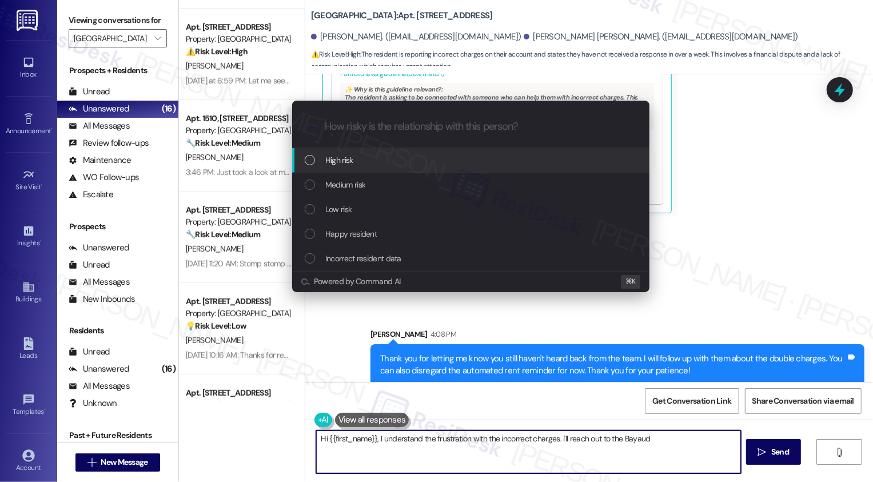
click at [328, 184] on span "Medium risk" at bounding box center [345, 184] width 40 height 13
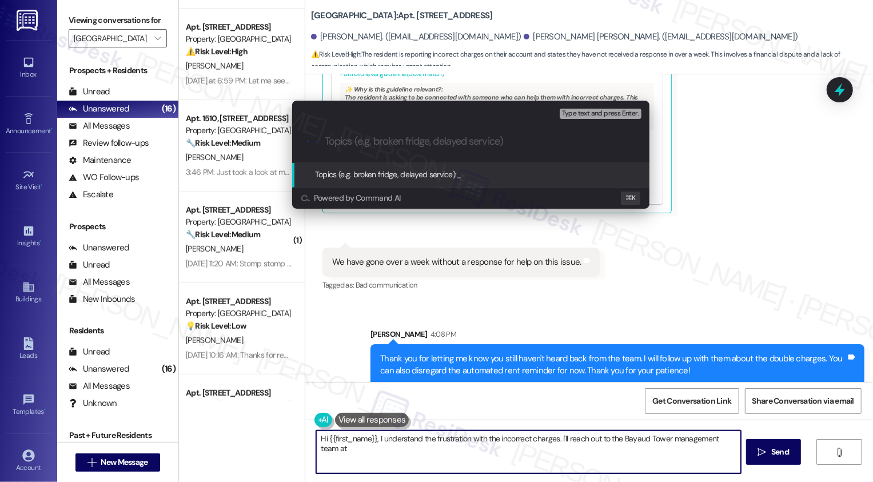
type textarea "Hi {{first_name}}, I understand the frustration with the incorrect charges. I'l…"
type input "E"
type textarea "Hi {{first_name}}, I understand the frustration with the incorrect charges. I'l…"
type input "Follow-up: double charges"
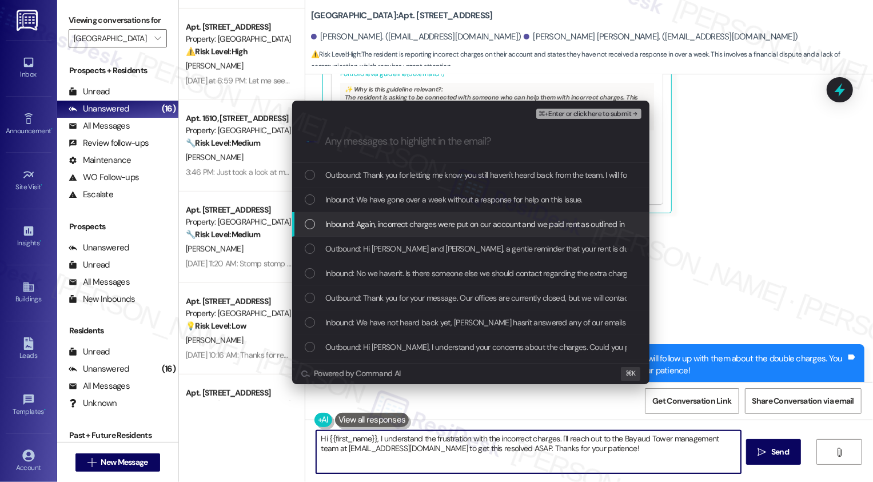
click at [706, 251] on div "Escalate Conversation Medium risk Follow-up: double charges Any messages to hig…" at bounding box center [436, 241] width 873 height 482
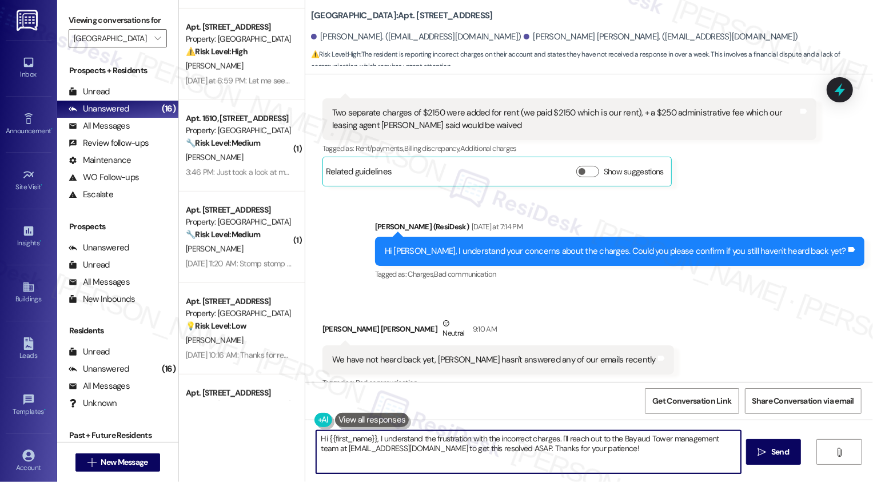
scroll to position [288, 0]
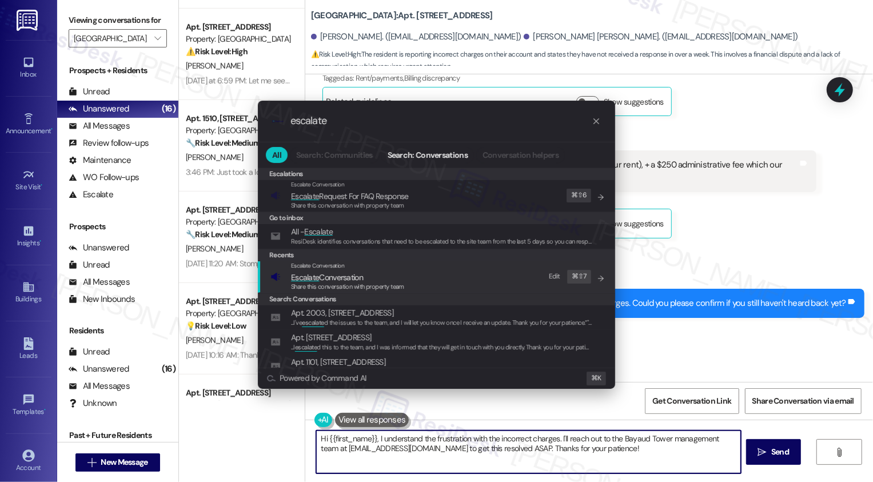
type input "escalate"
click at [380, 285] on span "Share this conversation with property team" at bounding box center [347, 287] width 113 height 8
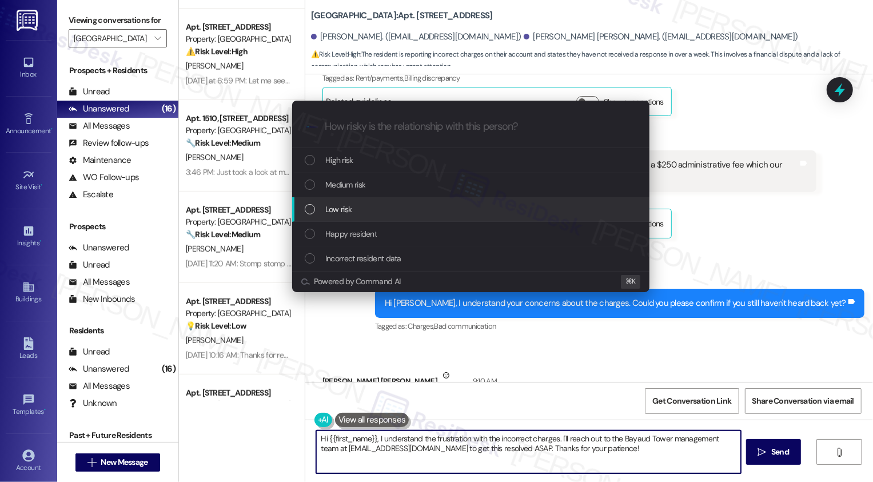
click at [347, 203] on span "Low risk" at bounding box center [338, 209] width 26 height 13
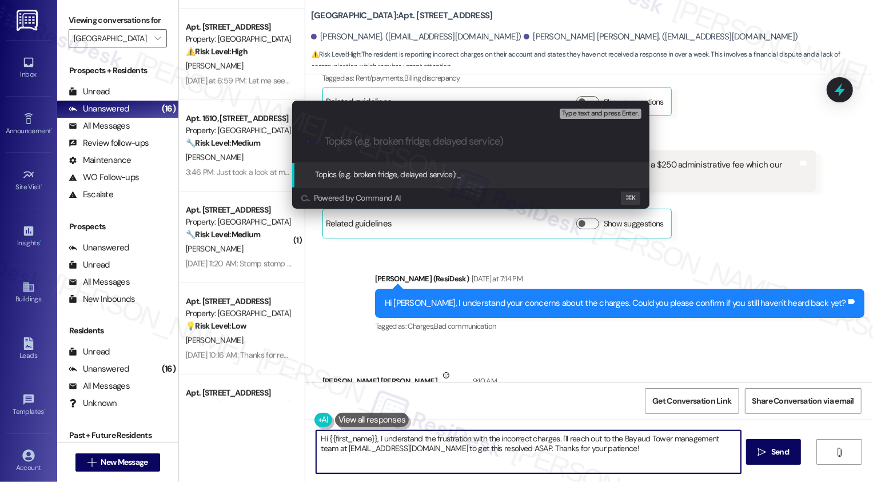
paste input "Follow-up: double charges"
type input "Follow-up: double charges and admin fee"
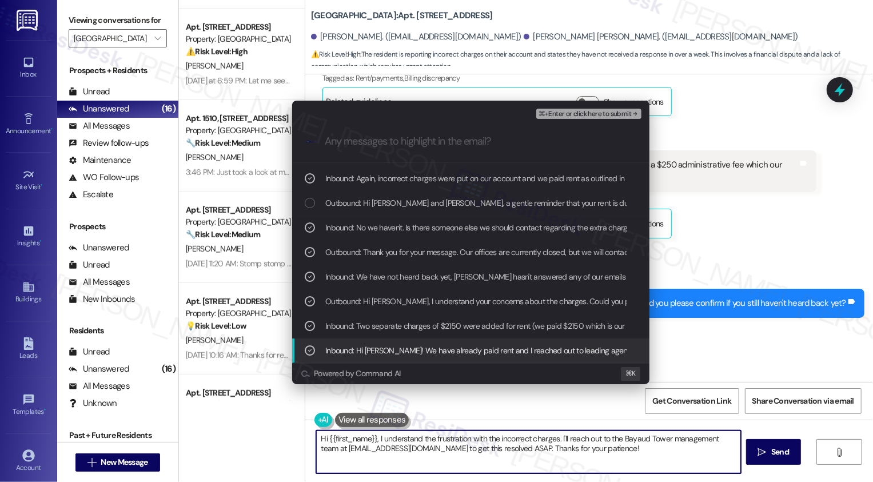
scroll to position [70, 0]
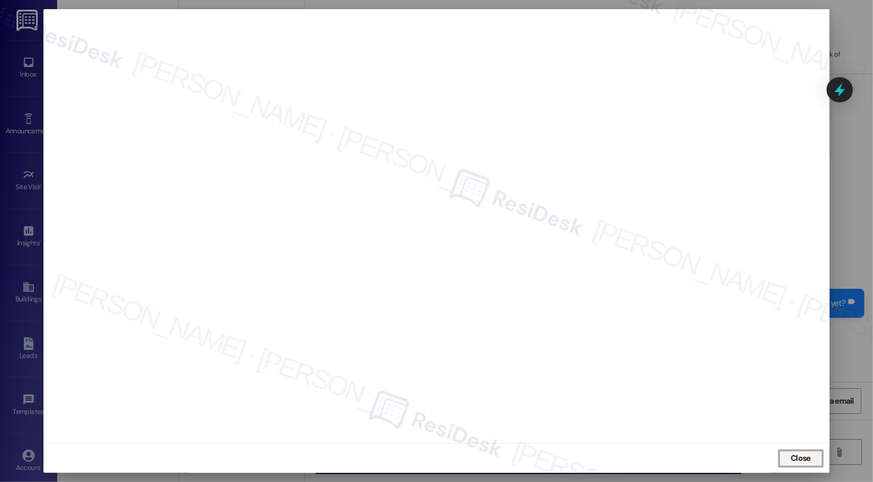
click at [792, 456] on span "Close" at bounding box center [801, 458] width 20 height 12
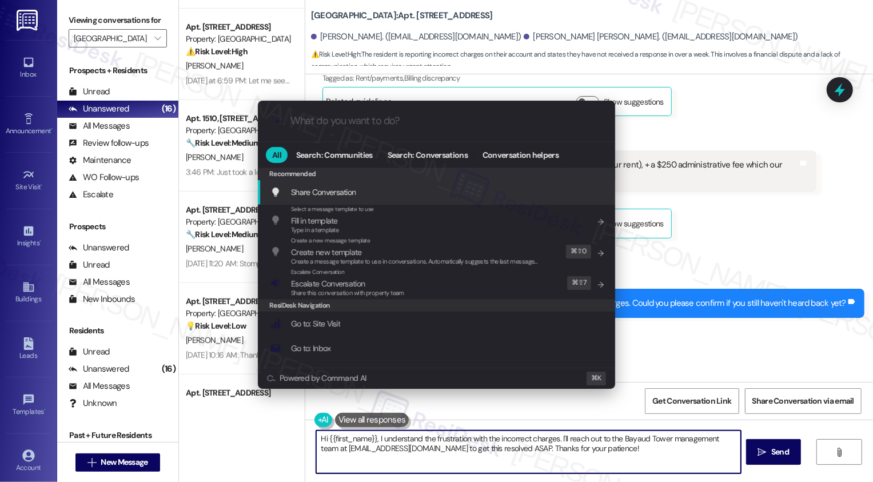
click at [718, 350] on div ".cls-1{fill:#0a055f;}.cls-2{fill:#0cc4c4;} resideskLogoBlueOrange All Search: C…" at bounding box center [436, 241] width 873 height 482
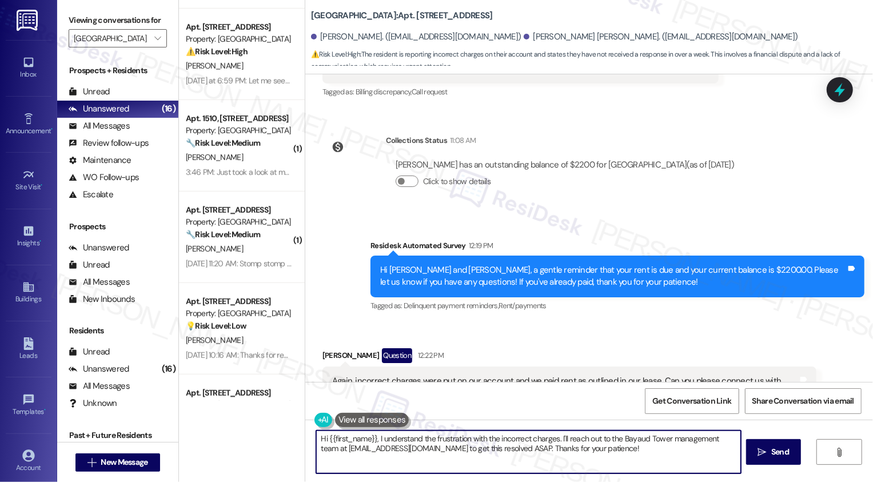
scroll to position [1273, 0]
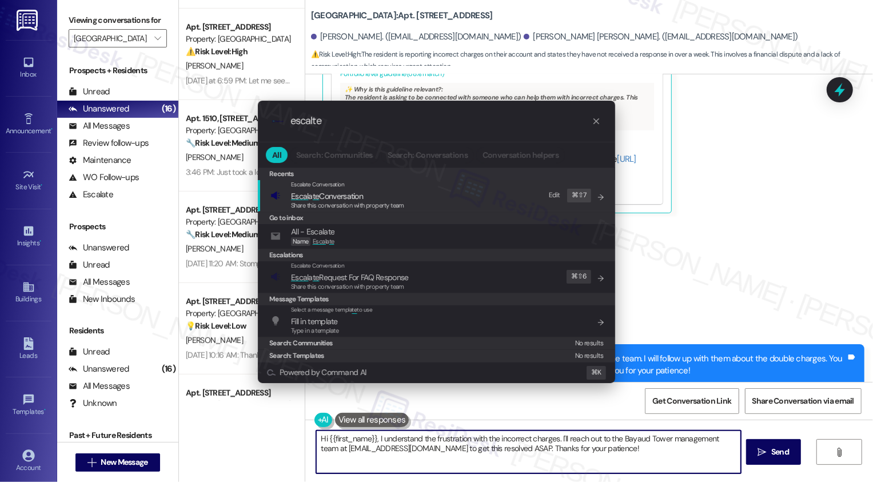
type input "escalte"
click at [331, 197] on span "Escal a te Conversation" at bounding box center [327, 196] width 72 height 10
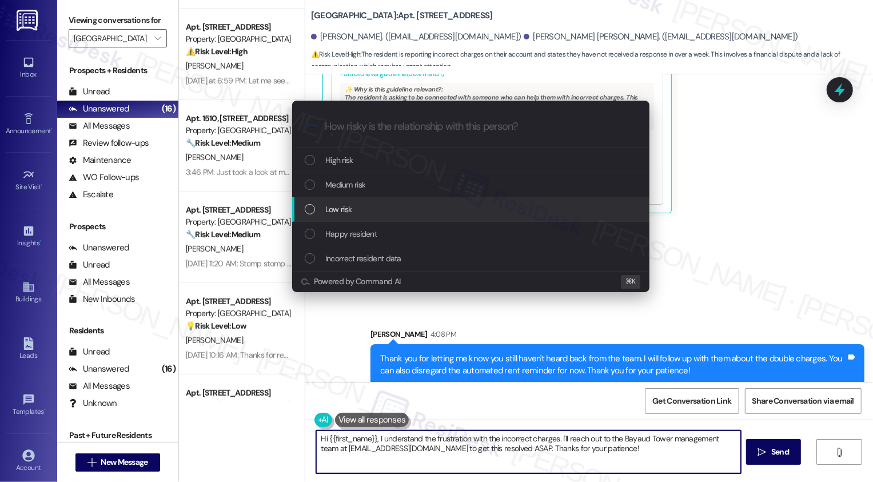
click at [343, 209] on span "Low risk" at bounding box center [338, 209] width 26 height 13
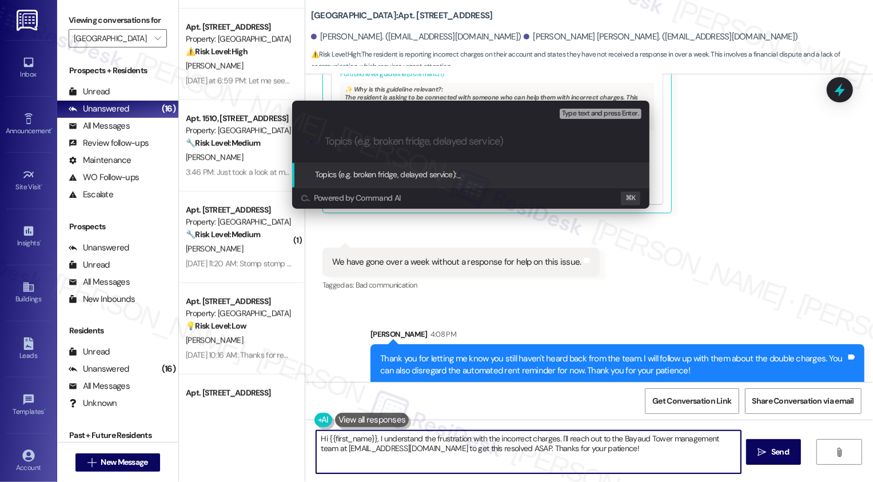
click at [835, 257] on div "Escalate Conversation Low risk Topics (e.g. broken fridge, delayed service) Any…" at bounding box center [436, 241] width 873 height 482
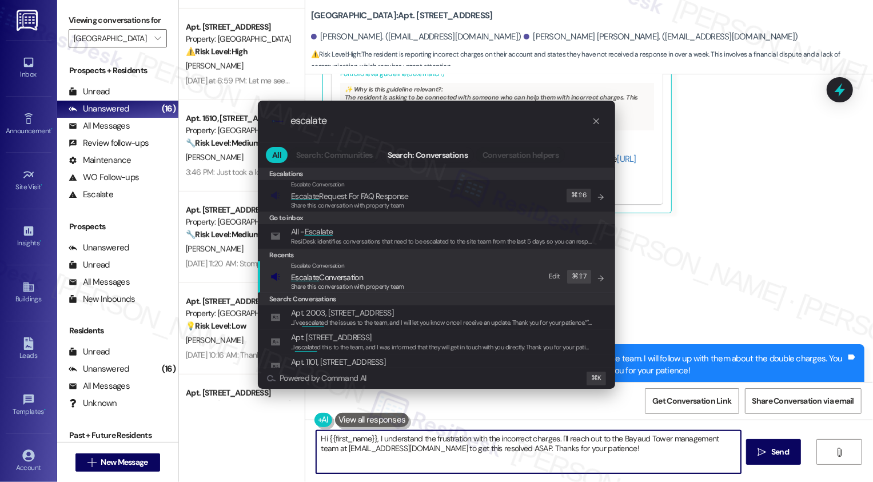
type input "escalate"
click at [346, 280] on span "Escalate Conversation" at bounding box center [327, 277] width 72 height 10
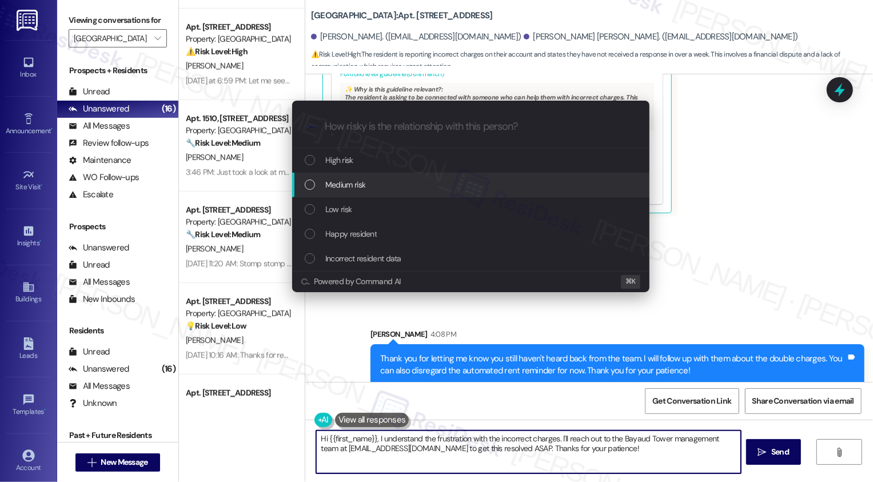
click at [359, 173] on div "Medium risk" at bounding box center [471, 185] width 358 height 25
paste input "Follow-up: double charges and admin fee"
type input "Follow-up: double charges and admin fee"
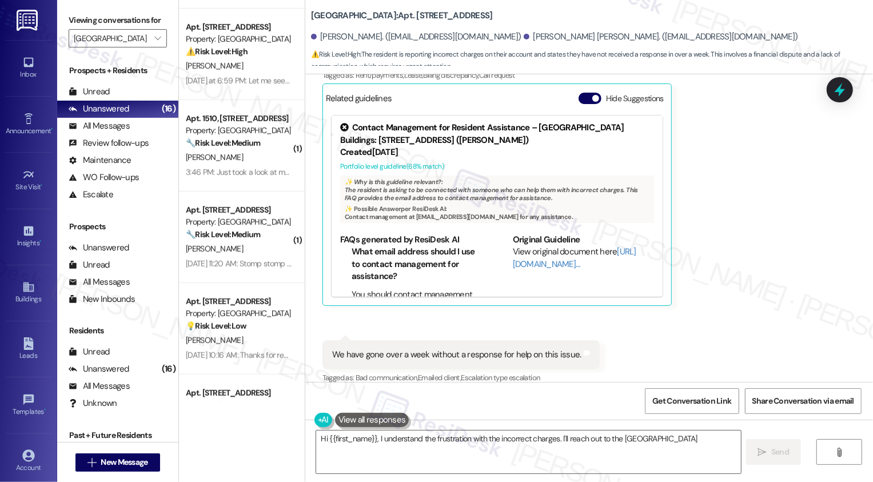
scroll to position [46, 0]
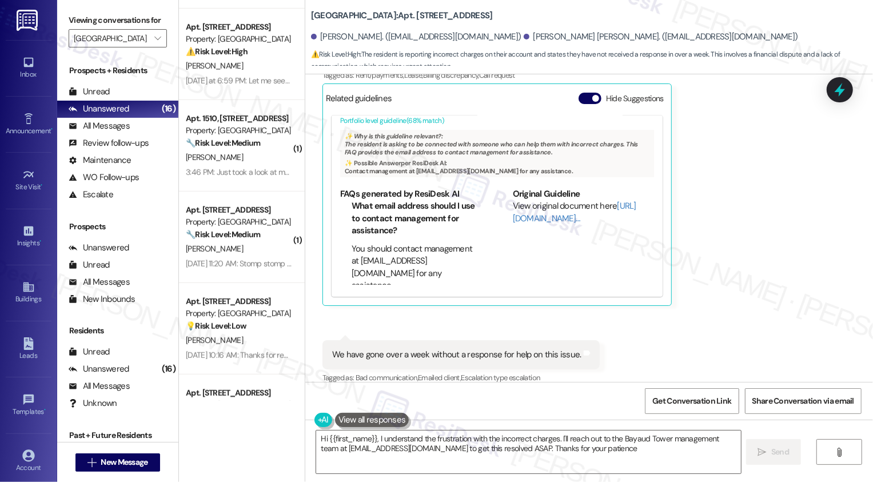
type textarea "Hi {{first_name}}, I understand the frustration with the incorrect charges. I'l…"
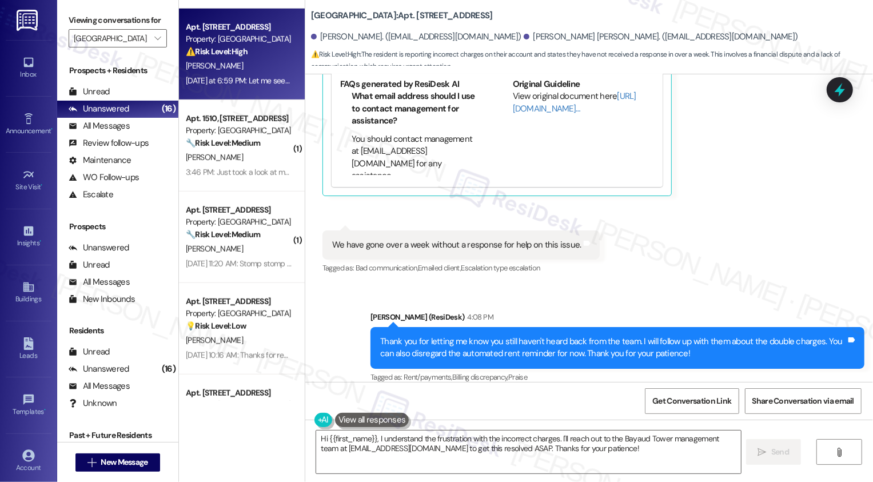
click at [249, 80] on div "[DATE] at 6:59 PM: Let me see if [PERSON_NAME] has done that. I'll check with h…" at bounding box center [356, 81] width 340 height 10
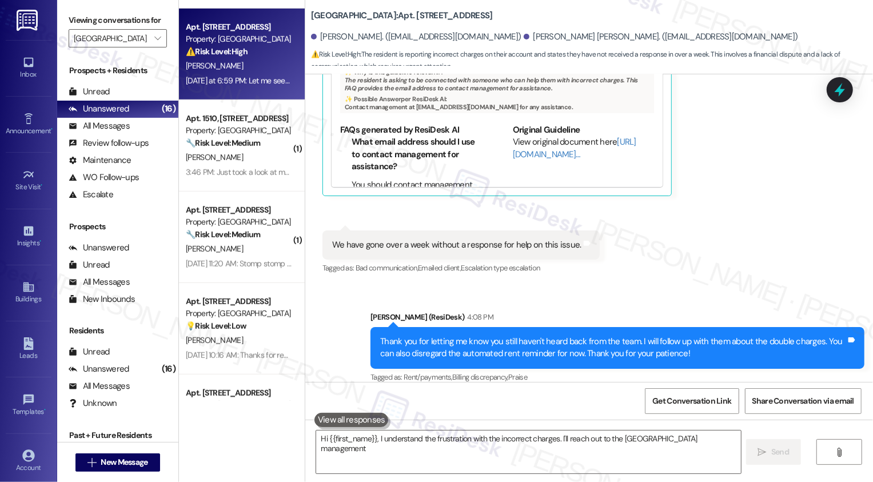
click at [249, 80] on div "[DATE] at 6:59 PM: Let me see if [PERSON_NAME] has done that. I'll check with h…" at bounding box center [356, 81] width 340 height 10
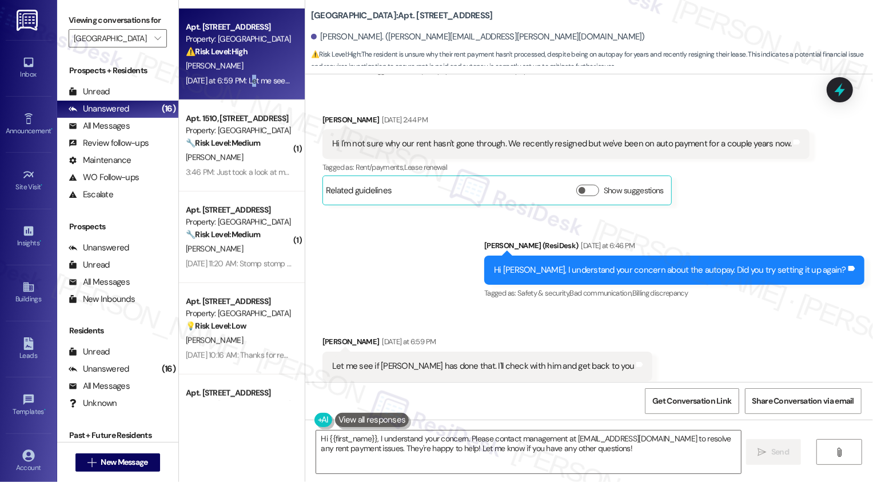
scroll to position [598, 0]
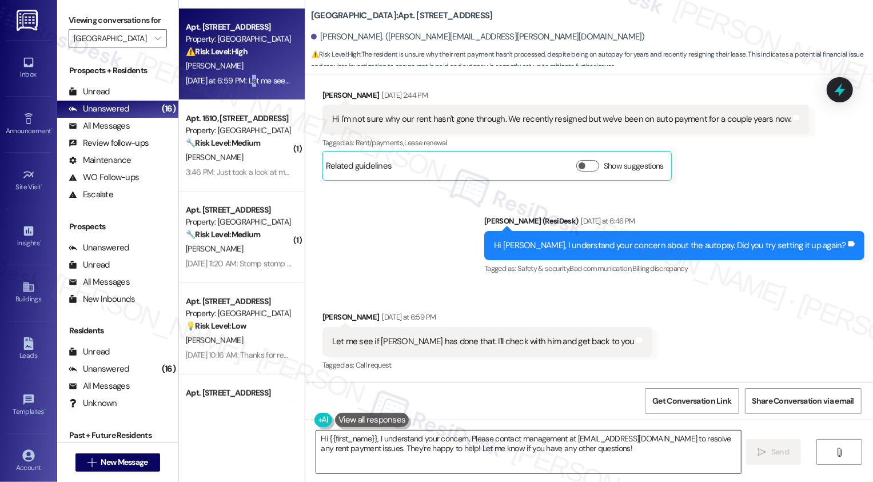
click at [498, 440] on textarea "Hi {{first_name}}, I understand your concern. Please contact management at [EMA…" at bounding box center [528, 452] width 425 height 43
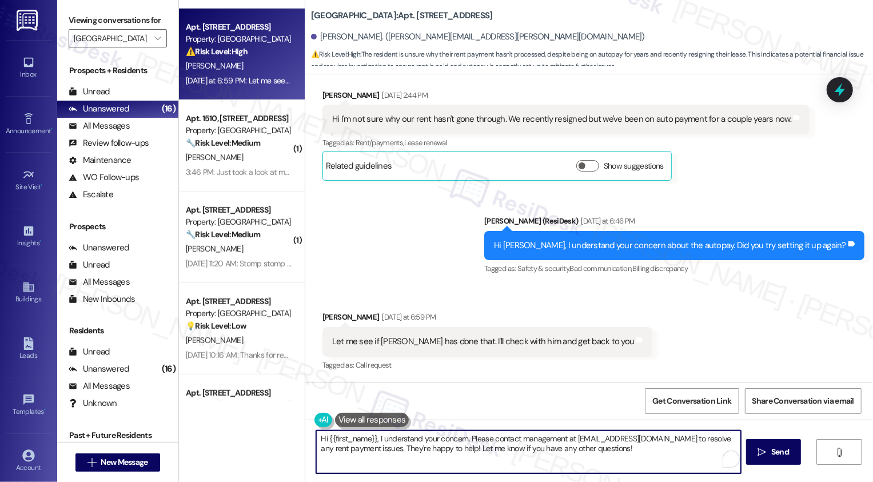
click at [451, 443] on textarea "Hi {{first_name}}, I understand your concern. Please contact management at [EMA…" at bounding box center [528, 452] width 425 height 43
click at [479, 444] on textarea "Hi {{first_name}}, I understand your concern. Please contact management at [EMA…" at bounding box center [527, 452] width 425 height 43
click at [513, 447] on textarea "Hi {{first_name}}, I understand your concern. Please contact management at [EMA…" at bounding box center [527, 452] width 425 height 43
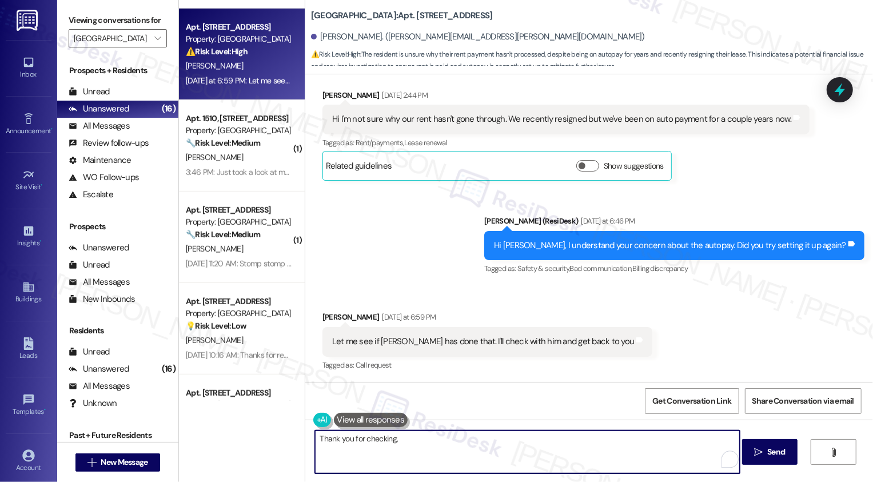
click at [329, 318] on div "[PERSON_NAME] [DATE] at 6:59 PM" at bounding box center [488, 319] width 331 height 16
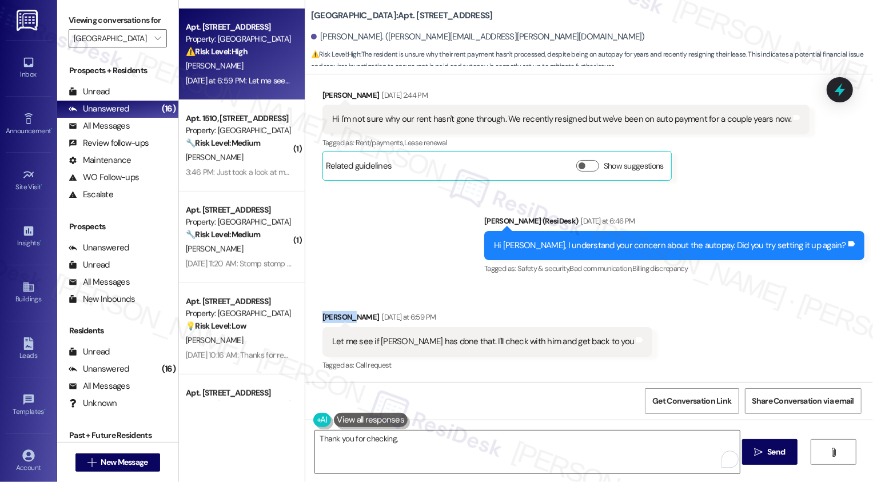
copy div "[PERSON_NAME]"
click at [416, 435] on textarea "Thank you for checking," at bounding box center [527, 452] width 425 height 43
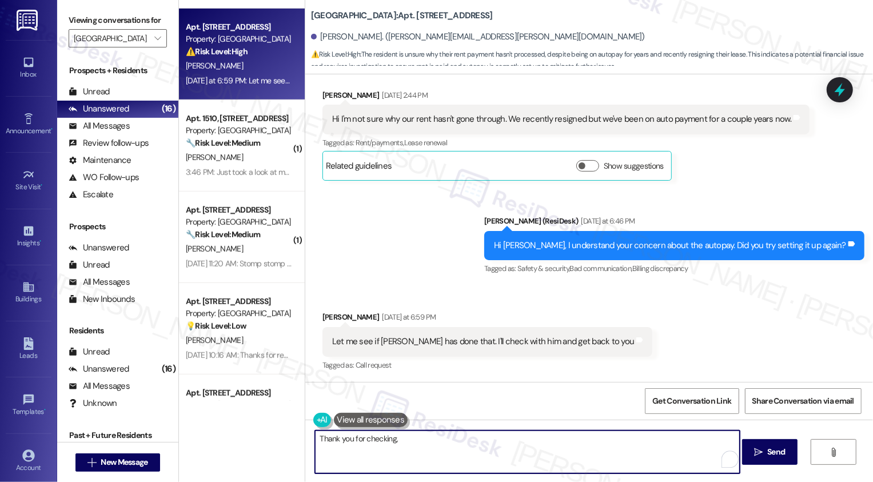
paste textarea "[PERSON_NAME]"
type textarea "Thank you for checking, [PERSON_NAME]! I hope you have a wonderful weekend!"
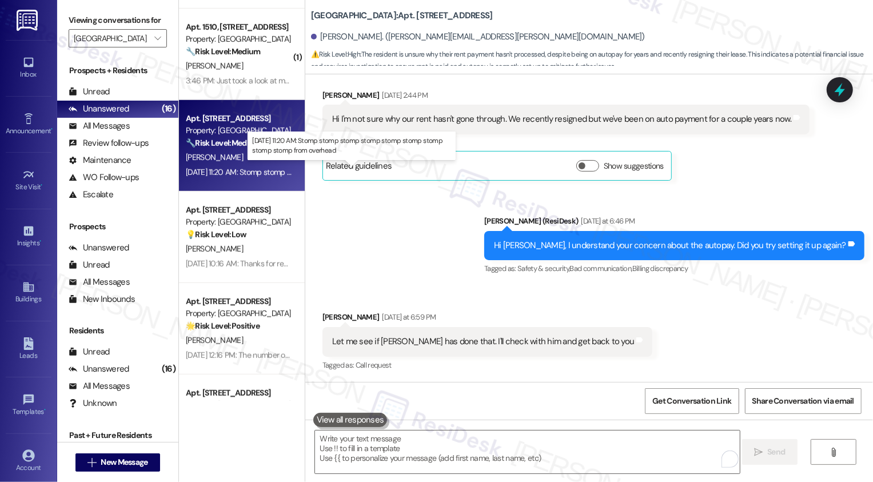
click at [247, 171] on div "[DATE] 11:20 AM: Stomp stomp stomp stomp stomp stomp stomp stomp stomp from ove…" at bounding box center [342, 172] width 313 height 10
type textarea "Fetching suggested responses. Please feel free to read through the conversation…"
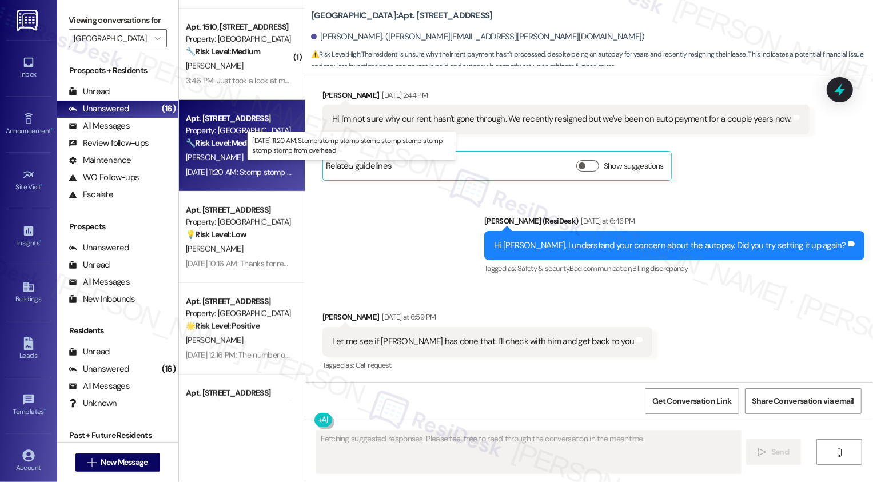
click at [247, 171] on div "[DATE] 11:20 AM: Stomp stomp stomp stomp stomp stomp stomp stomp stomp from ove…" at bounding box center [342, 172] width 313 height 10
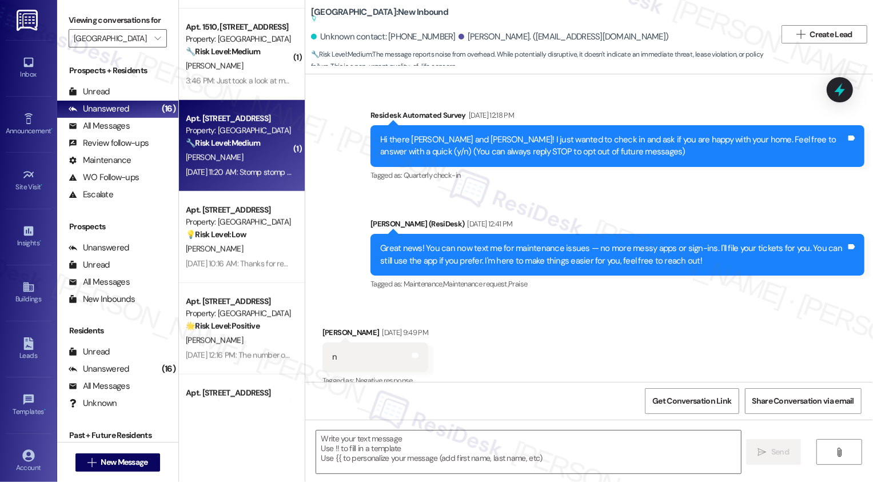
scroll to position [5991, 0]
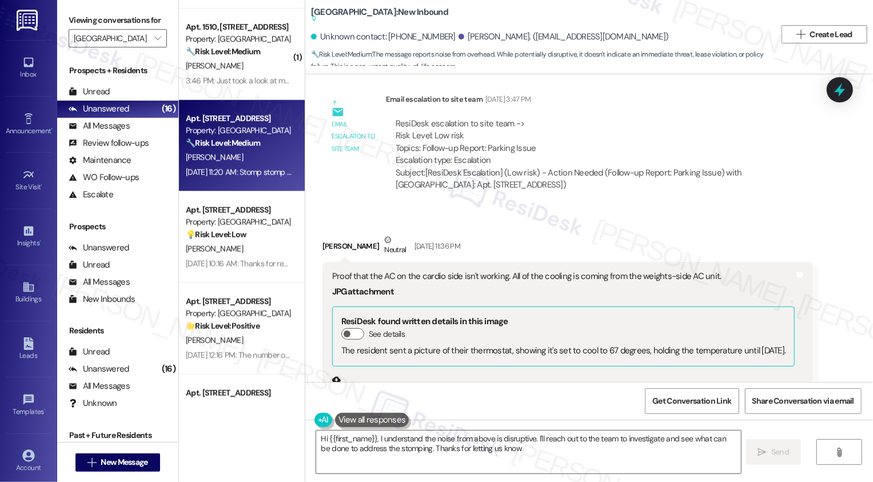
type textarea "Hi {{first_name}}, I understand the noise from above is disruptive. I'll reach …"
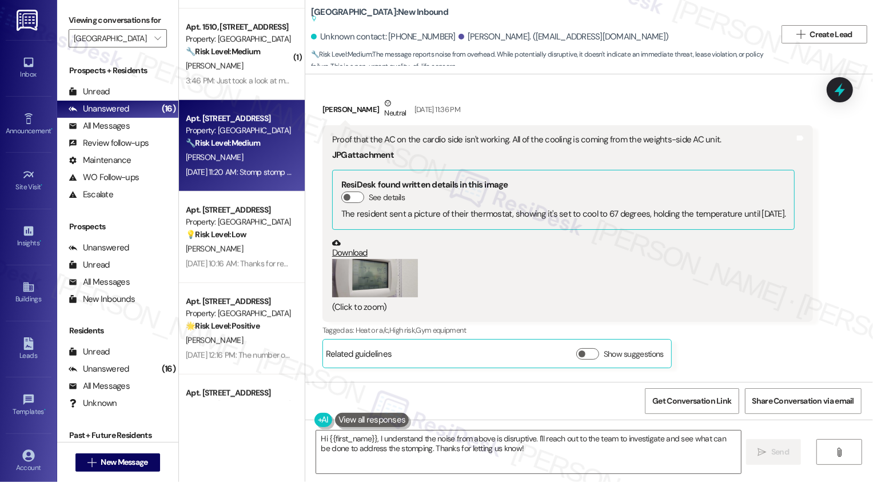
scroll to position [5809, 0]
click at [382, 258] on button "Zoom image" at bounding box center [375, 277] width 86 height 39
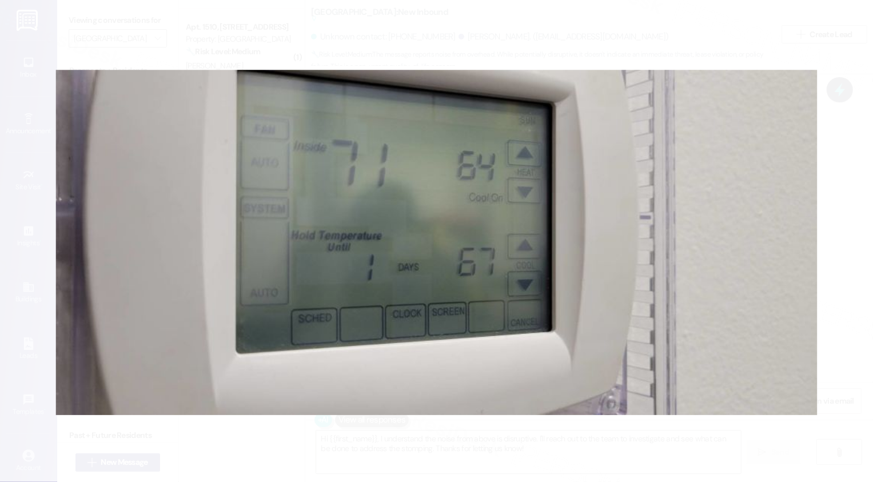
click at [844, 198] on button "Unzoom image" at bounding box center [436, 241] width 873 height 482
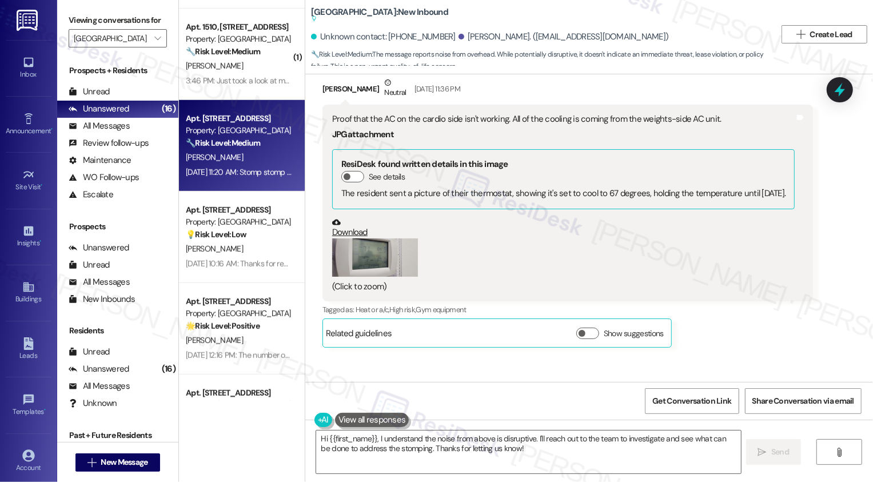
scroll to position [5991, 0]
